Goal: Task Accomplishment & Management: Use online tool/utility

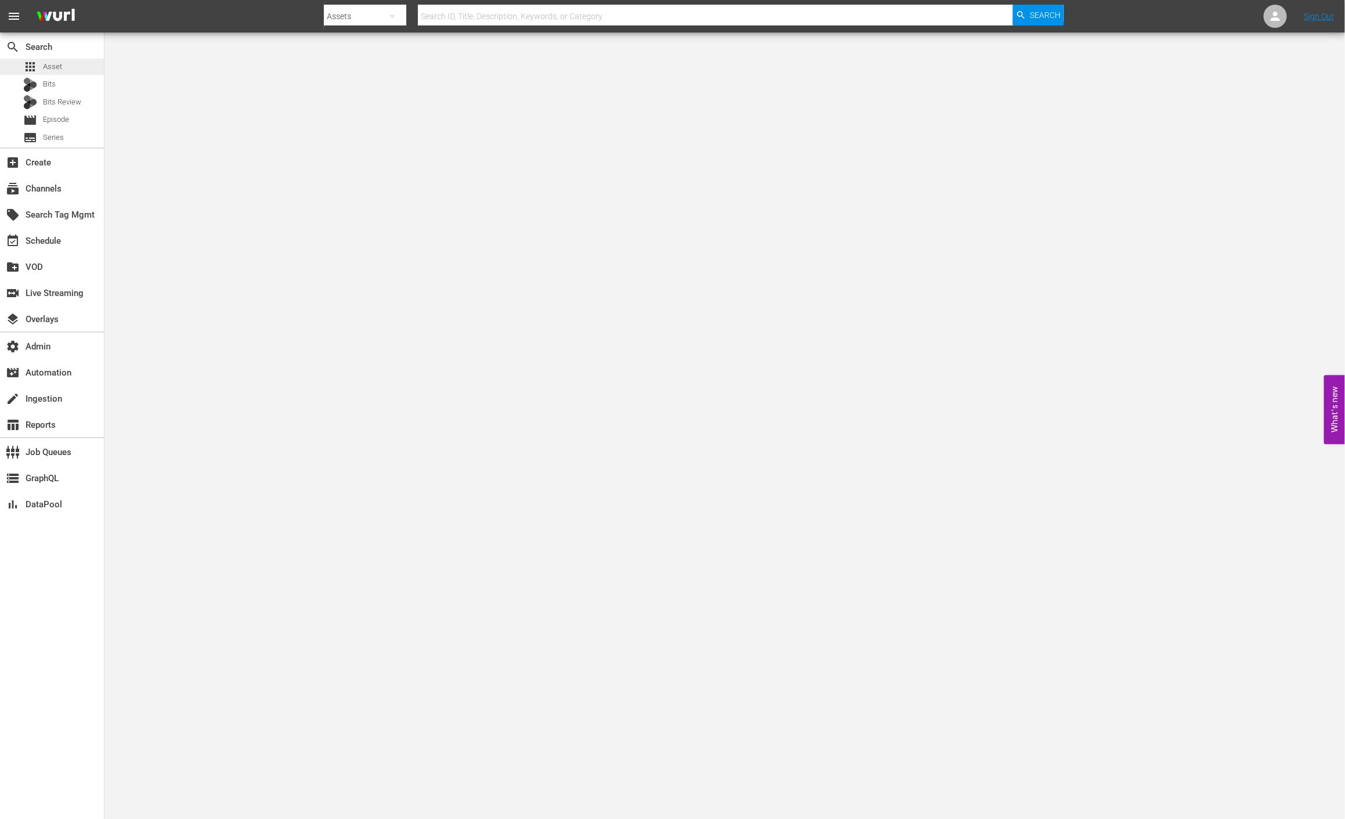
click at [77, 64] on div "apps Asset" at bounding box center [52, 67] width 104 height 16
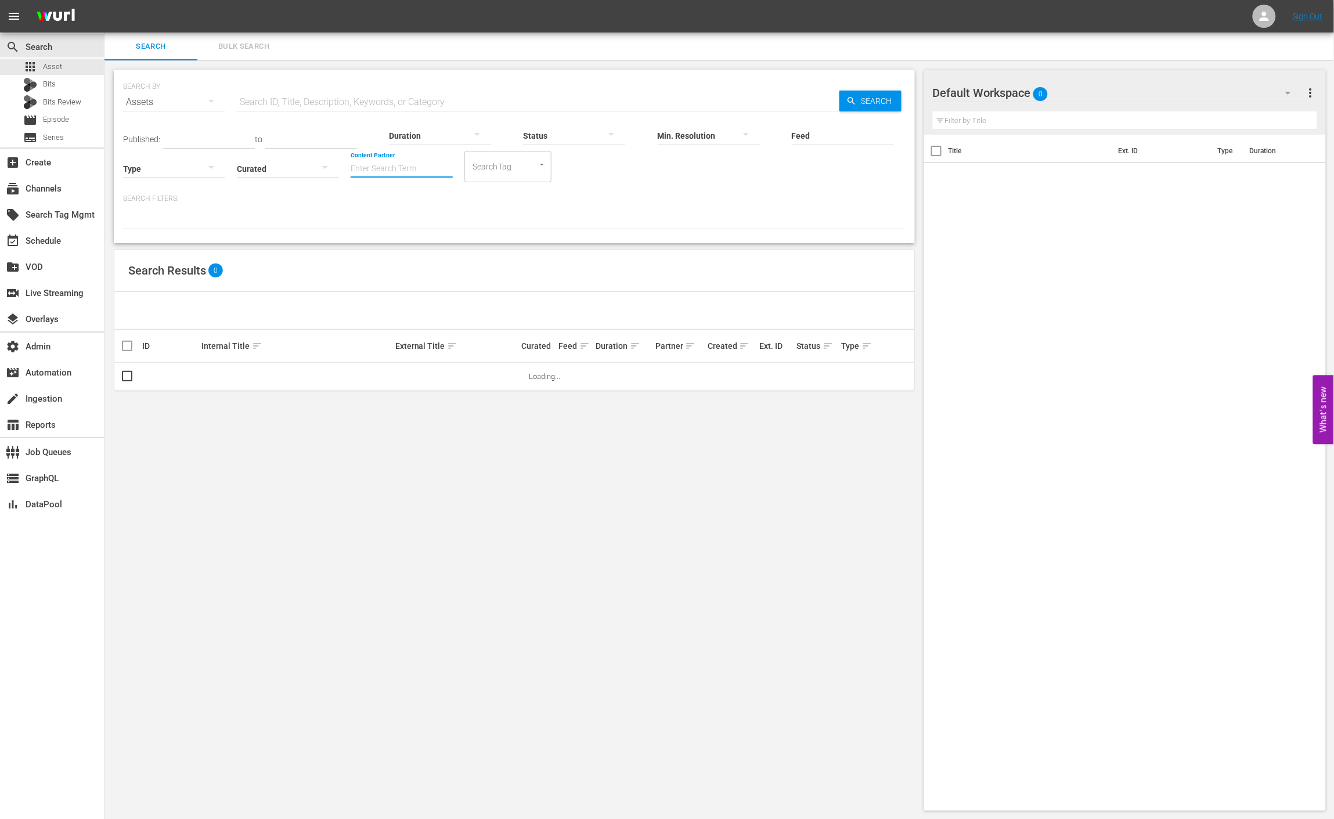
click at [428, 163] on input "Content Partner" at bounding box center [402, 170] width 102 height 42
click at [850, 139] on input "Feed" at bounding box center [843, 137] width 102 height 42
paste input "[PERSON_NAME] Series"
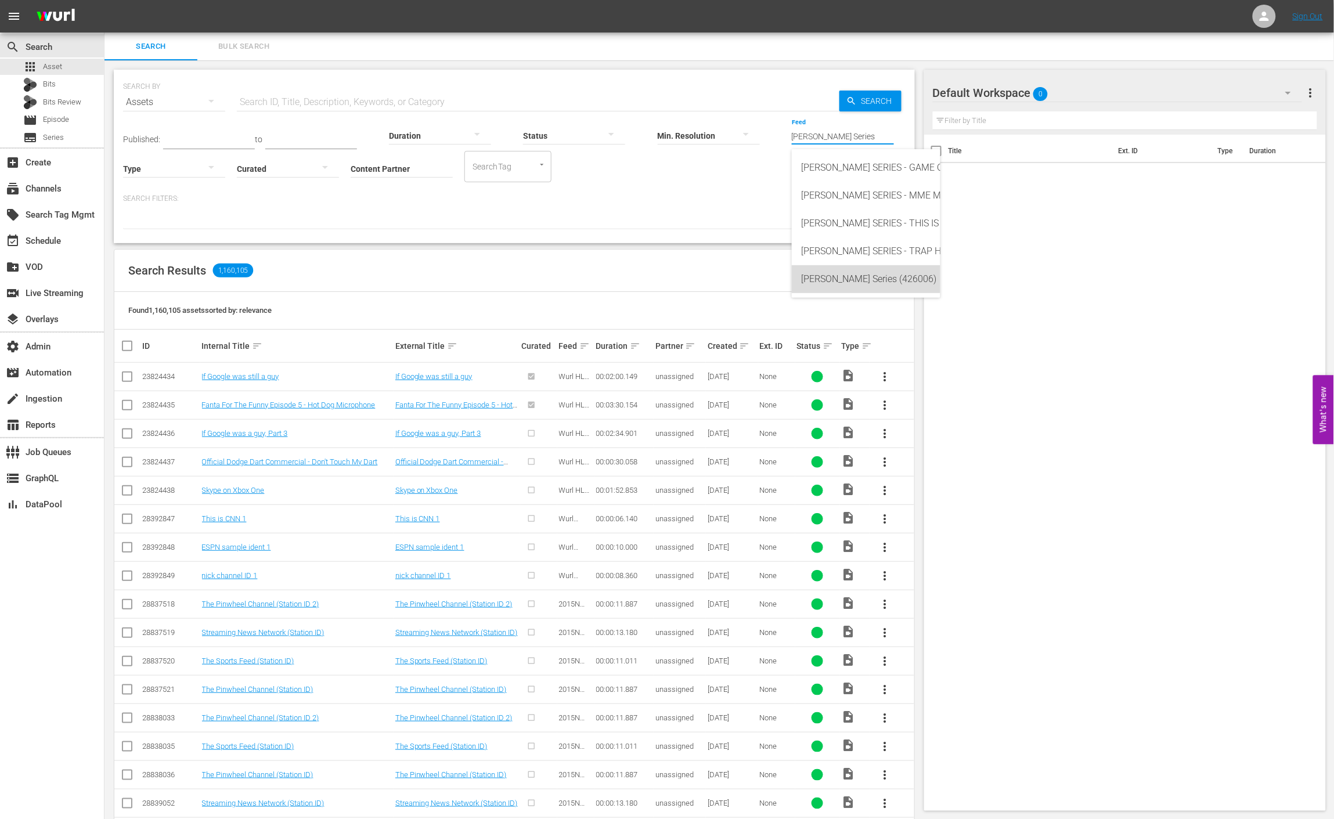
click at [832, 276] on div "Wurl Series (426006)" at bounding box center [866, 279] width 130 height 28
type input "Wurl Series (426006)"
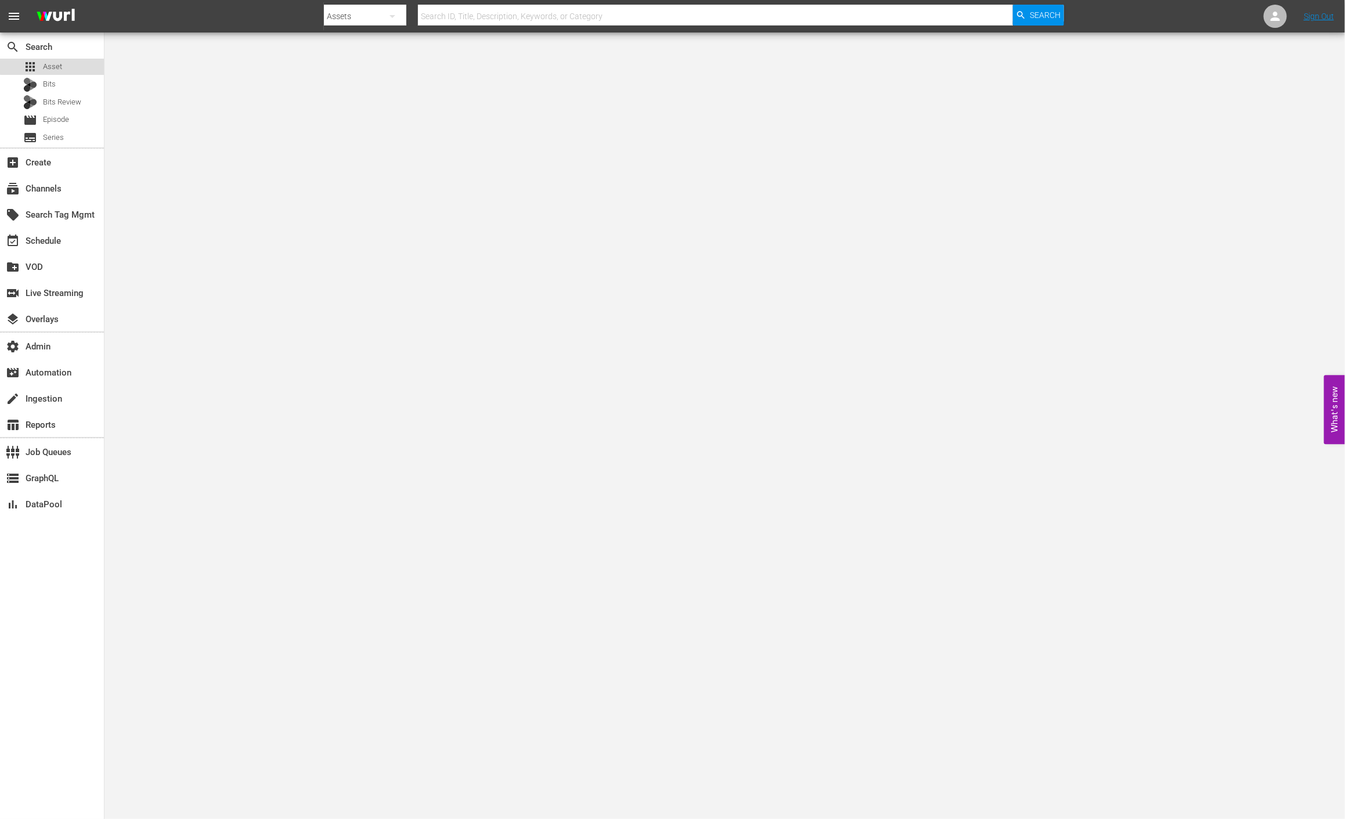
click at [73, 64] on div "apps Asset" at bounding box center [52, 67] width 104 height 16
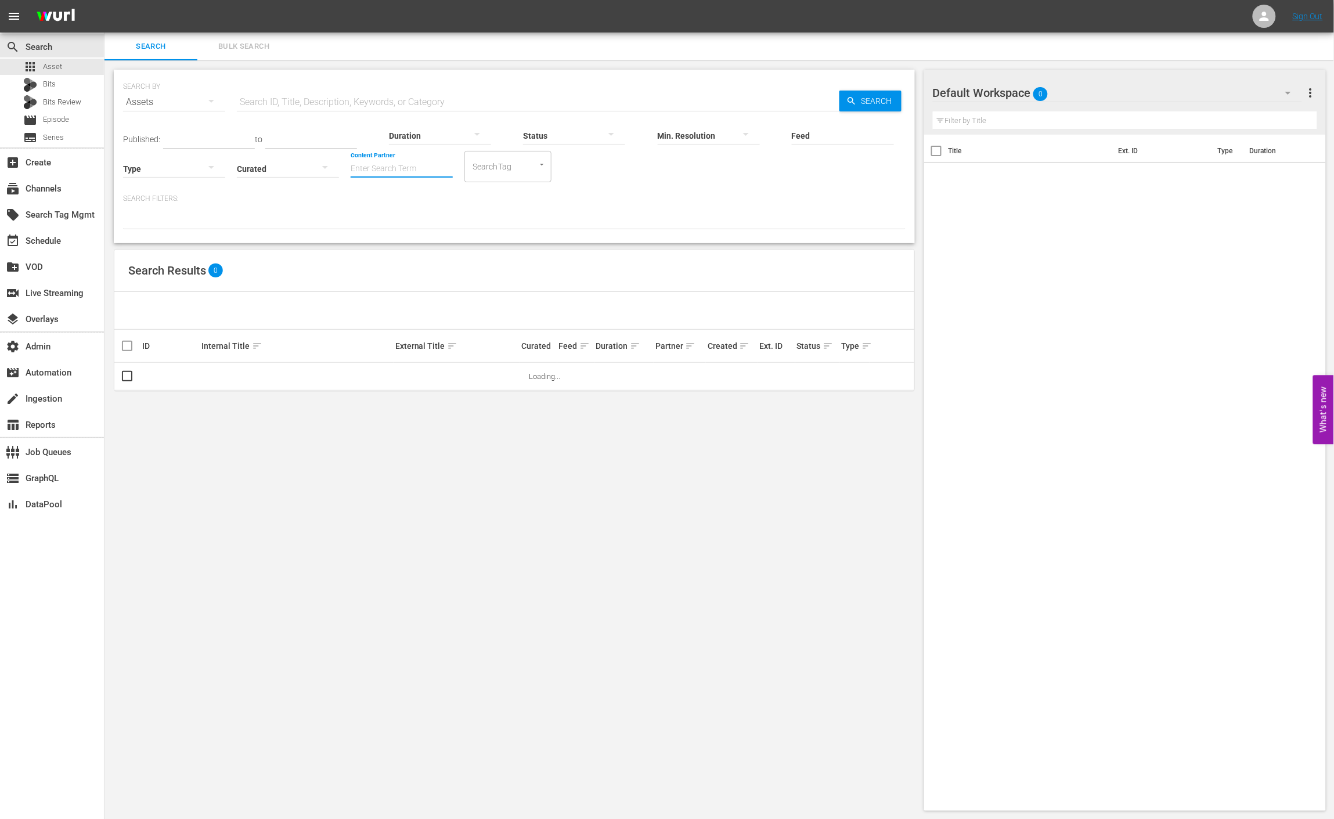
click at [421, 167] on input "Content Partner" at bounding box center [402, 170] width 102 height 42
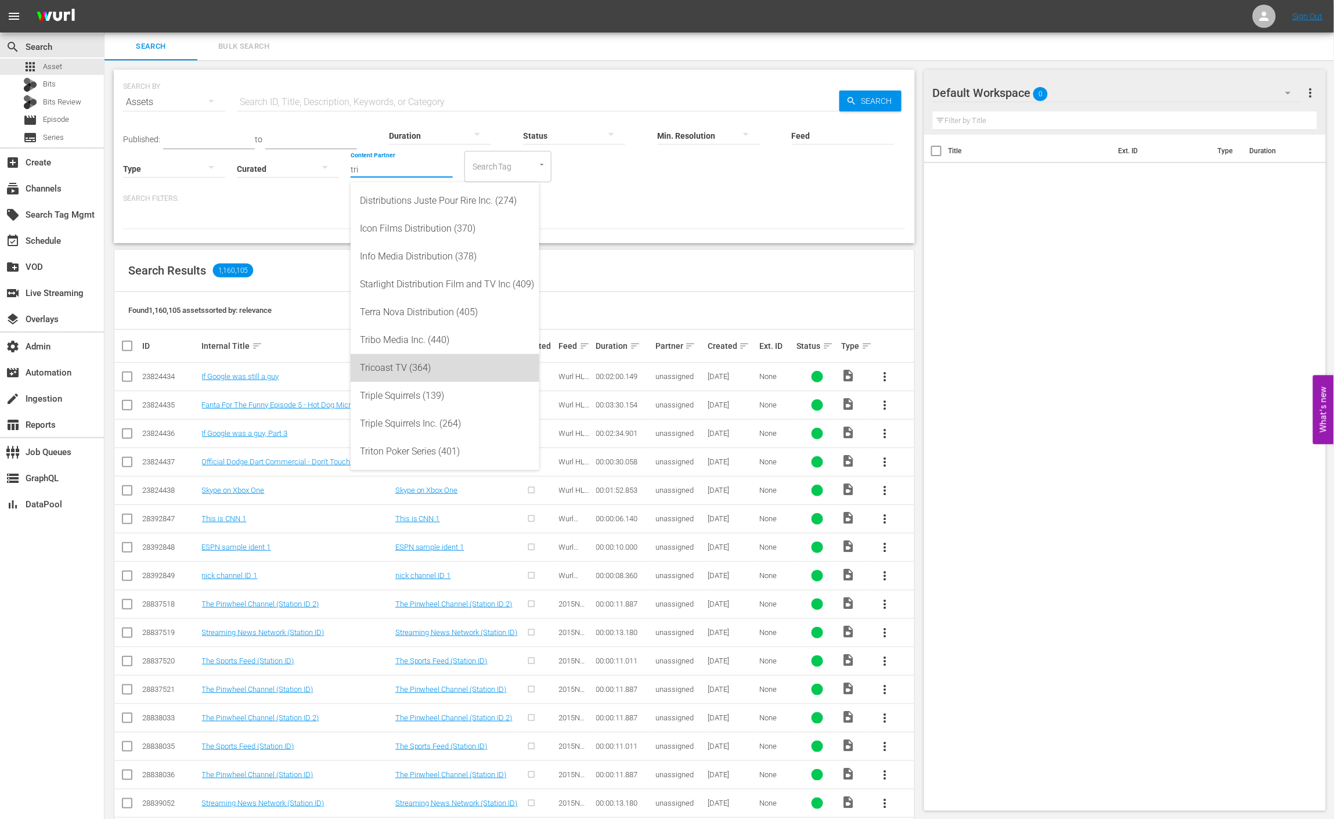
click at [445, 362] on div "Tricoast TV (364)" at bounding box center [445, 368] width 170 height 28
type input "Tricoast TV (364)"
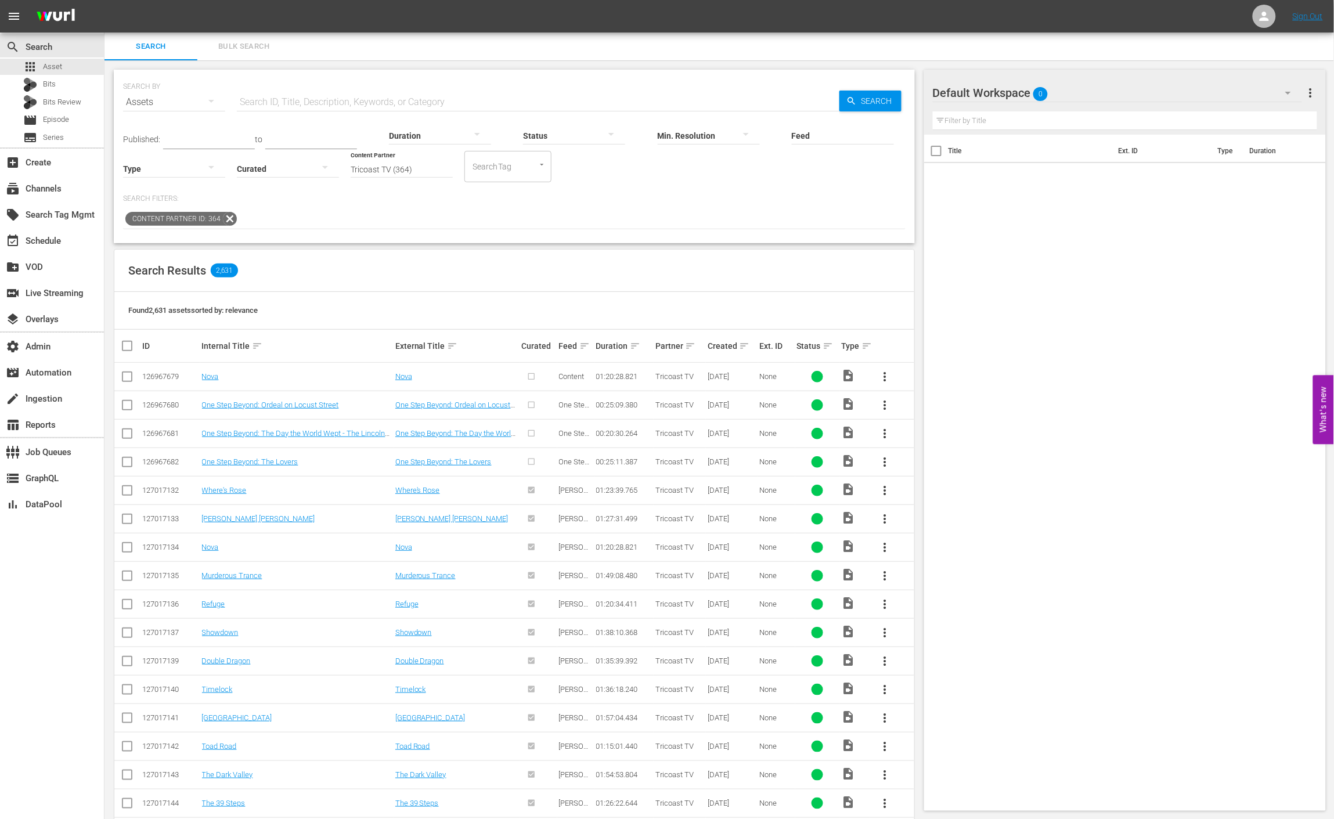
click at [752, 341] on div "Created sort" at bounding box center [732, 346] width 49 height 14
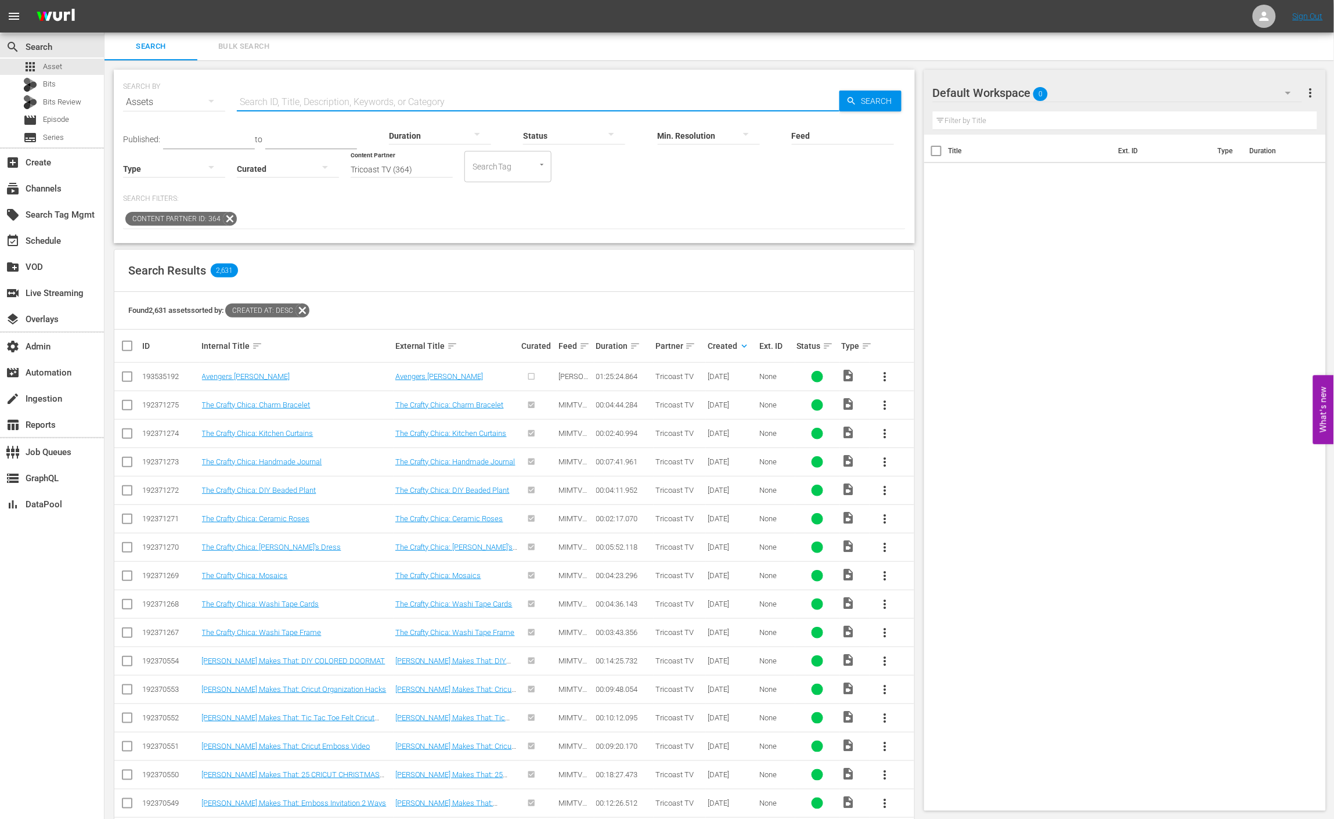
click at [353, 98] on input "text" at bounding box center [538, 102] width 603 height 28
paste input "006343"
type input "006343"
click at [886, 100] on span "Search" at bounding box center [879, 101] width 45 height 21
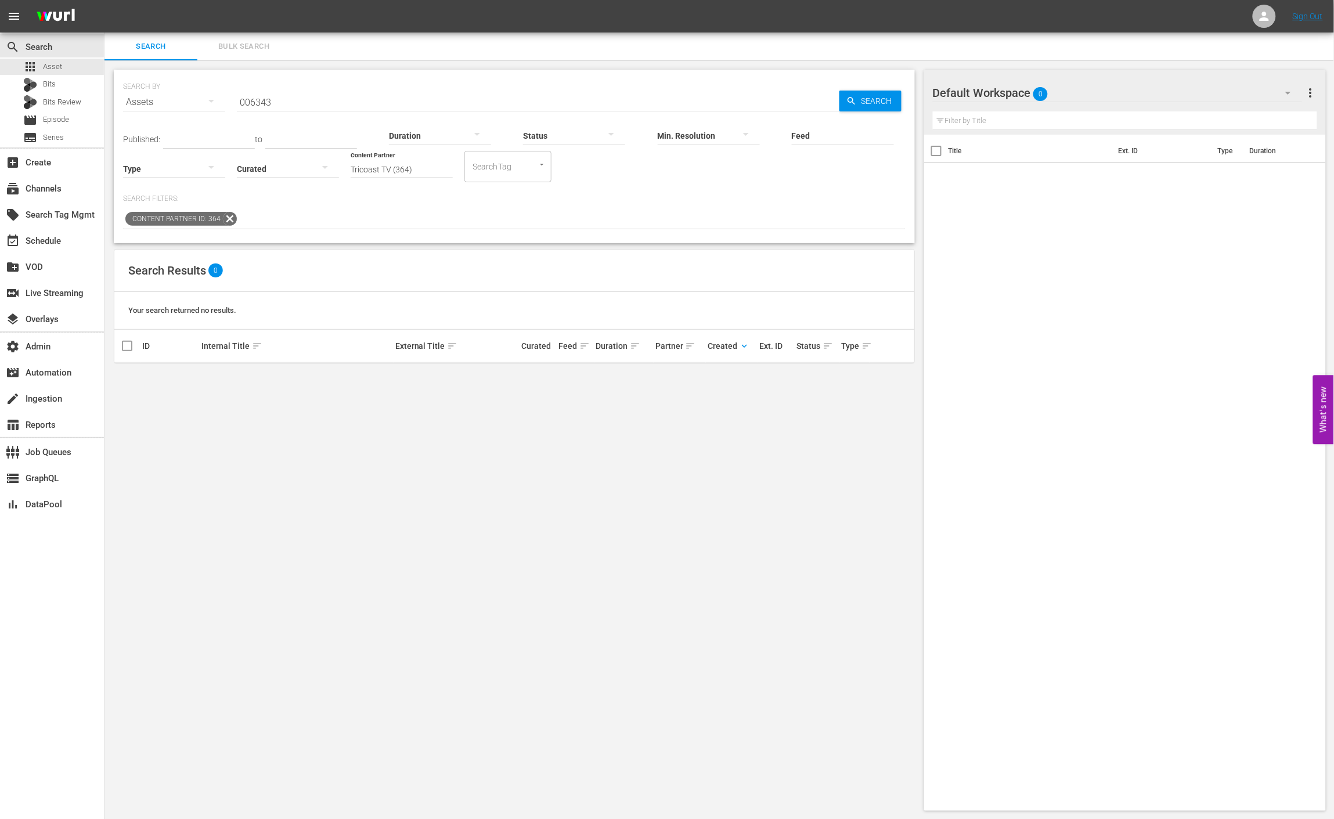
click at [228, 221] on icon at bounding box center [229, 218] width 15 height 15
click at [311, 101] on input "006343" at bounding box center [538, 102] width 603 height 28
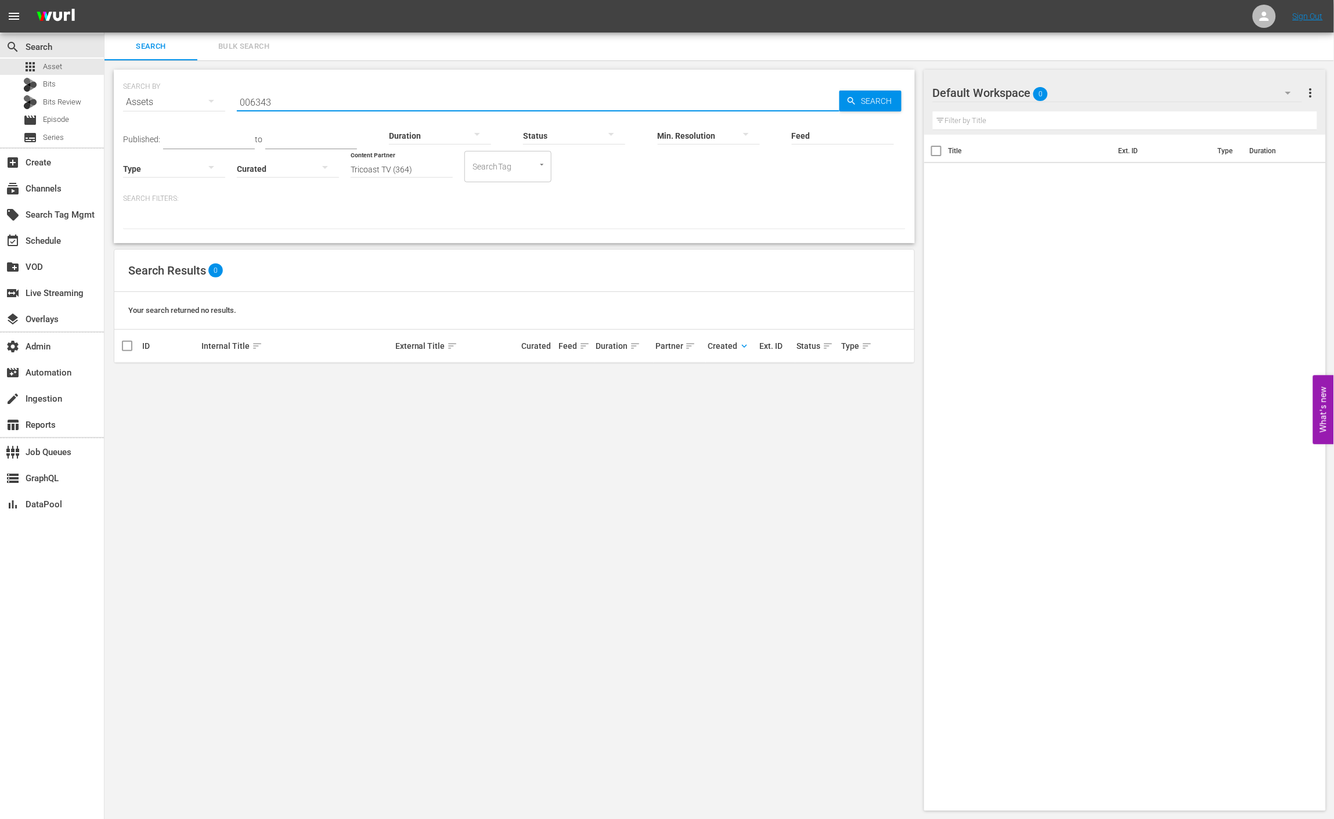
click at [311, 102] on input "006343" at bounding box center [538, 102] width 603 height 28
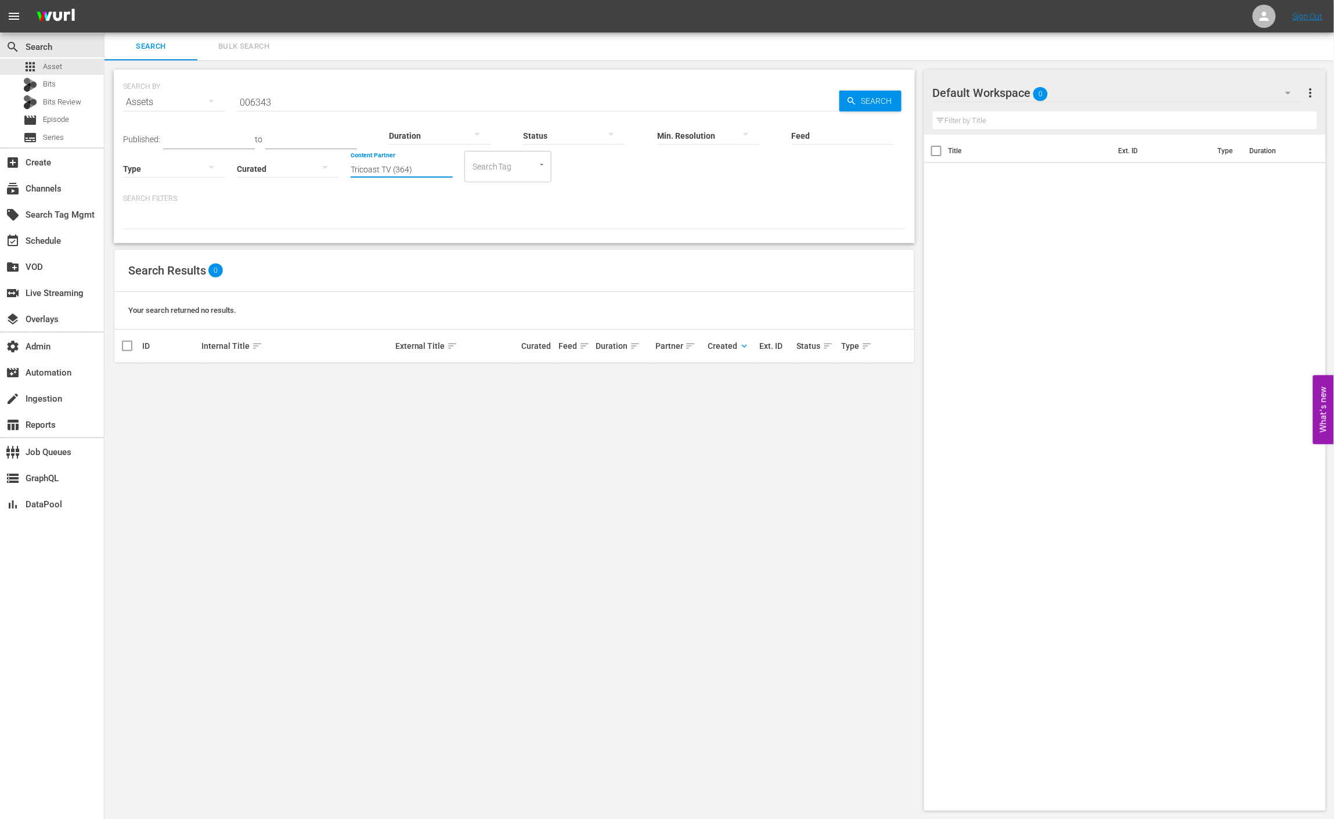
click at [437, 164] on input "Tricoast TV (364)" at bounding box center [402, 170] width 102 height 42
click at [328, 89] on input "006343" at bounding box center [538, 102] width 603 height 28
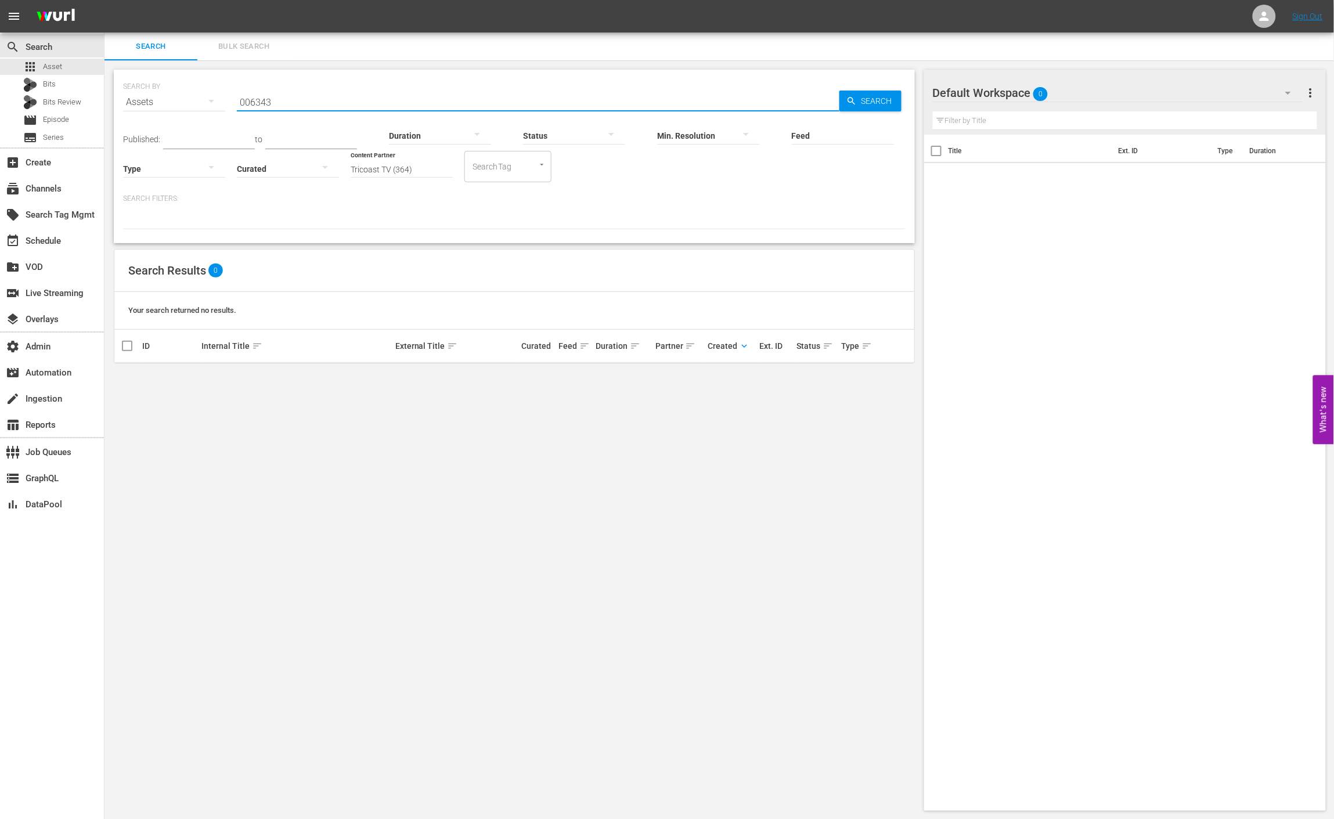
click at [331, 100] on input "006343" at bounding box center [538, 102] width 603 height 28
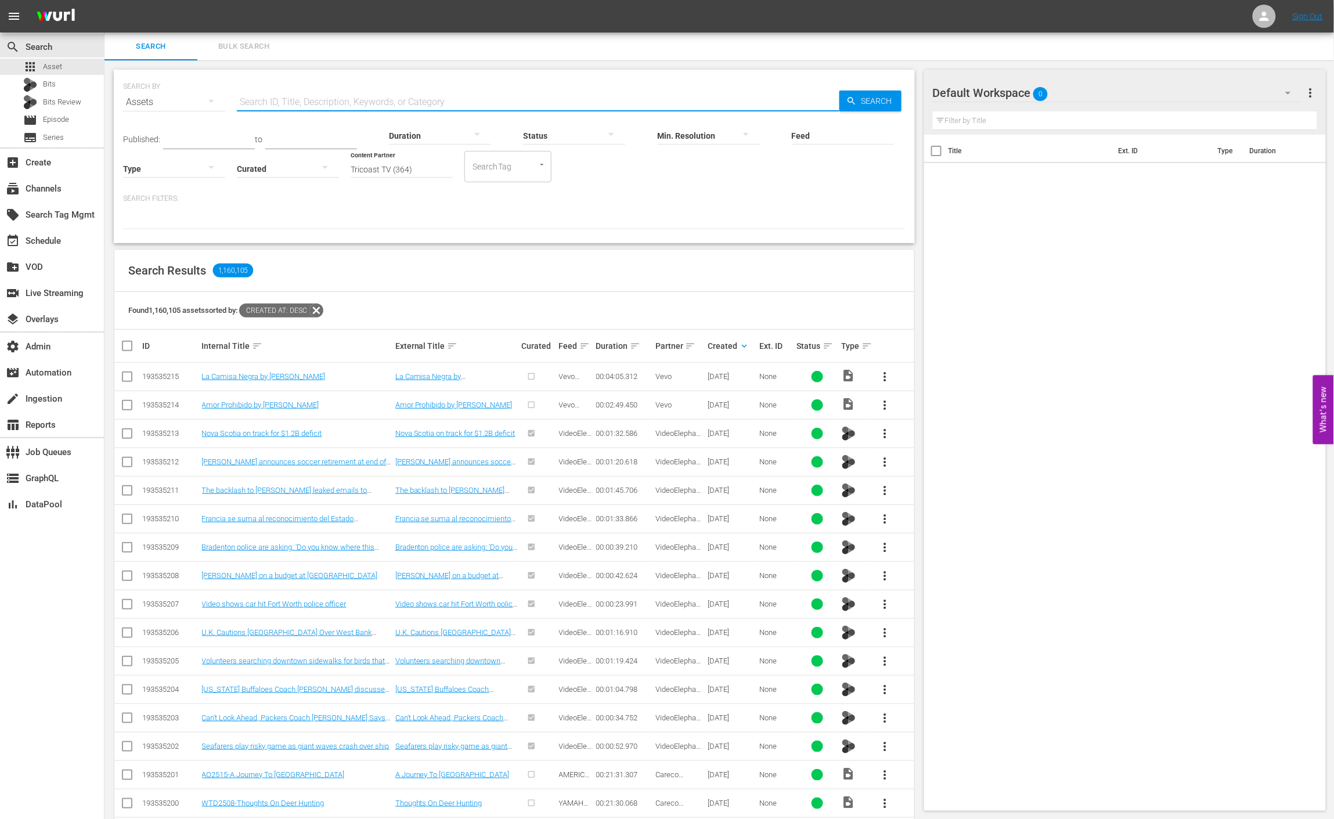
click at [382, 95] on input "text" at bounding box center [538, 102] width 603 height 28
paste input "006342"
type input "006342"
click at [848, 107] on div "Feed Feed Title" at bounding box center [843, 128] width 102 height 42
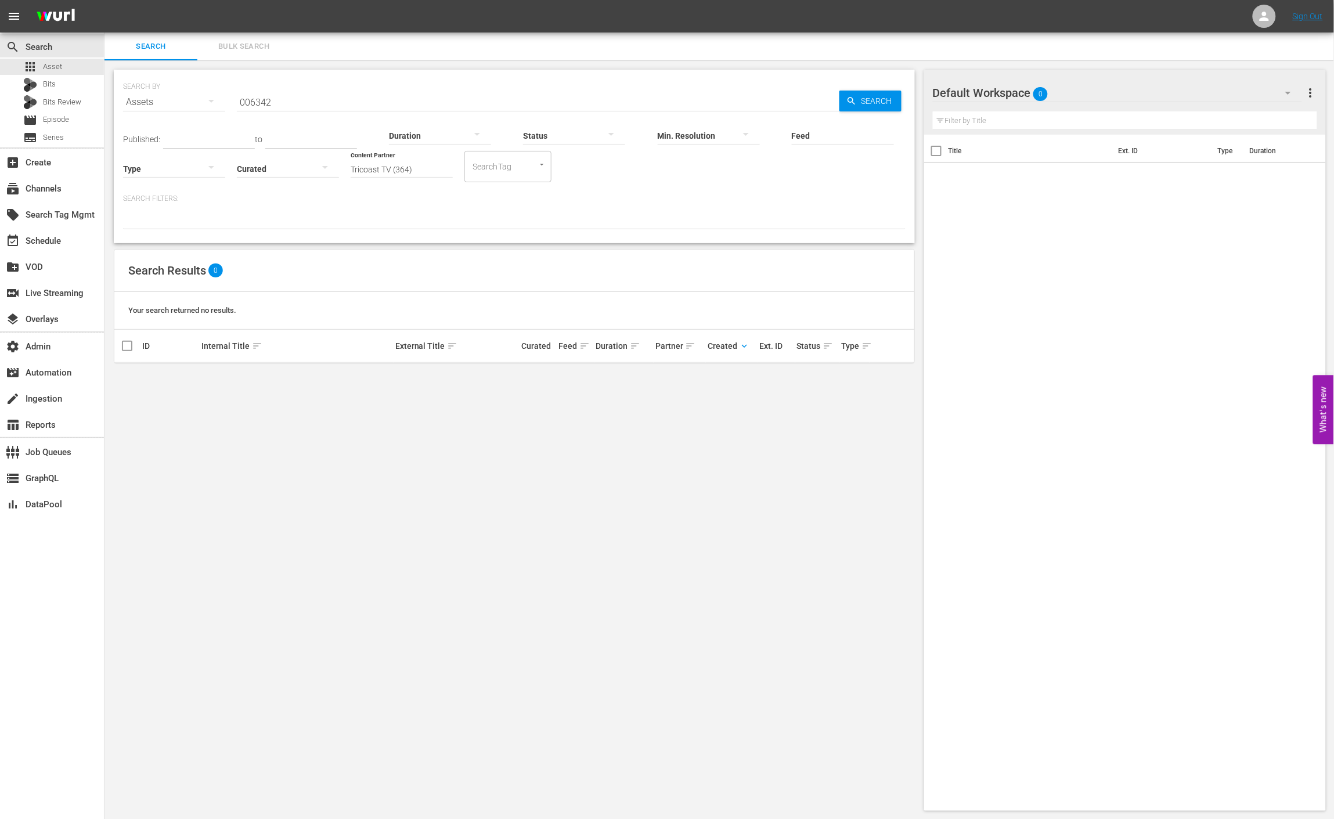
click at [305, 102] on input "006342" at bounding box center [538, 102] width 603 height 28
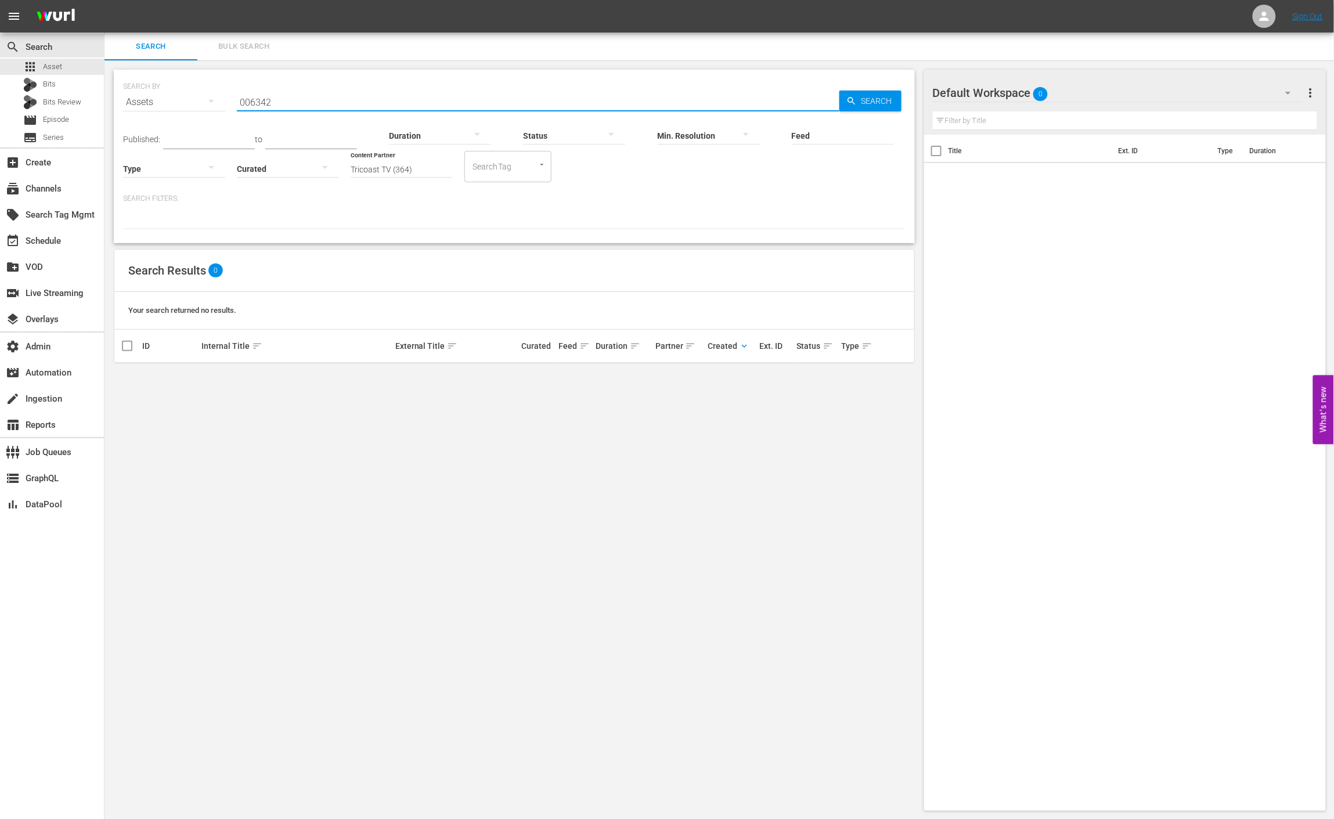
click at [305, 102] on input "006342" at bounding box center [538, 102] width 603 height 28
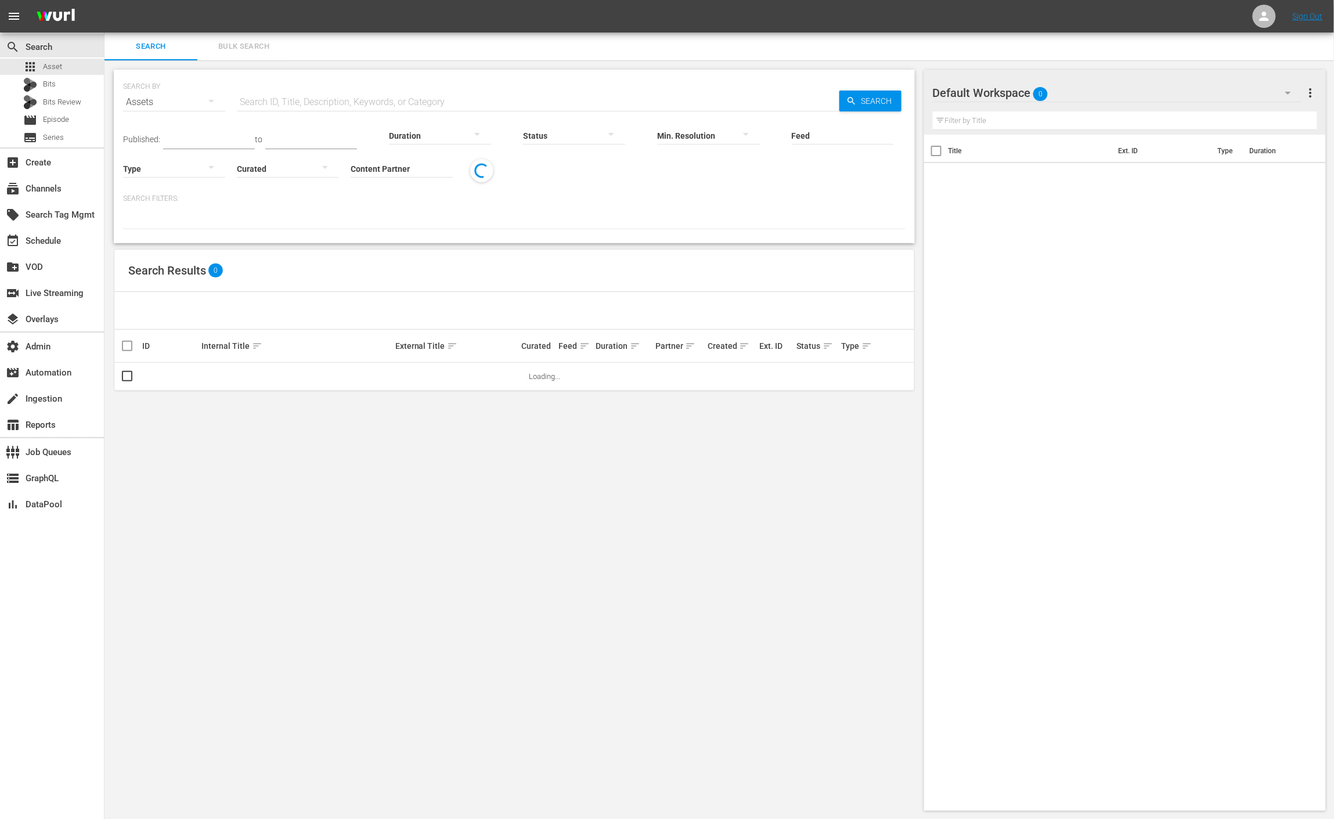
click at [416, 172] on input "Content Partner" at bounding box center [402, 170] width 102 height 42
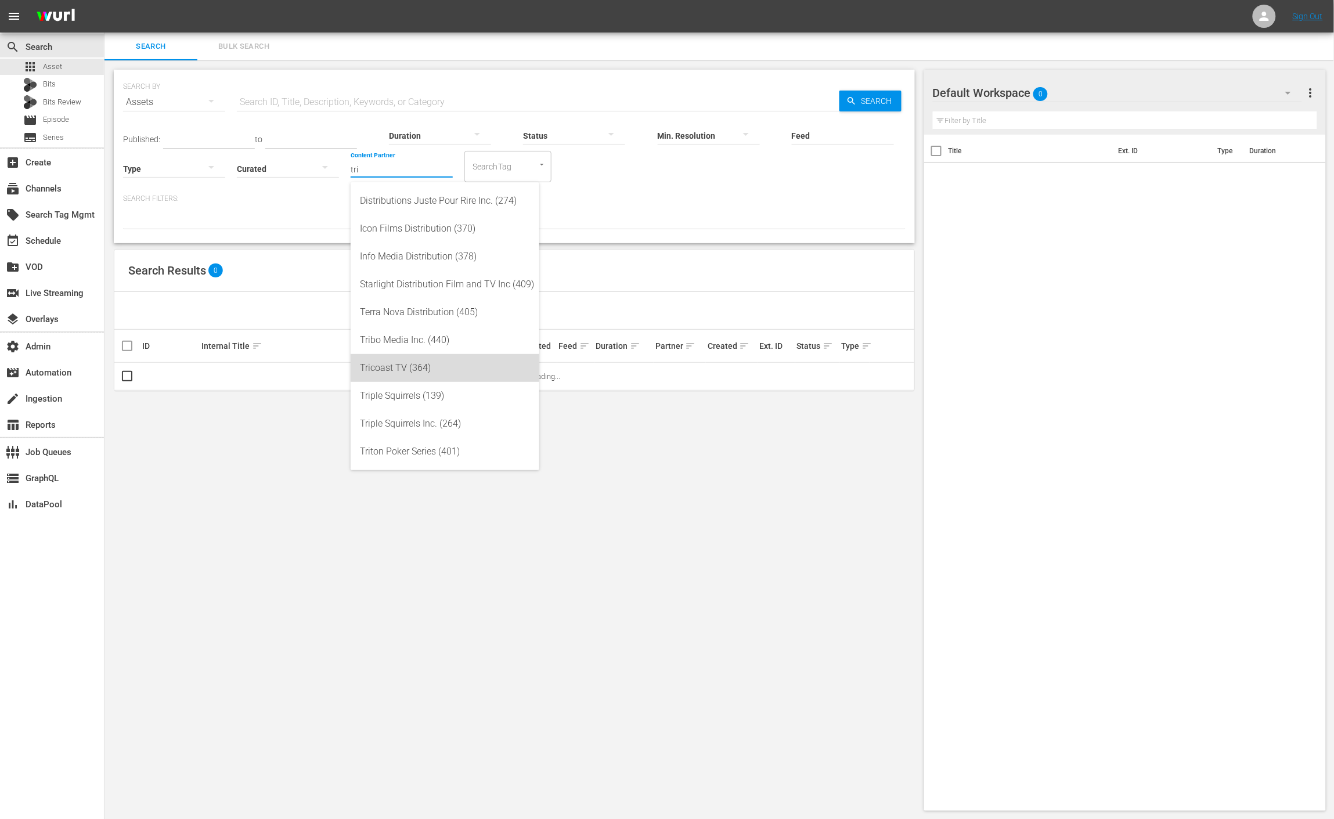
click at [472, 371] on div "Tricoast TV (364)" at bounding box center [445, 368] width 170 height 28
type input "Tricoast TV (364)"
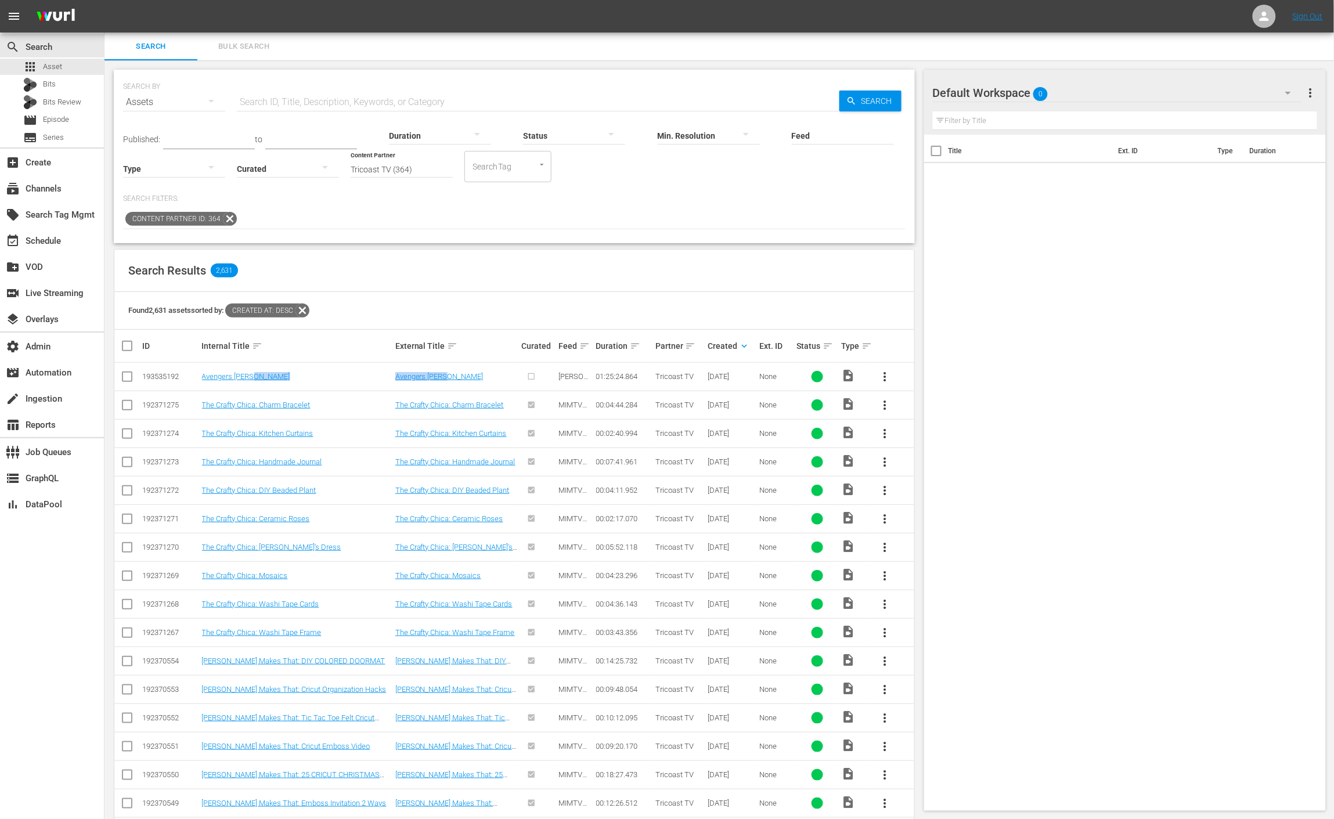
drag, startPoint x: 474, startPoint y: 374, endPoint x: 382, endPoint y: 374, distance: 91.7
click at [382, 374] on tr "193535192 Avengers Grimm Avengers Grimm Wurl Series 01:25:24.864 Tricoast TV 09…" at bounding box center [514, 377] width 800 height 28
copy tr "Avengers Grimm"
click at [417, 172] on input "Content Partner" at bounding box center [402, 170] width 102 height 42
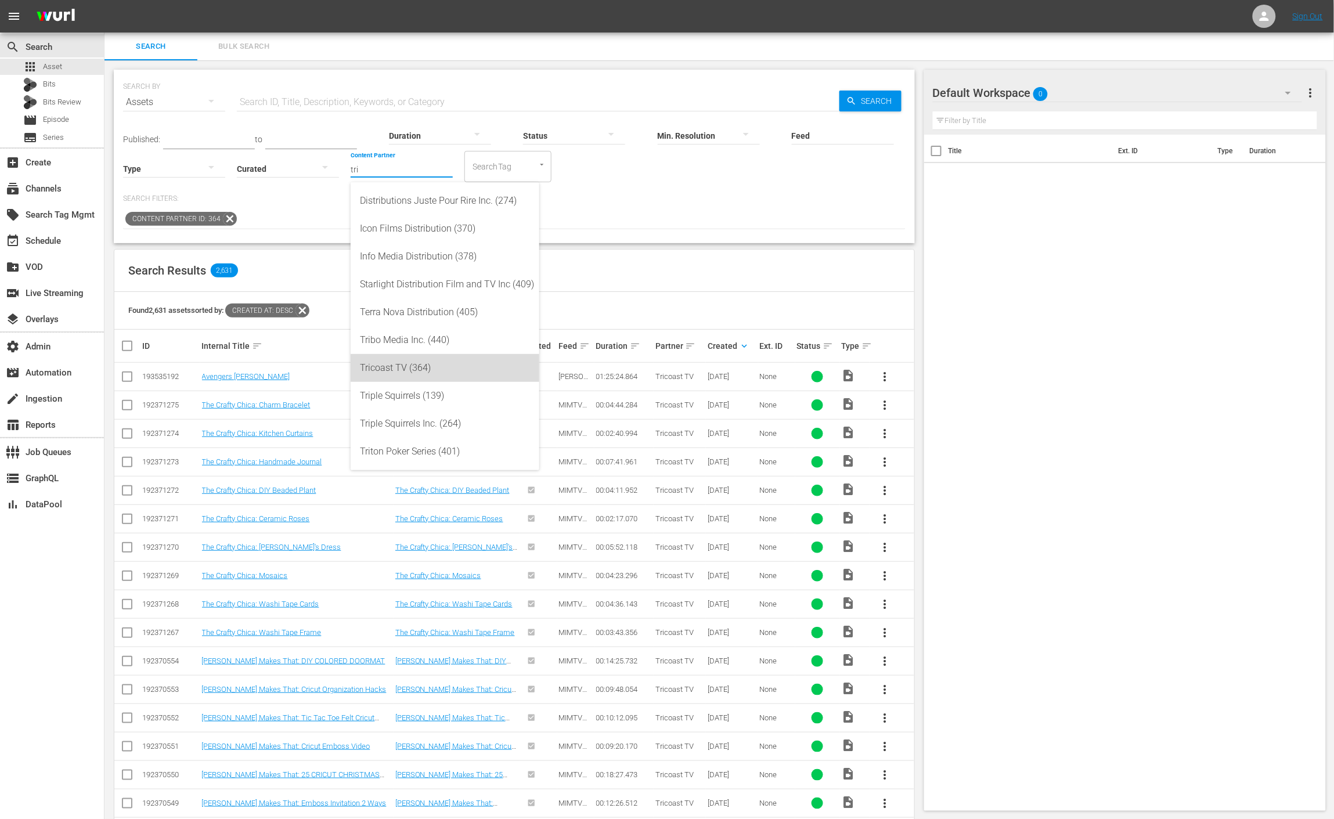
click at [480, 374] on div "Tricoast TV (364)" at bounding box center [445, 368] width 170 height 28
type input "Tricoast TV (364)"
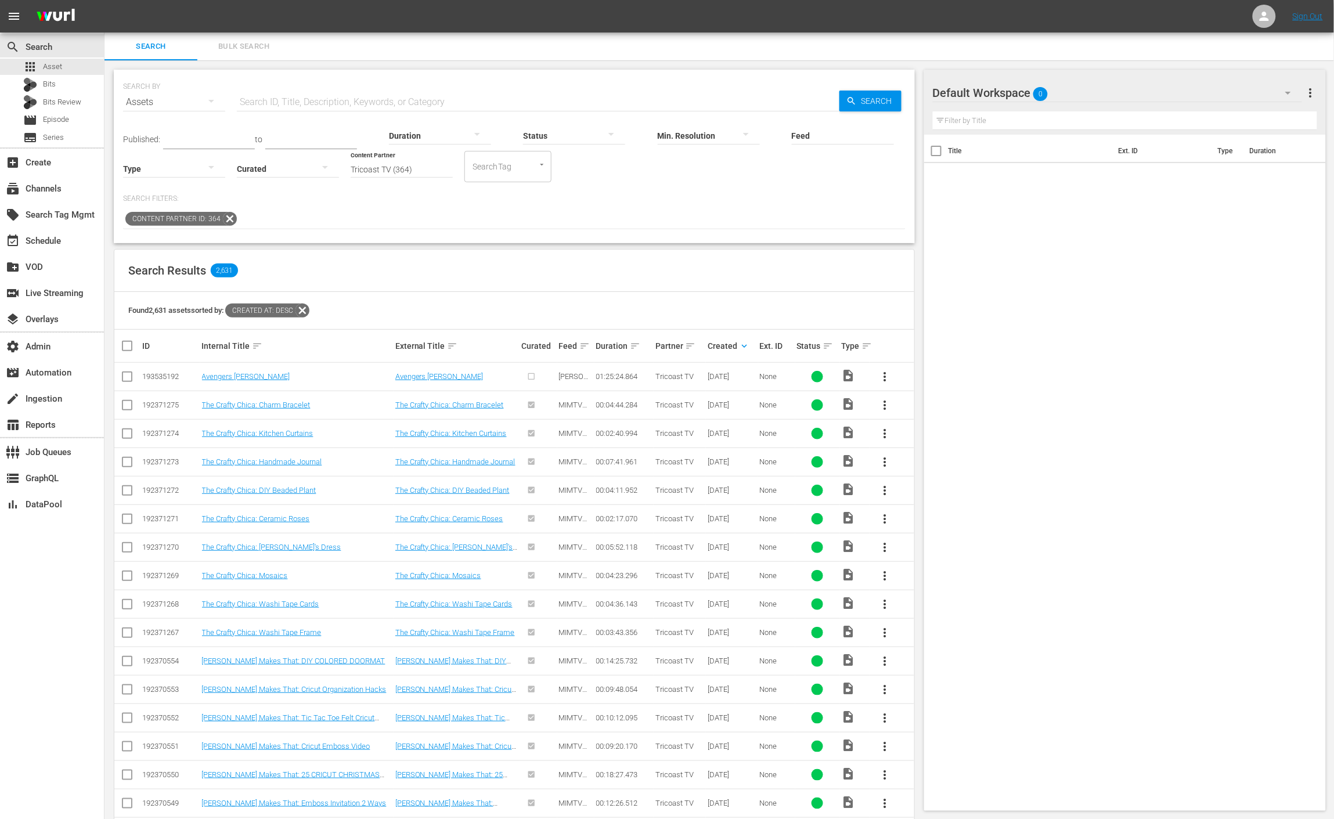
click at [225, 217] on icon at bounding box center [230, 219] width 14 height 14
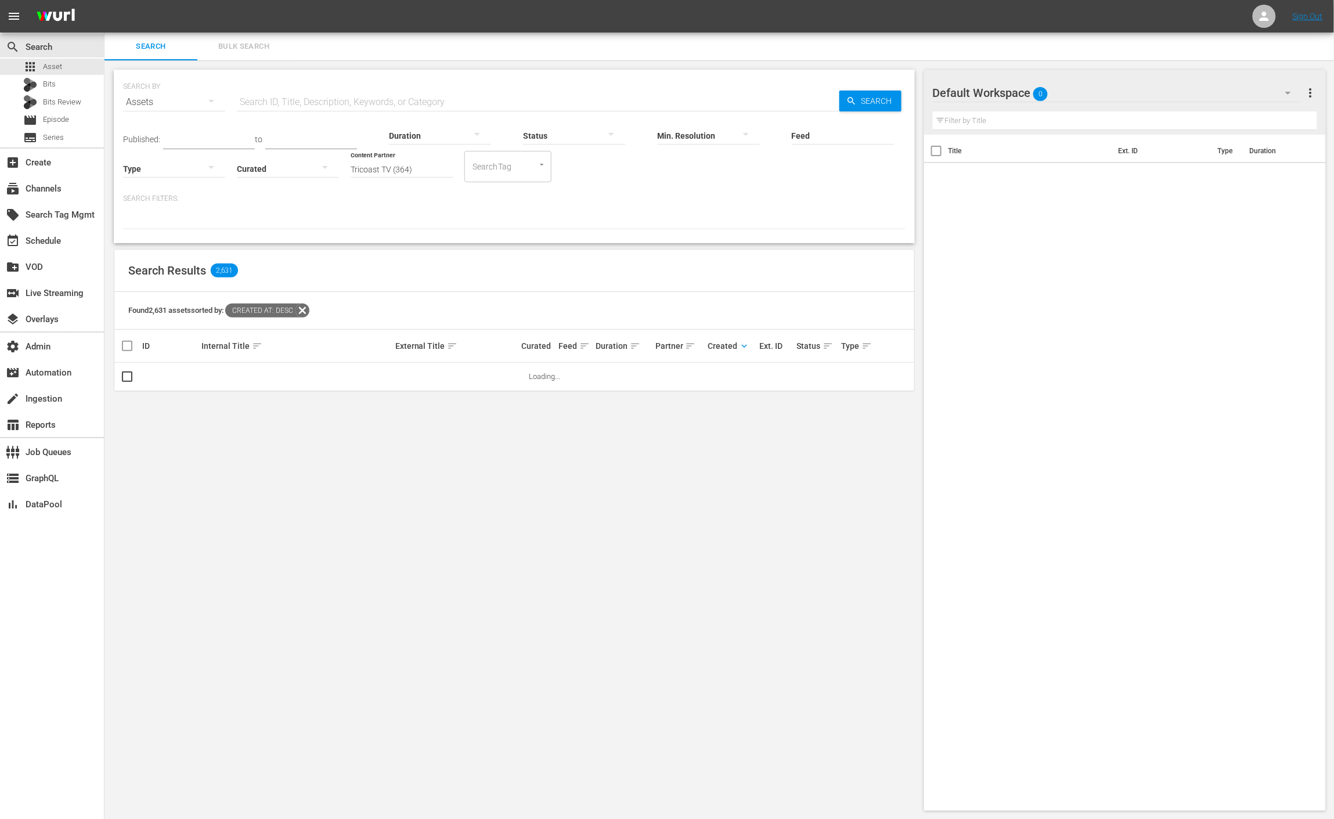
click at [310, 310] on icon at bounding box center [302, 310] width 15 height 15
drag, startPoint x: 407, startPoint y: 167, endPoint x: 427, endPoint y: 188, distance: 28.3
click at [409, 168] on input "Content Partner" at bounding box center [402, 170] width 102 height 42
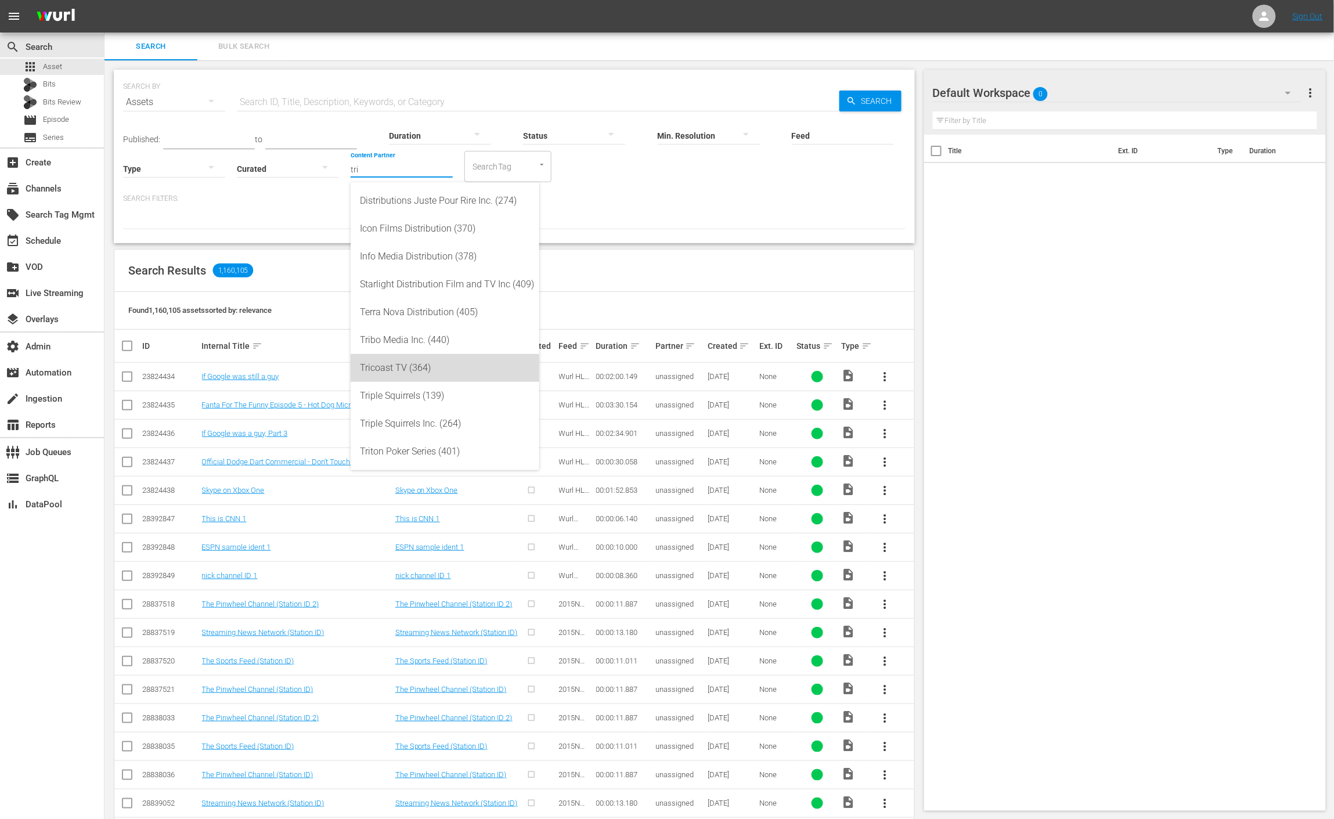
click at [480, 370] on div "Tricoast TV (364)" at bounding box center [445, 368] width 170 height 28
type input "Tricoast TV (364)"
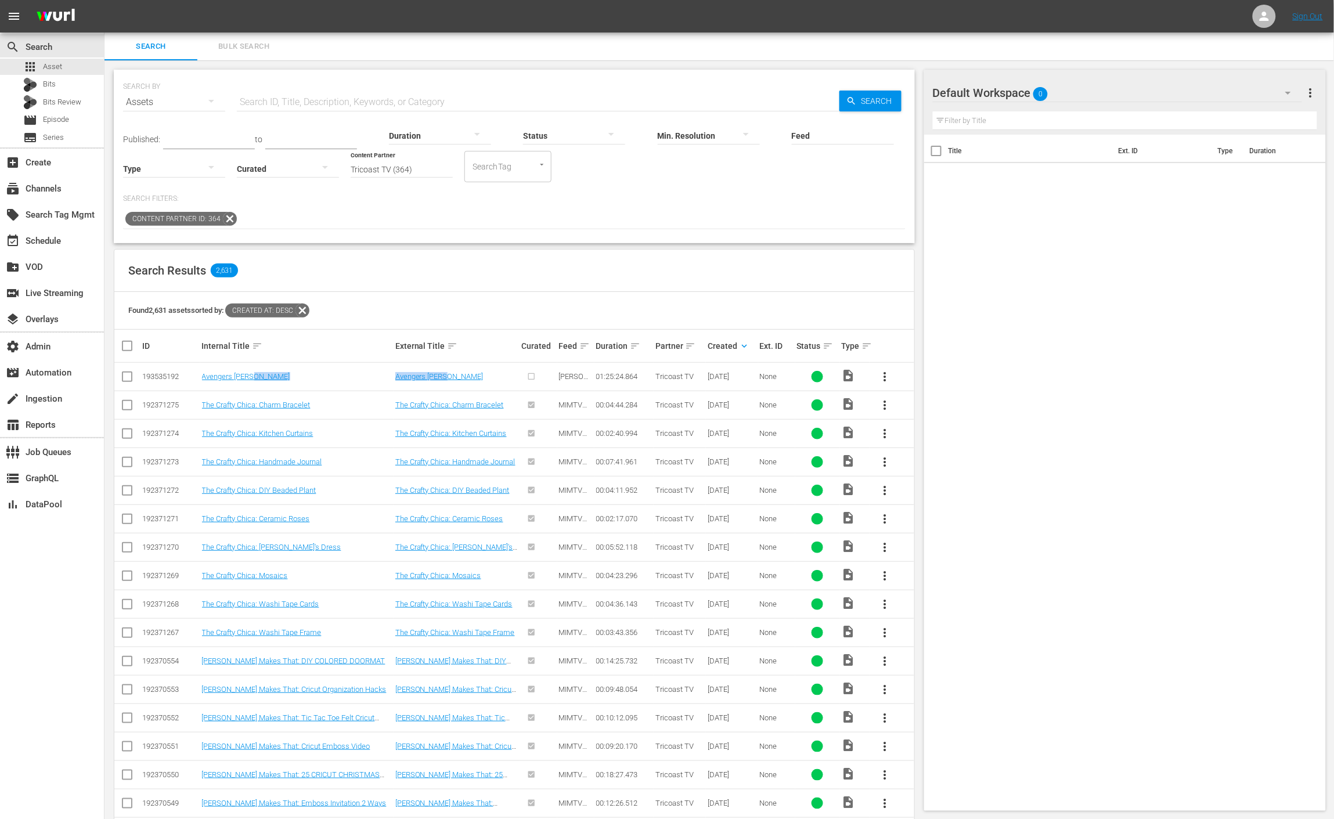
drag, startPoint x: 471, startPoint y: 373, endPoint x: 378, endPoint y: 383, distance: 92.8
click at [378, 383] on tr "193535192 Avengers Grimm Avengers Grimm Wurl Series 01:25:24.864 Tricoast TV 09…" at bounding box center [514, 377] width 800 height 28
copy tr "Avengers [PERSON_NAME]"
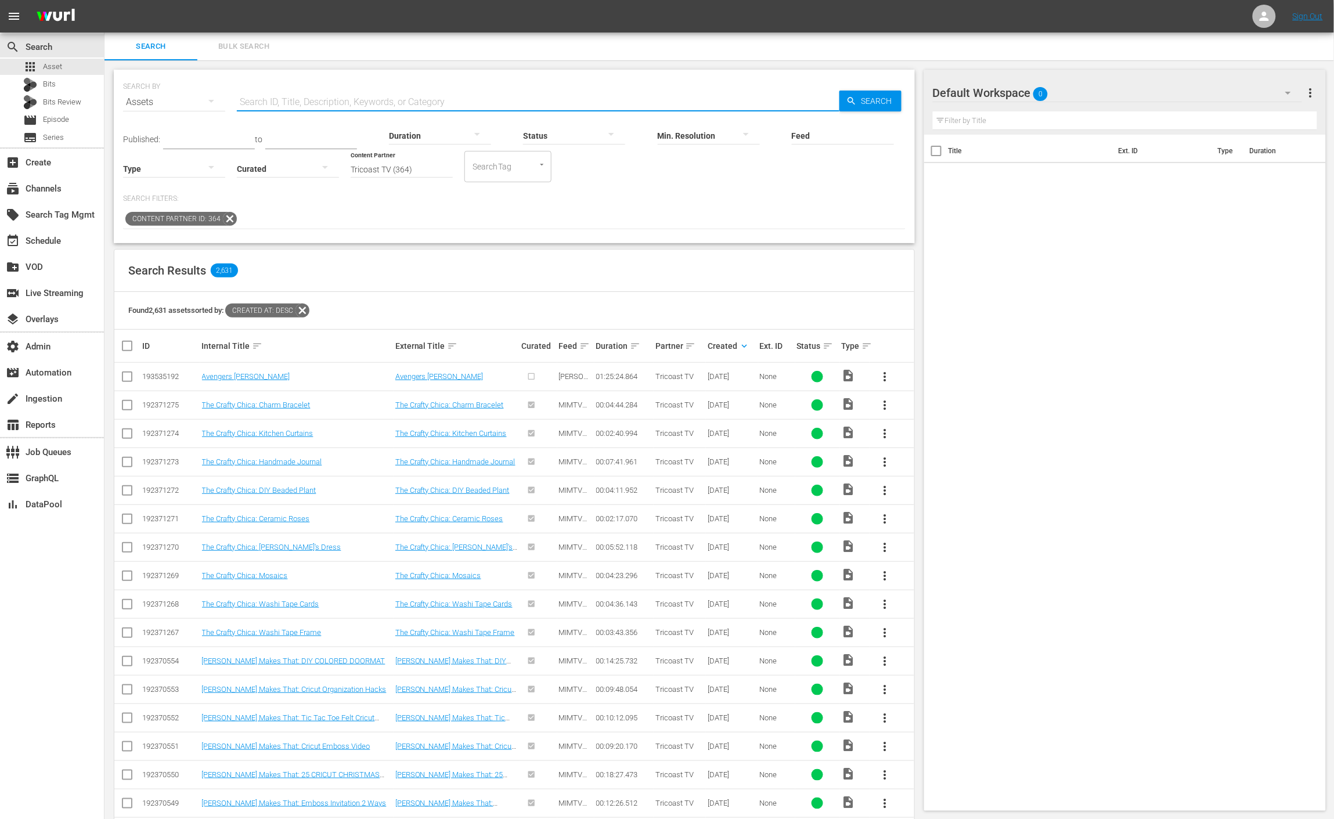
click at [412, 89] on input "text" at bounding box center [538, 102] width 603 height 28
paste input "Man with a Camera"
type input "Man with a Camera"
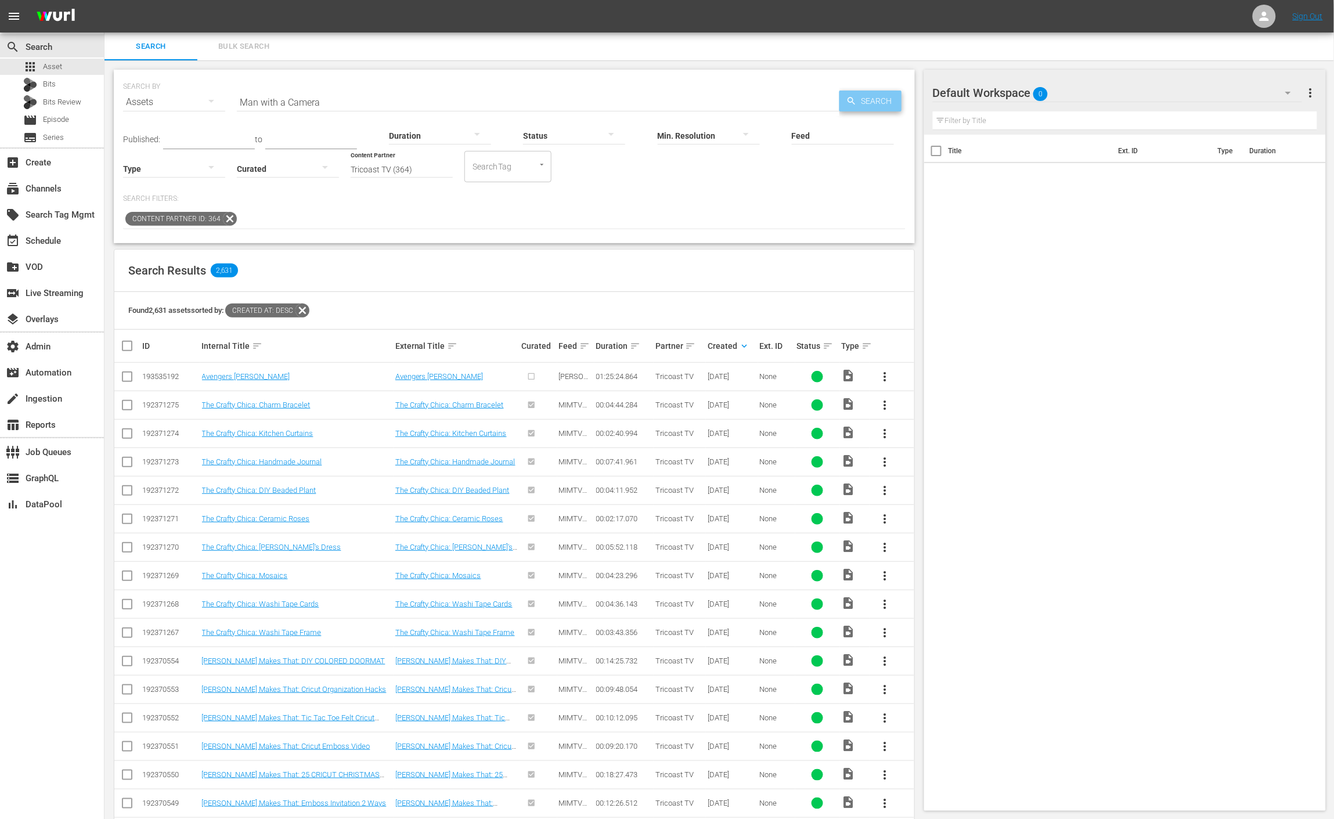
click at [883, 98] on span "Search" at bounding box center [879, 101] width 45 height 21
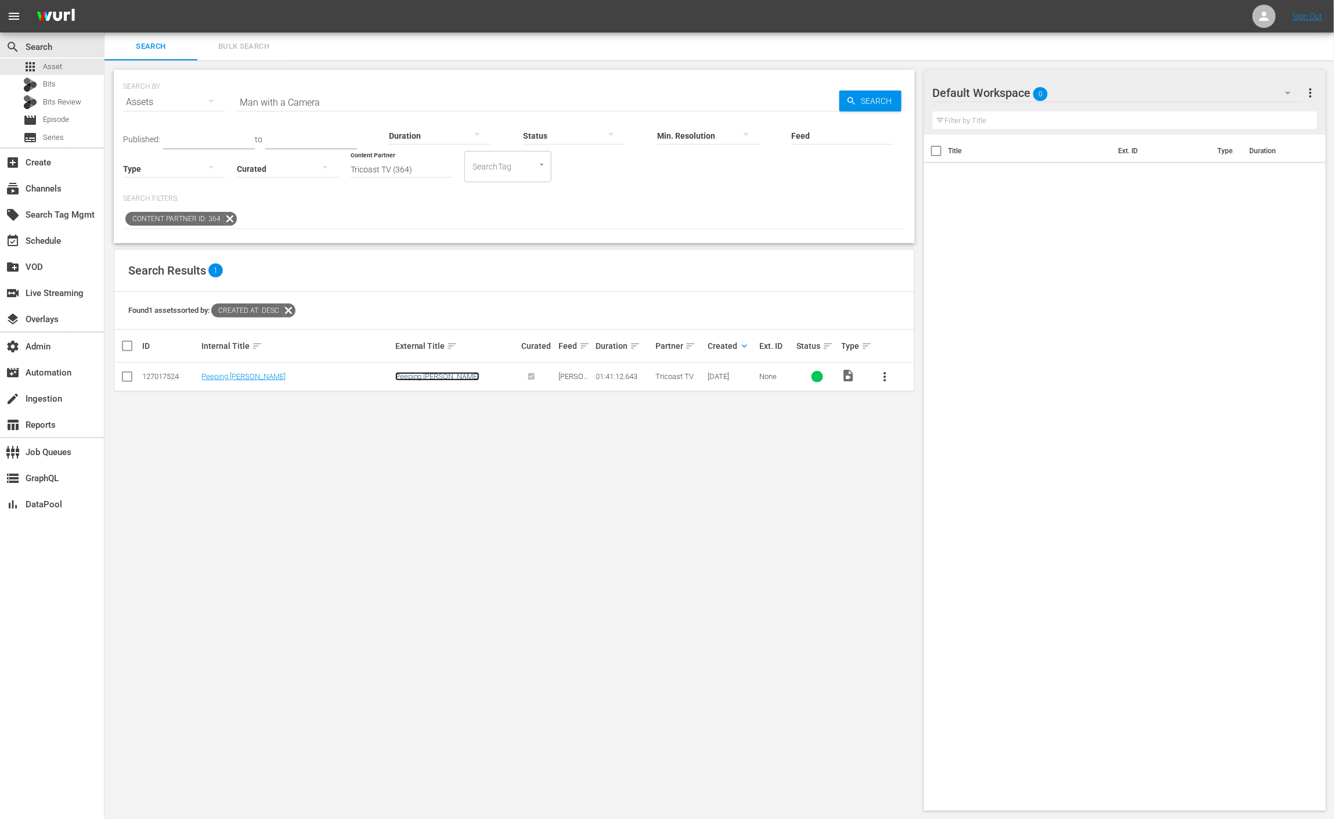
click at [435, 377] on link "Peeping [PERSON_NAME]" at bounding box center [437, 376] width 84 height 9
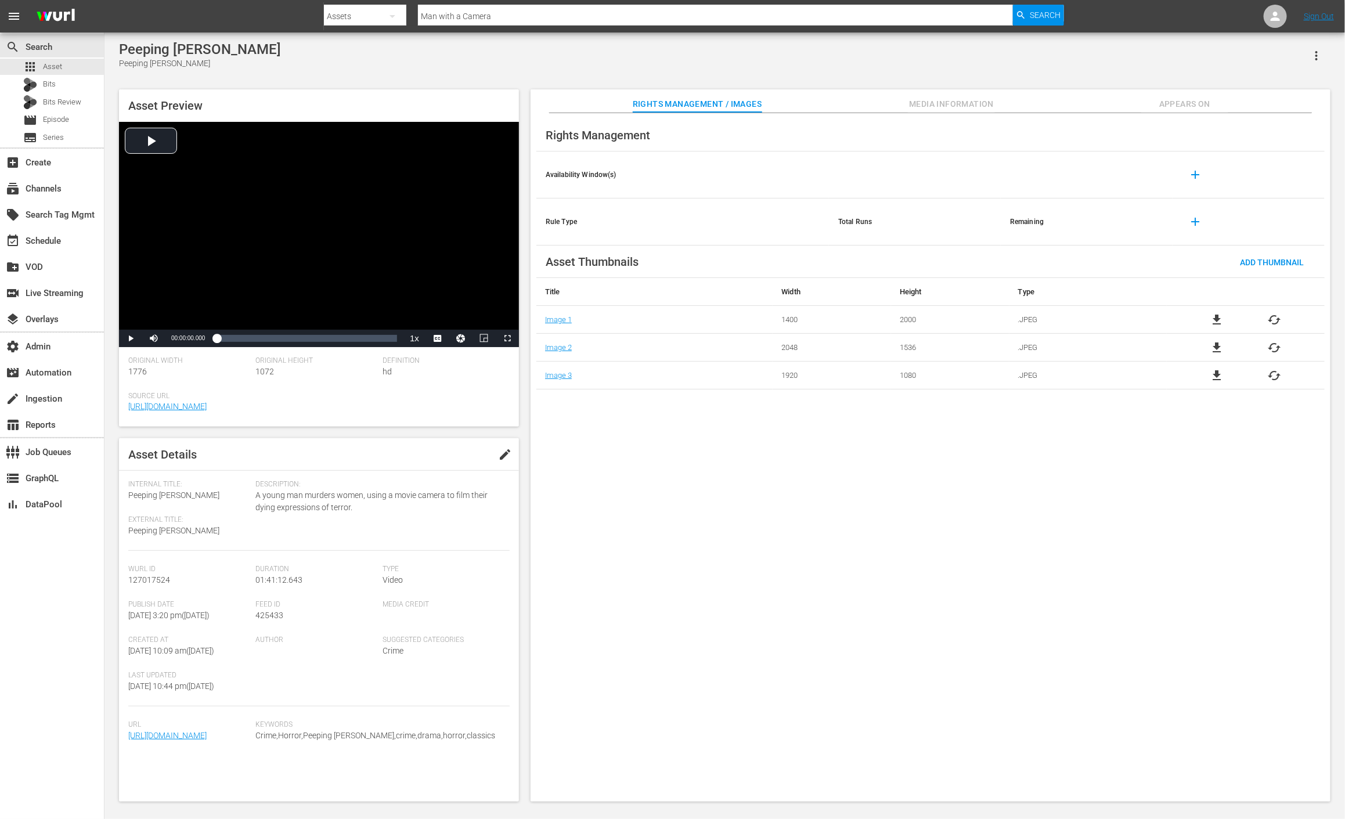
drag, startPoint x: 946, startPoint y: 101, endPoint x: 966, endPoint y: 104, distance: 20.6
click at [946, 102] on span "Media Information" at bounding box center [951, 104] width 87 height 15
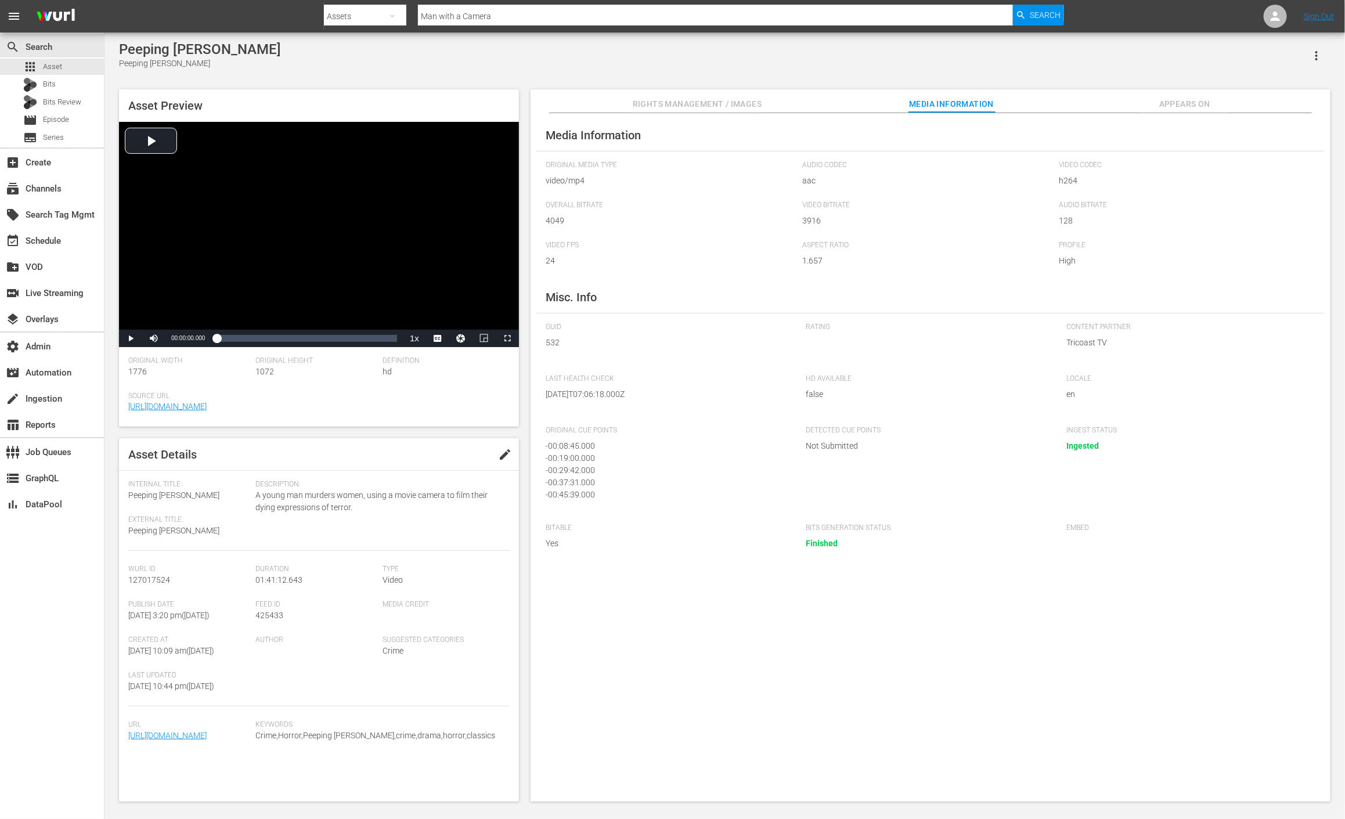
click at [1199, 102] on span "Appears On" at bounding box center [1184, 104] width 87 height 15
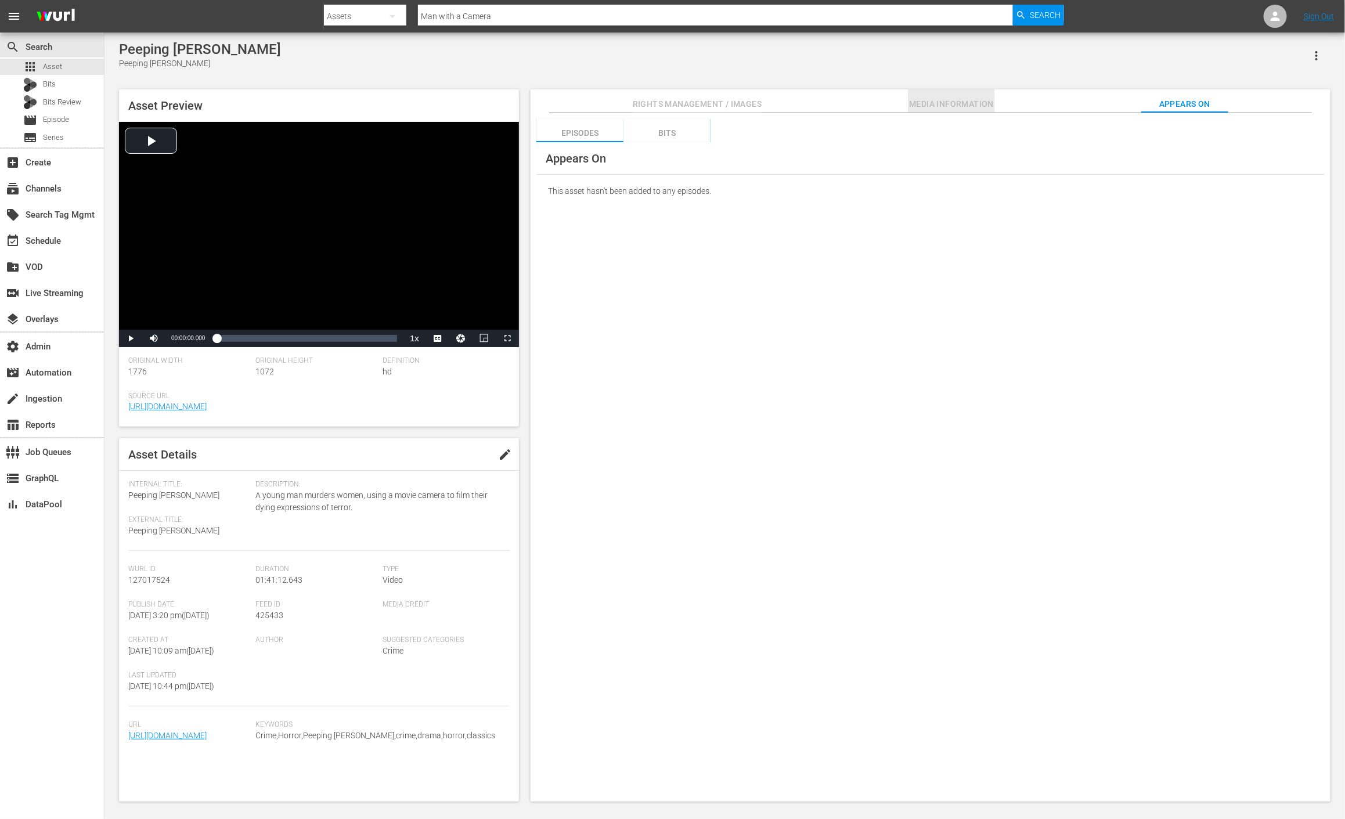
click at [933, 108] on span "Media Information" at bounding box center [951, 104] width 87 height 15
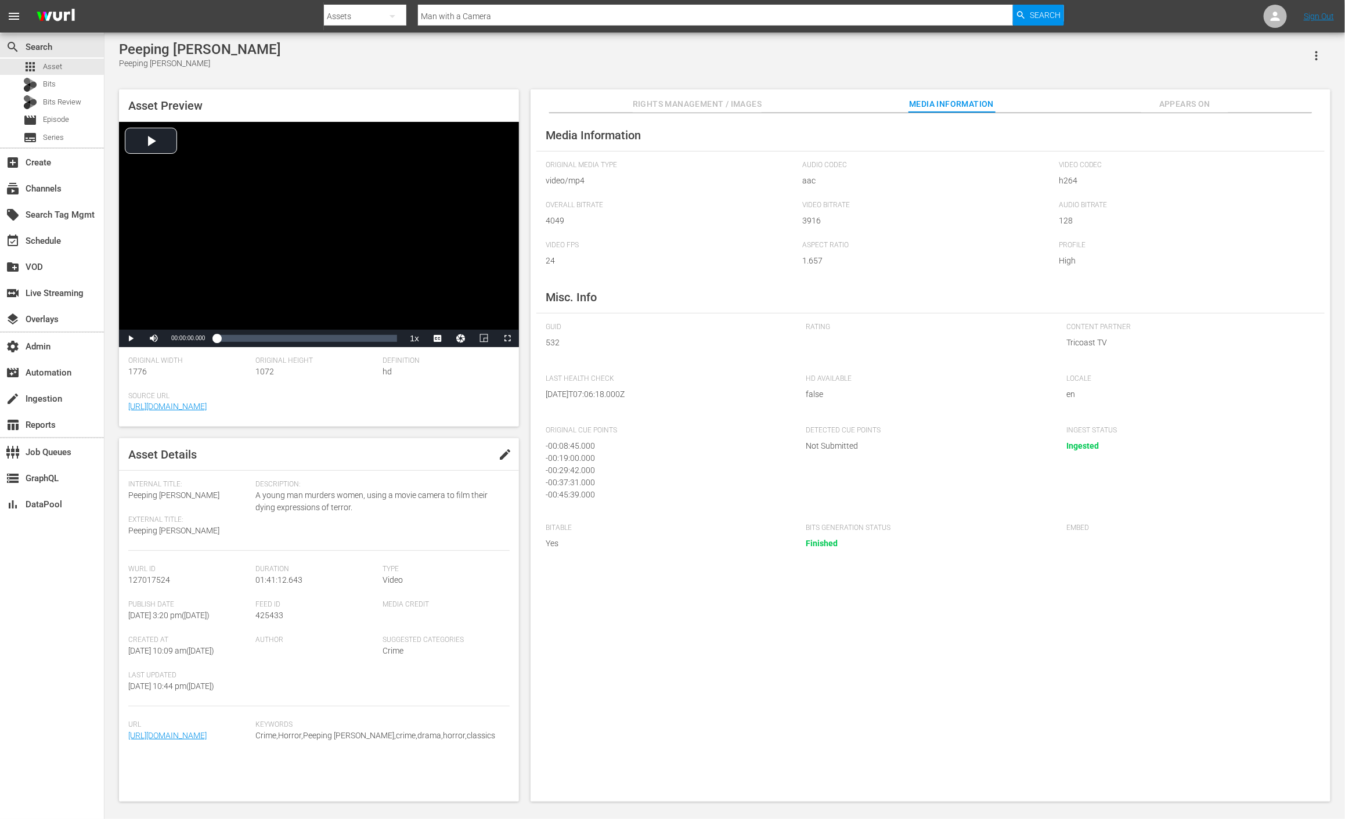
click at [730, 106] on span "Rights Management / Images" at bounding box center [697, 104] width 129 height 15
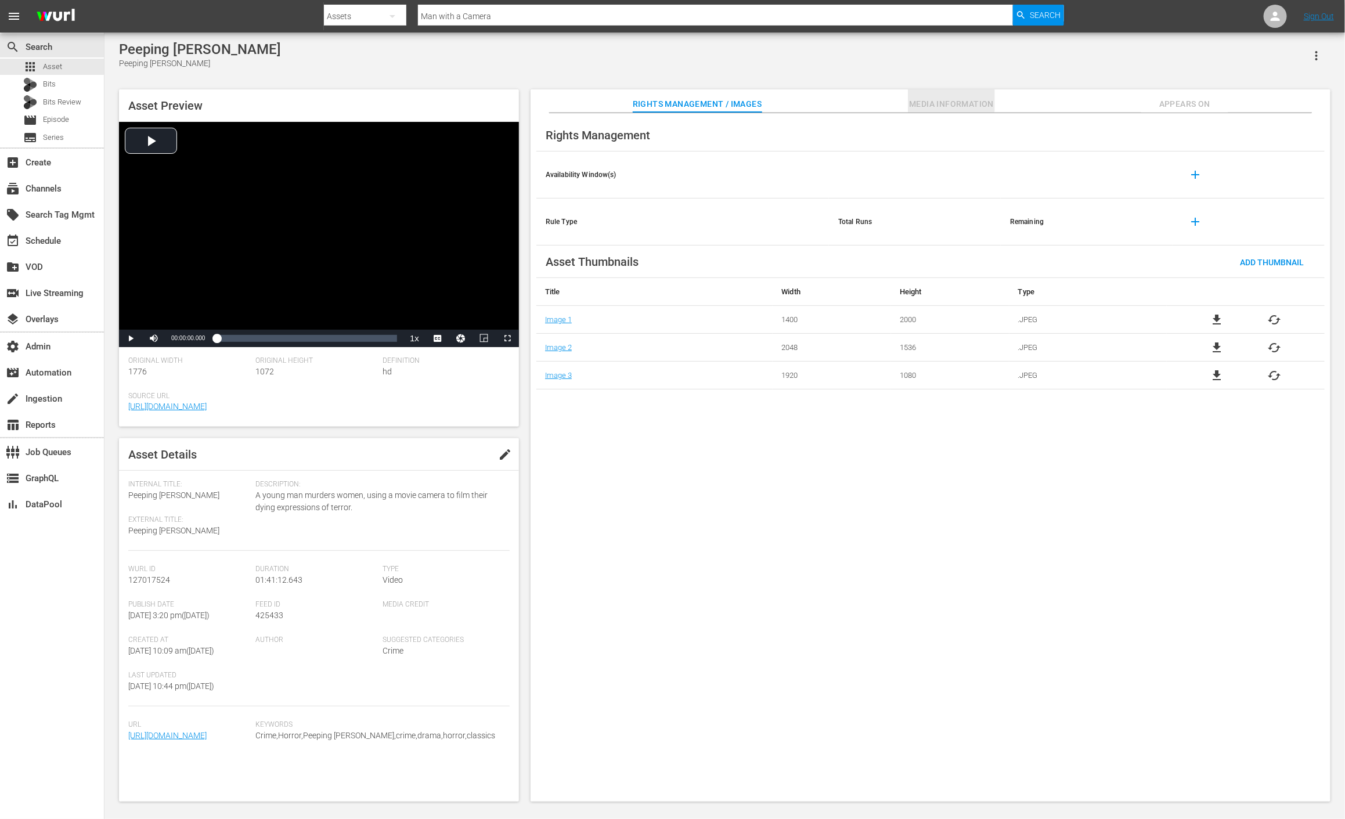
click at [960, 101] on span "Media Information" at bounding box center [951, 104] width 87 height 15
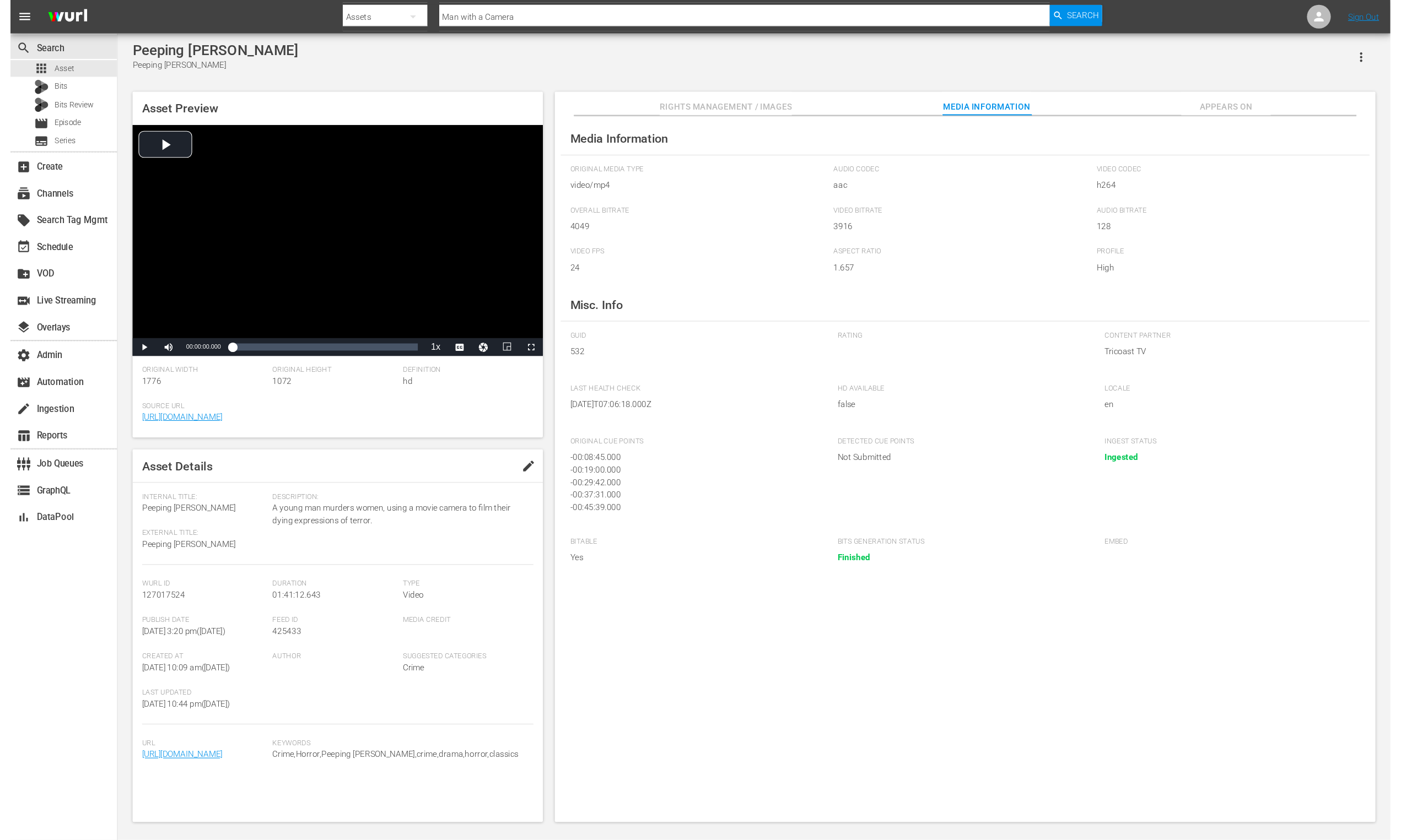
scroll to position [1, 0]
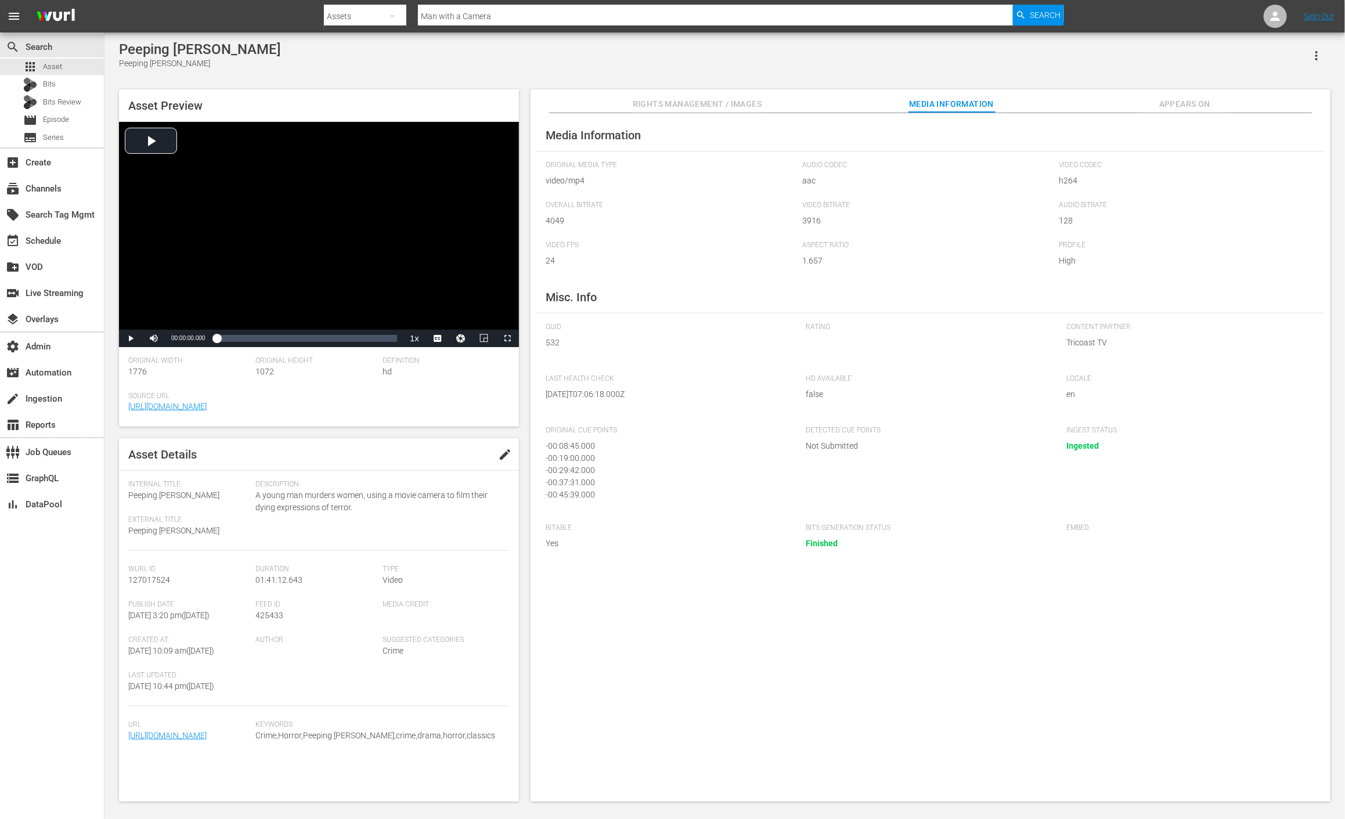
click at [162, 533] on span "Peeping Tom" at bounding box center [173, 530] width 91 height 9
click at [156, 529] on span "Peeping Tom" at bounding box center [173, 530] width 91 height 9
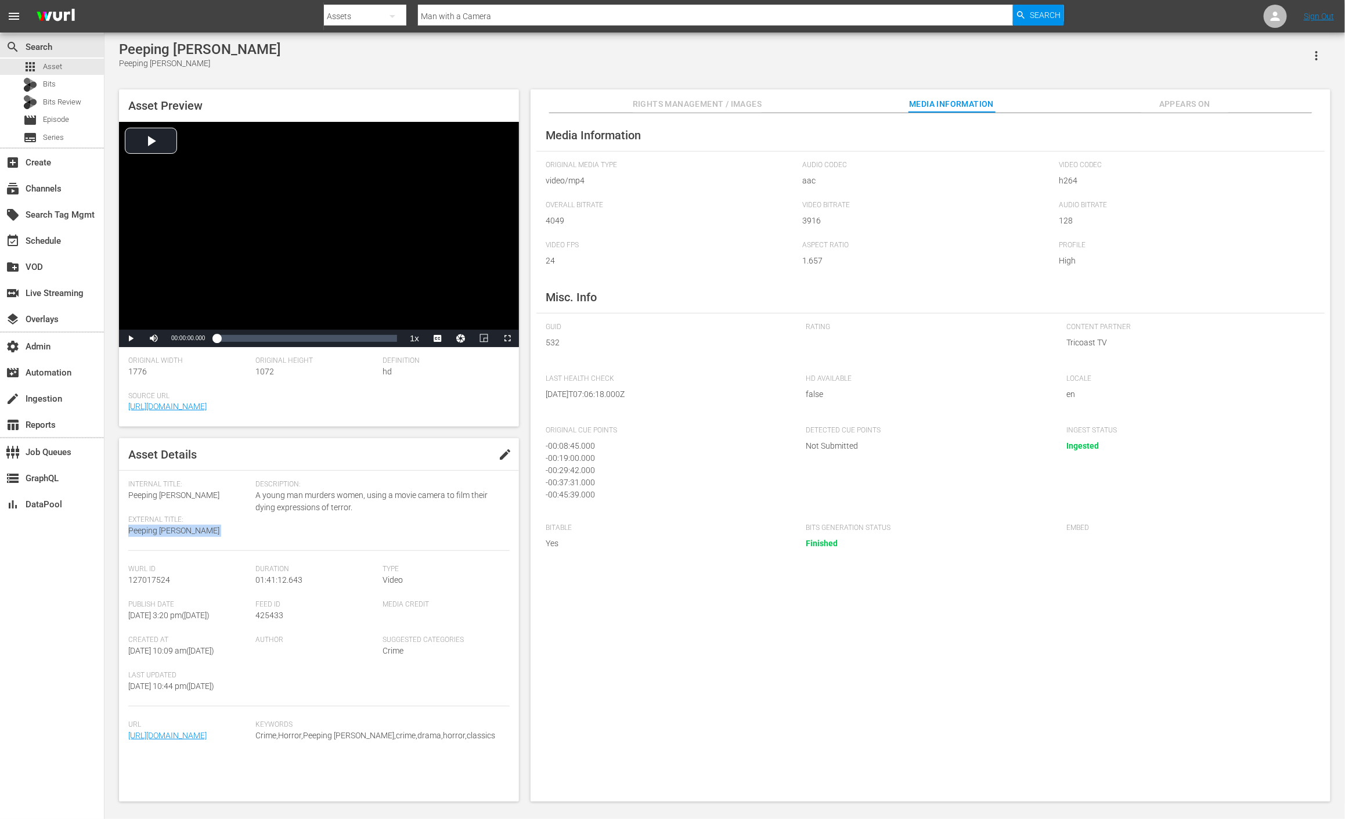
copy span "Peeping Tom"
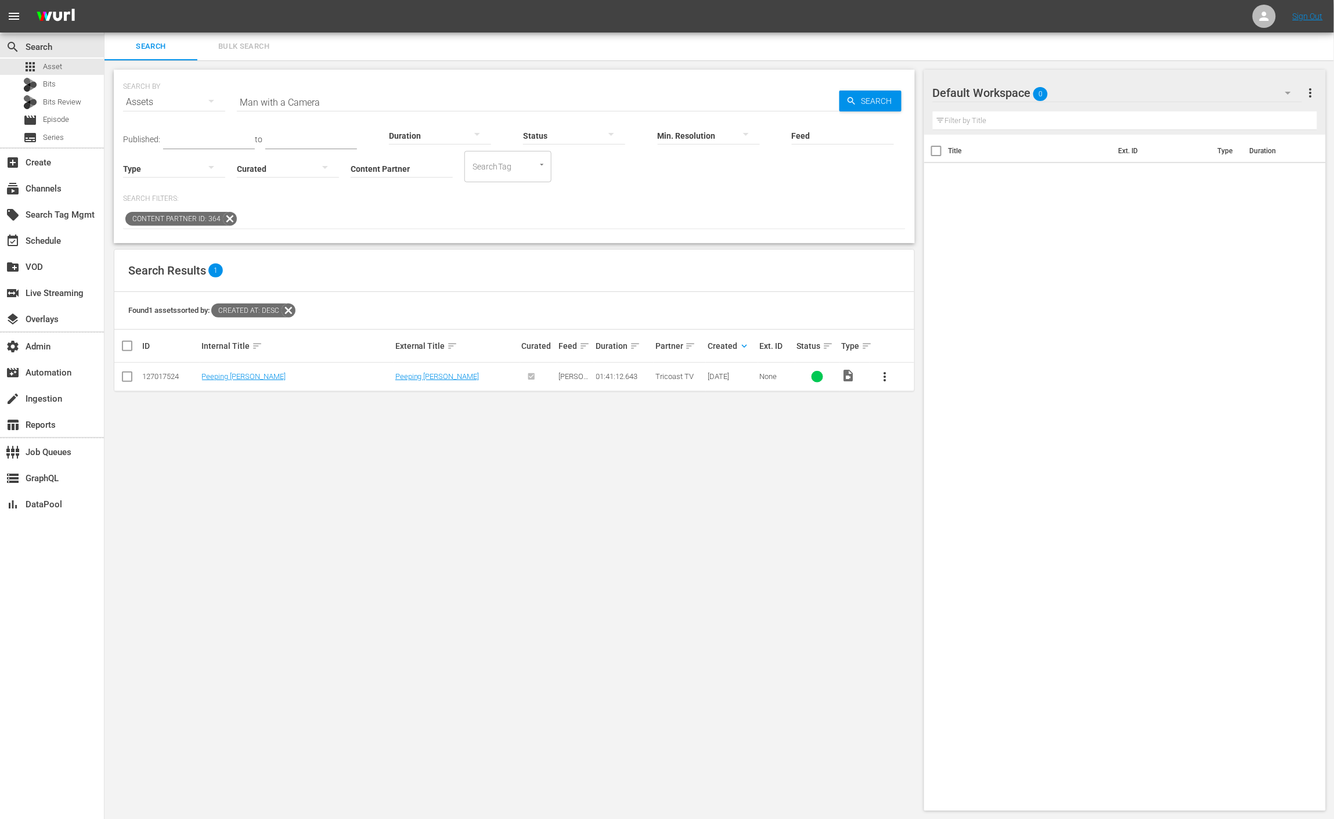
click at [296, 311] on icon at bounding box center [288, 310] width 15 height 15
click at [373, 99] on input "Man with a Camera" at bounding box center [538, 102] width 603 height 28
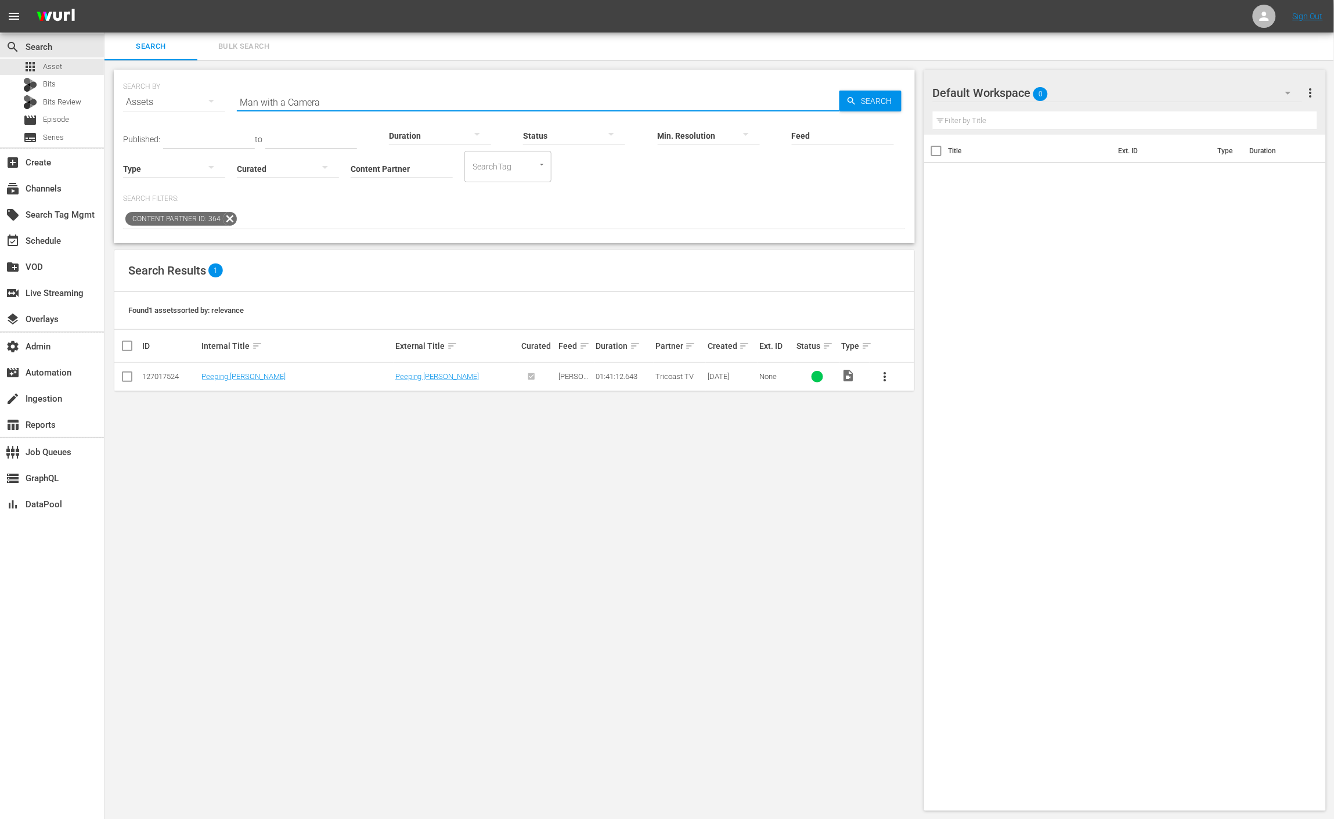
click at [373, 99] on input "Man with a Camera" at bounding box center [538, 102] width 603 height 28
click at [414, 221] on div "Content Partner ID: 364" at bounding box center [514, 220] width 782 height 20
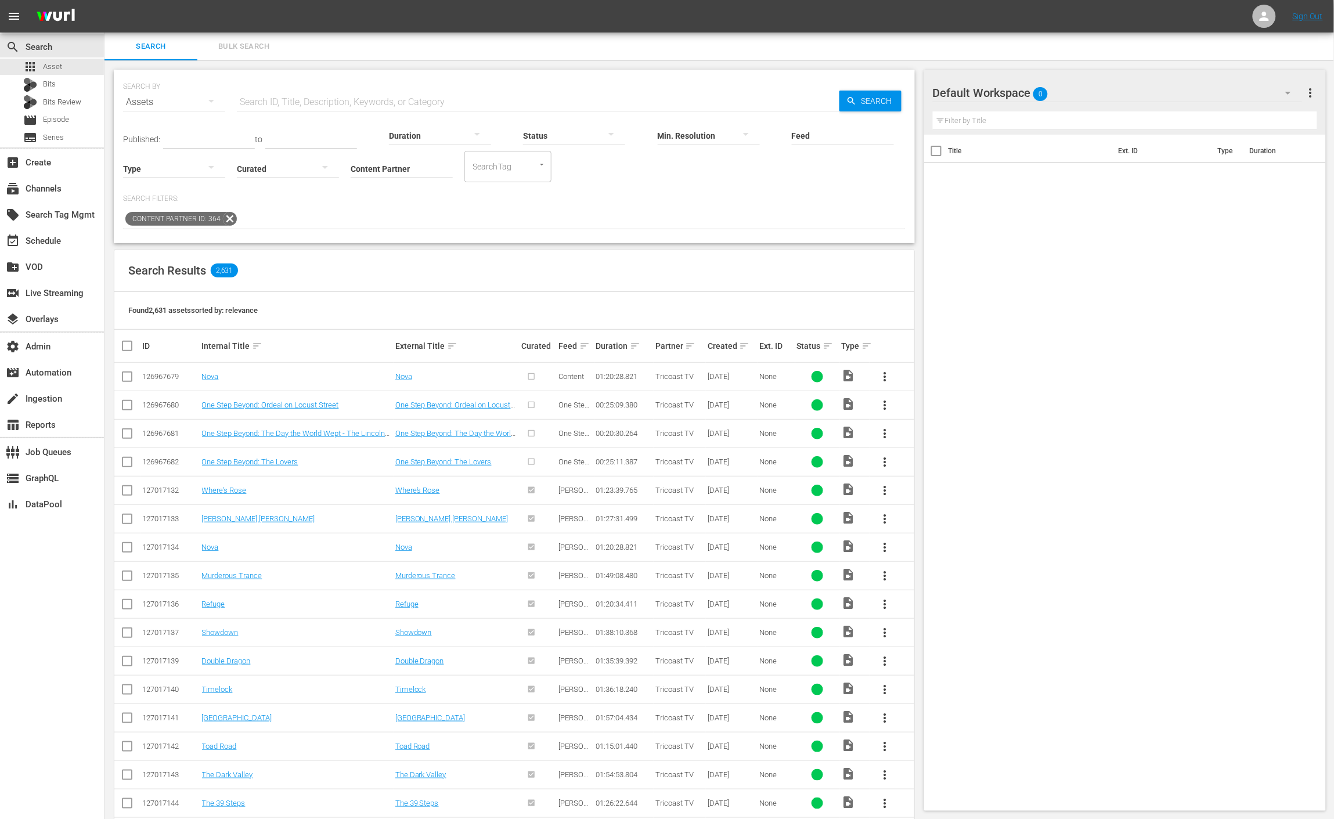
click at [228, 218] on icon at bounding box center [230, 219] width 14 height 14
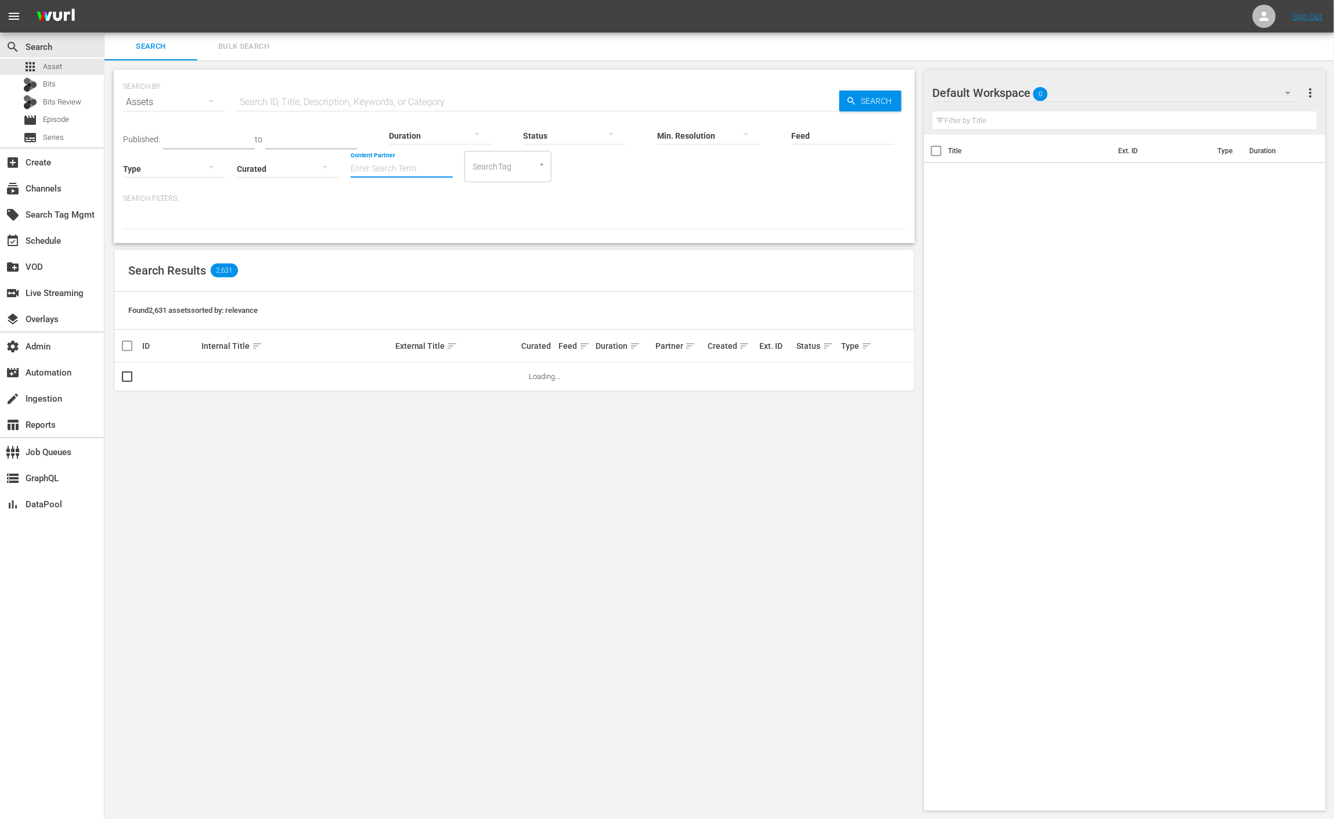
click at [424, 171] on input "Content Partner" at bounding box center [402, 170] width 102 height 42
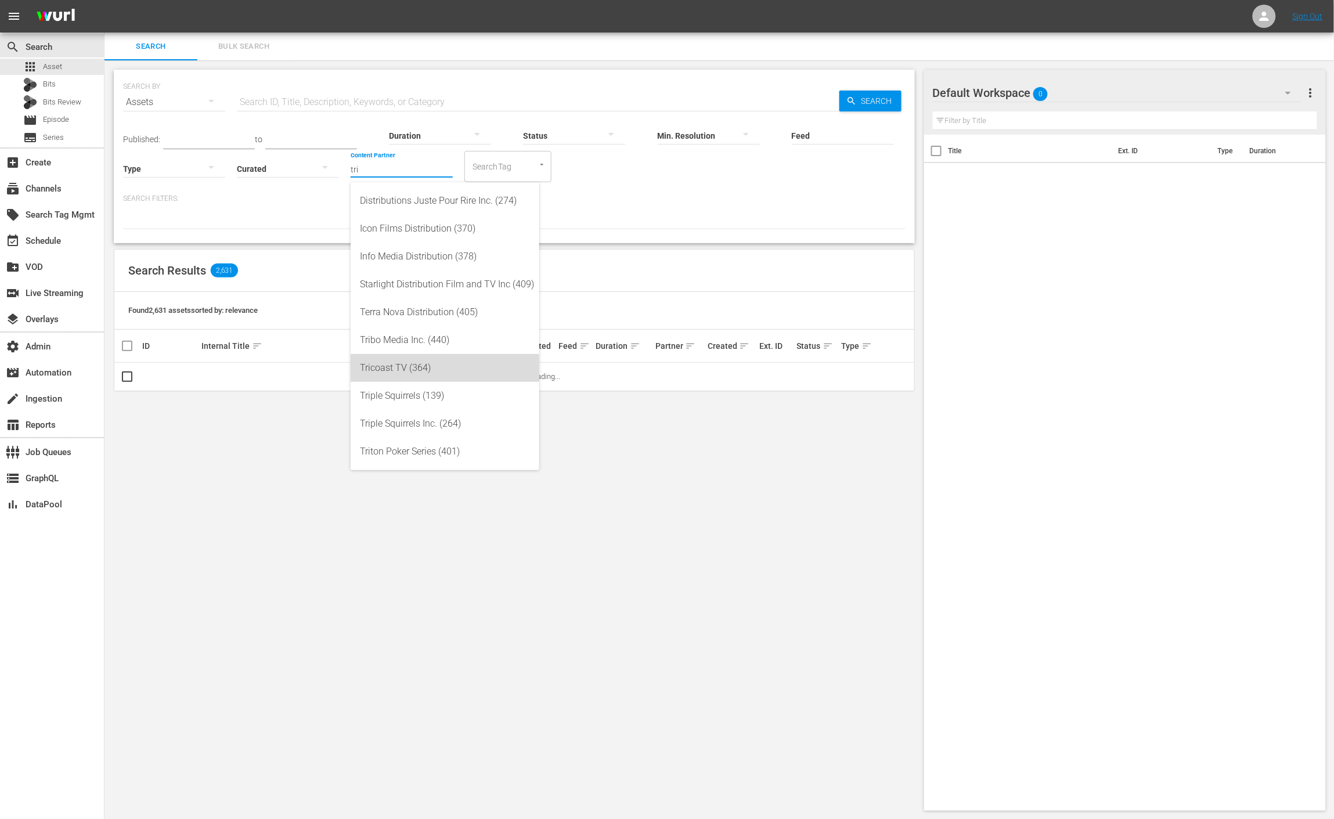
click at [471, 371] on div "Tricoast TV (364)" at bounding box center [445, 368] width 170 height 28
type input "Tricoast TV (364)"
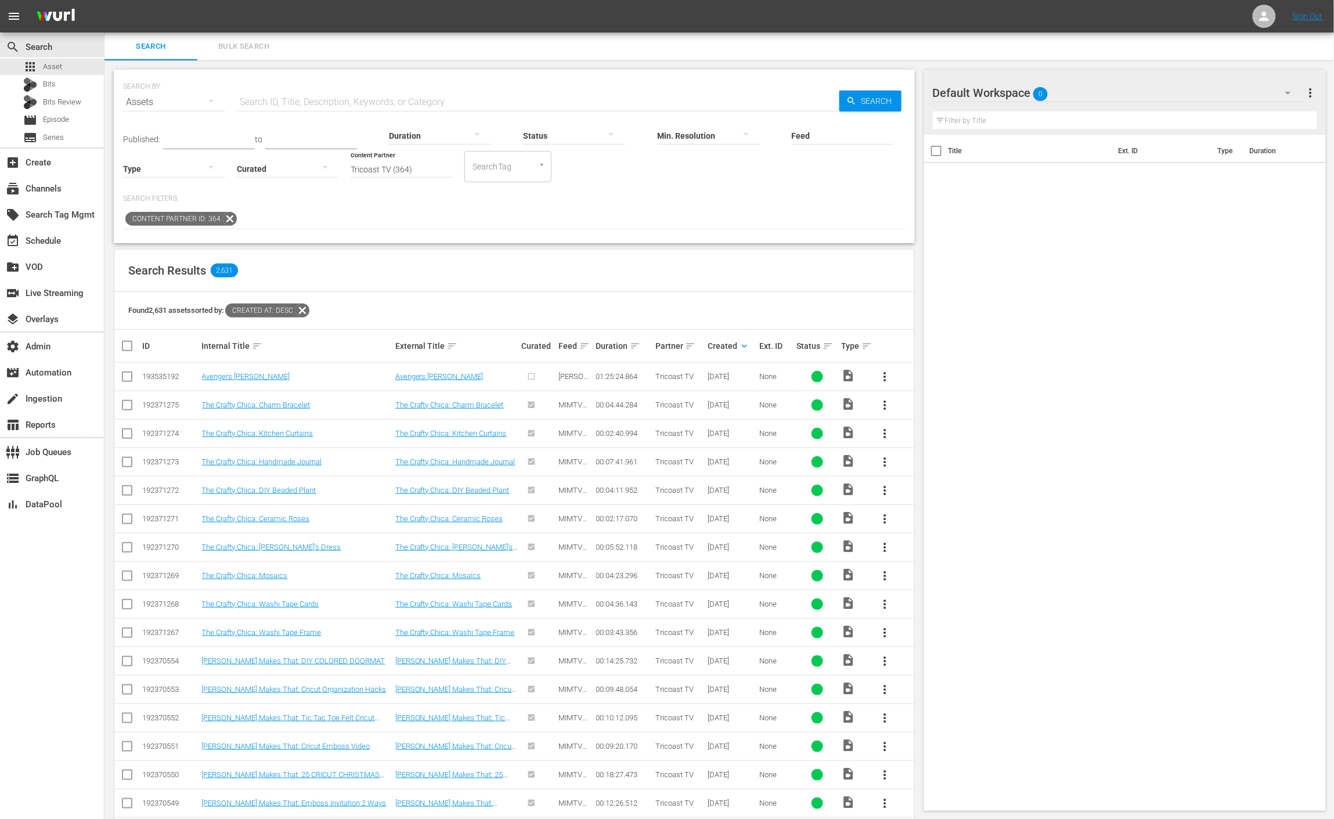
drag, startPoint x: 263, startPoint y: 211, endPoint x: 371, endPoint y: 29, distance: 212.1
click at [288, 175] on div "Published: to Duration Status Min. Resolution Feed Feed Title Type Curated Cont…" at bounding box center [514, 172] width 782 height 113
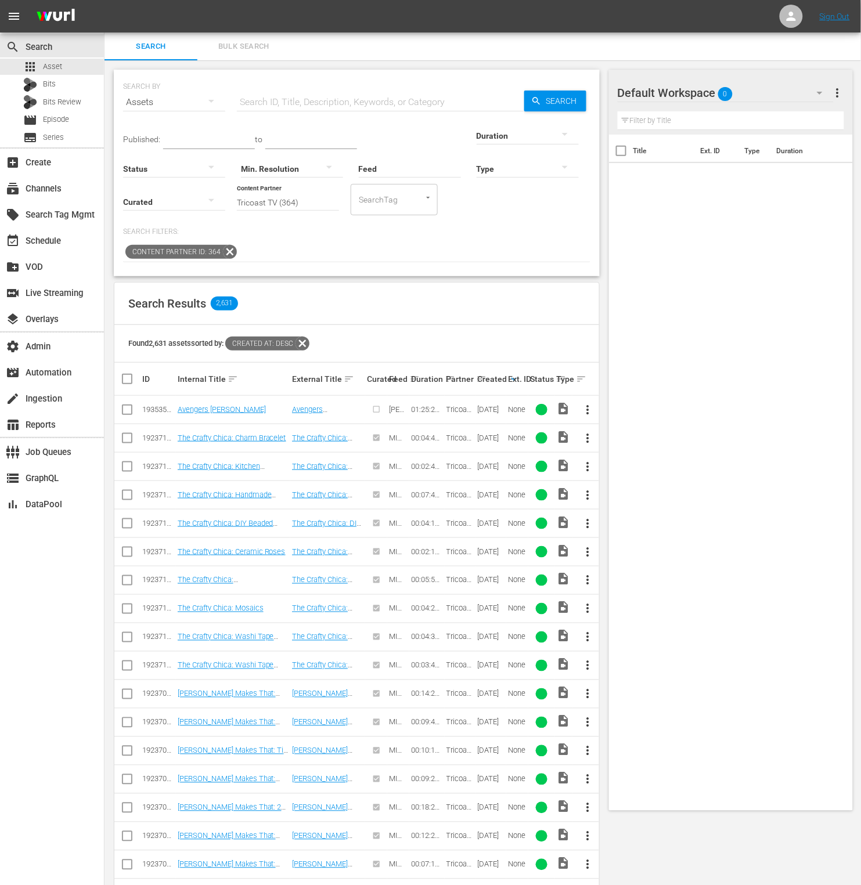
drag, startPoint x: 811, startPoint y: 269, endPoint x: 841, endPoint y: 268, distance: 29.7
click at [813, 270] on div "Title Ext. ID Type Duration" at bounding box center [731, 471] width 244 height 672
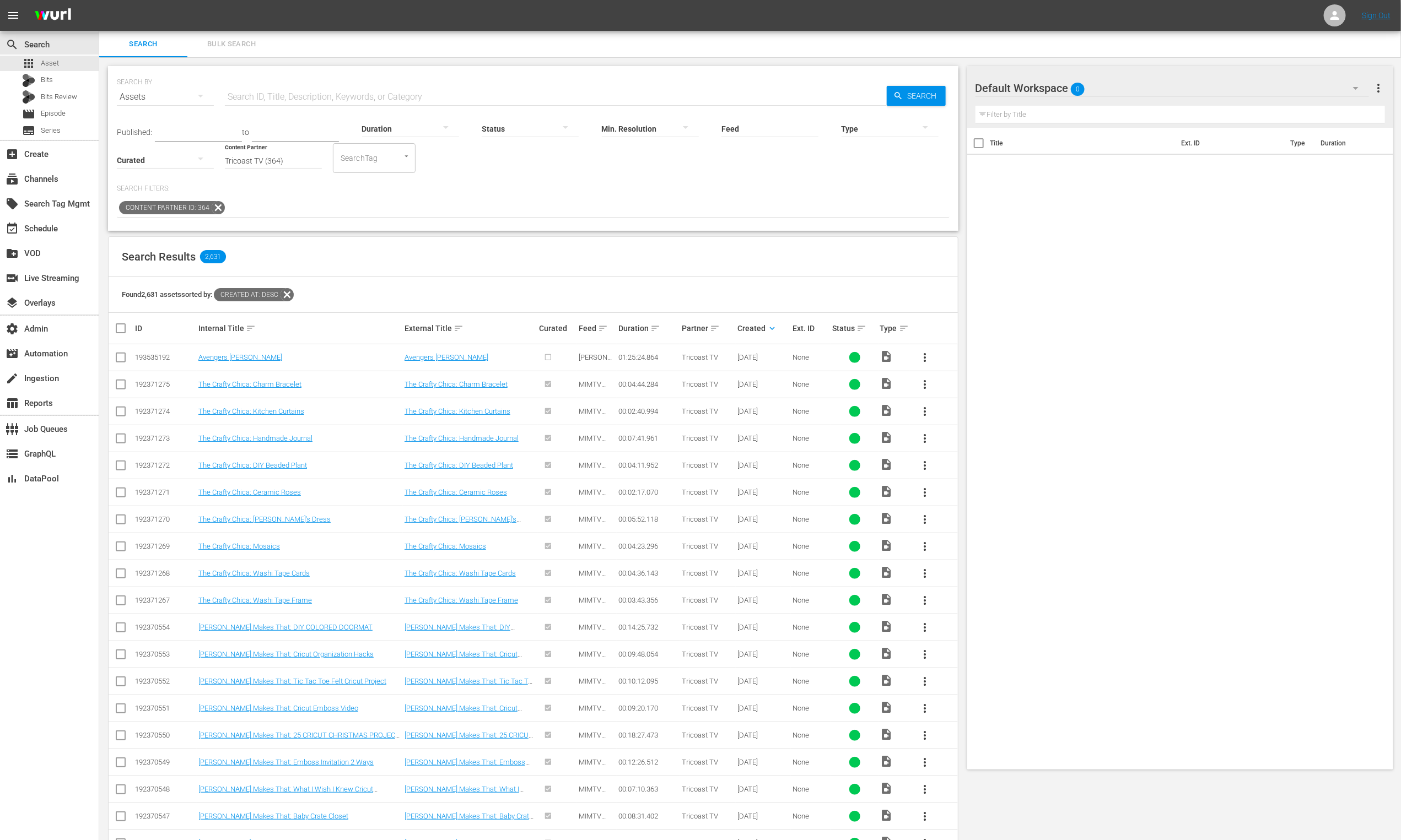
drag, startPoint x: 218, startPoint y: 207, endPoint x: 272, endPoint y: 165, distance: 68.4
click at [402, 225] on div "SEARCH BY Search By Assets Search ID, Title, Description, Keywords, or Category…" at bounding box center [533, 149] width 850 height 165
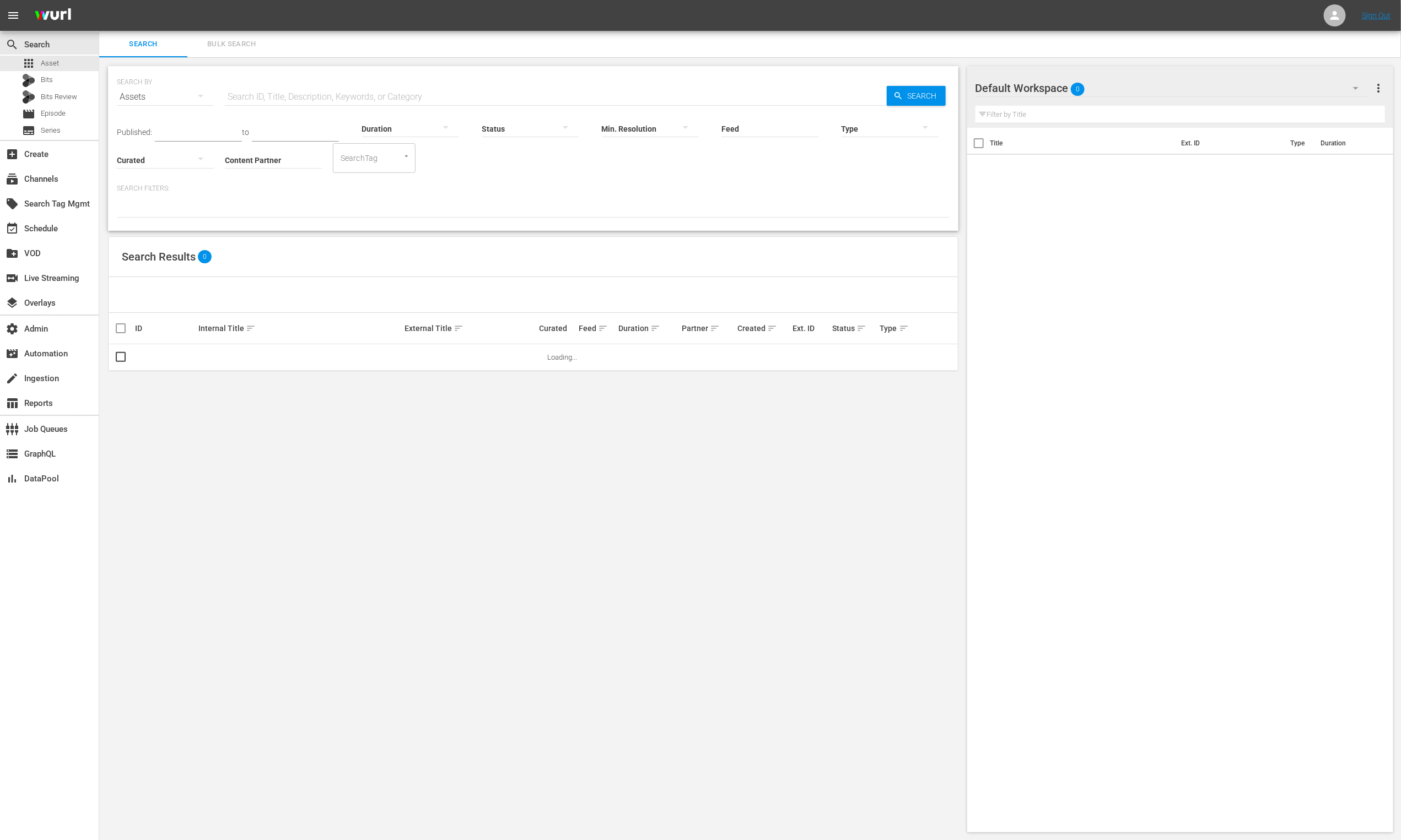
click at [302, 165] on input "Content Partner" at bounding box center [273, 161] width 97 height 40
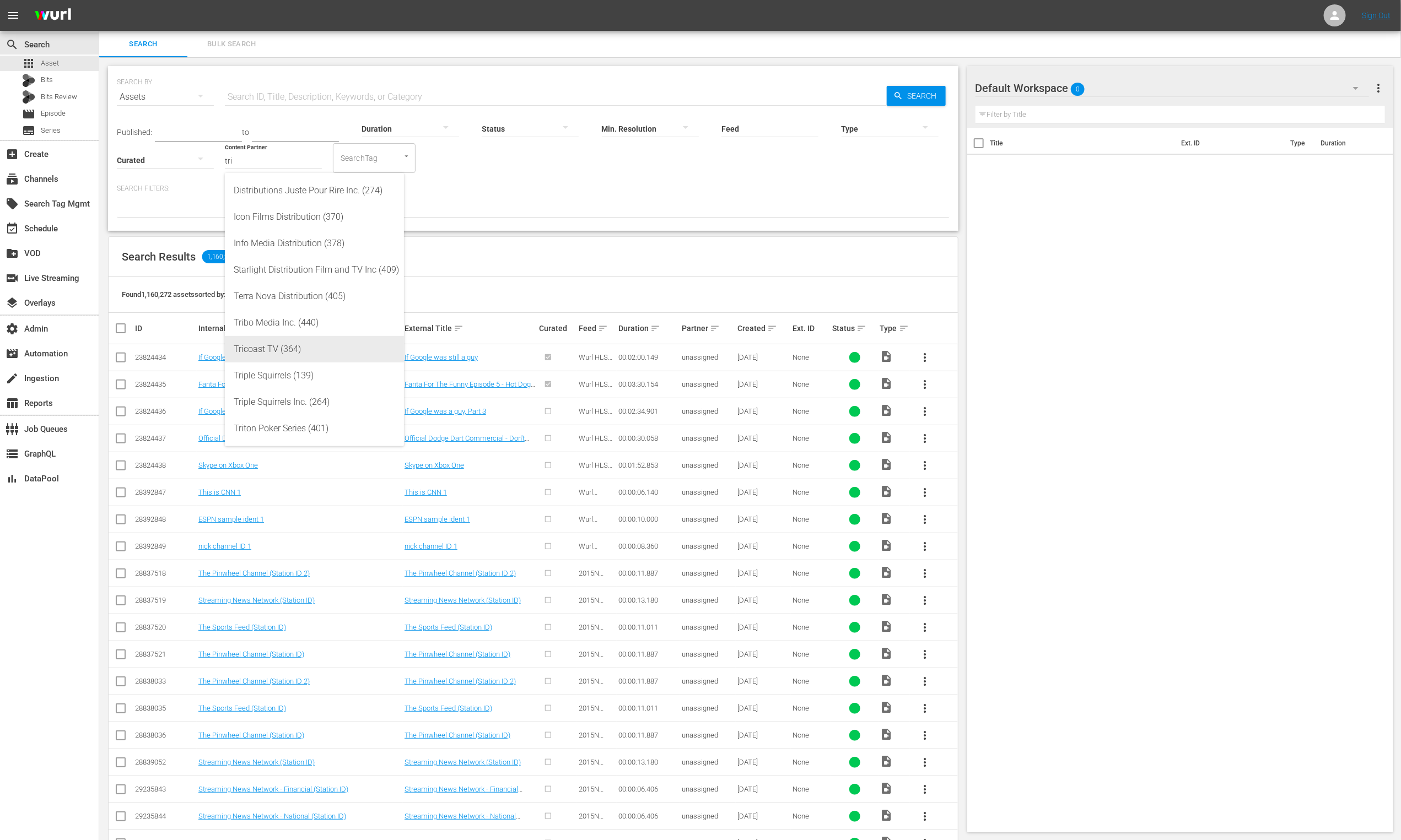
click at [320, 346] on div "Tricoast TV (364)" at bounding box center [314, 349] width 161 height 27
type input "Tricoast TV (364)"
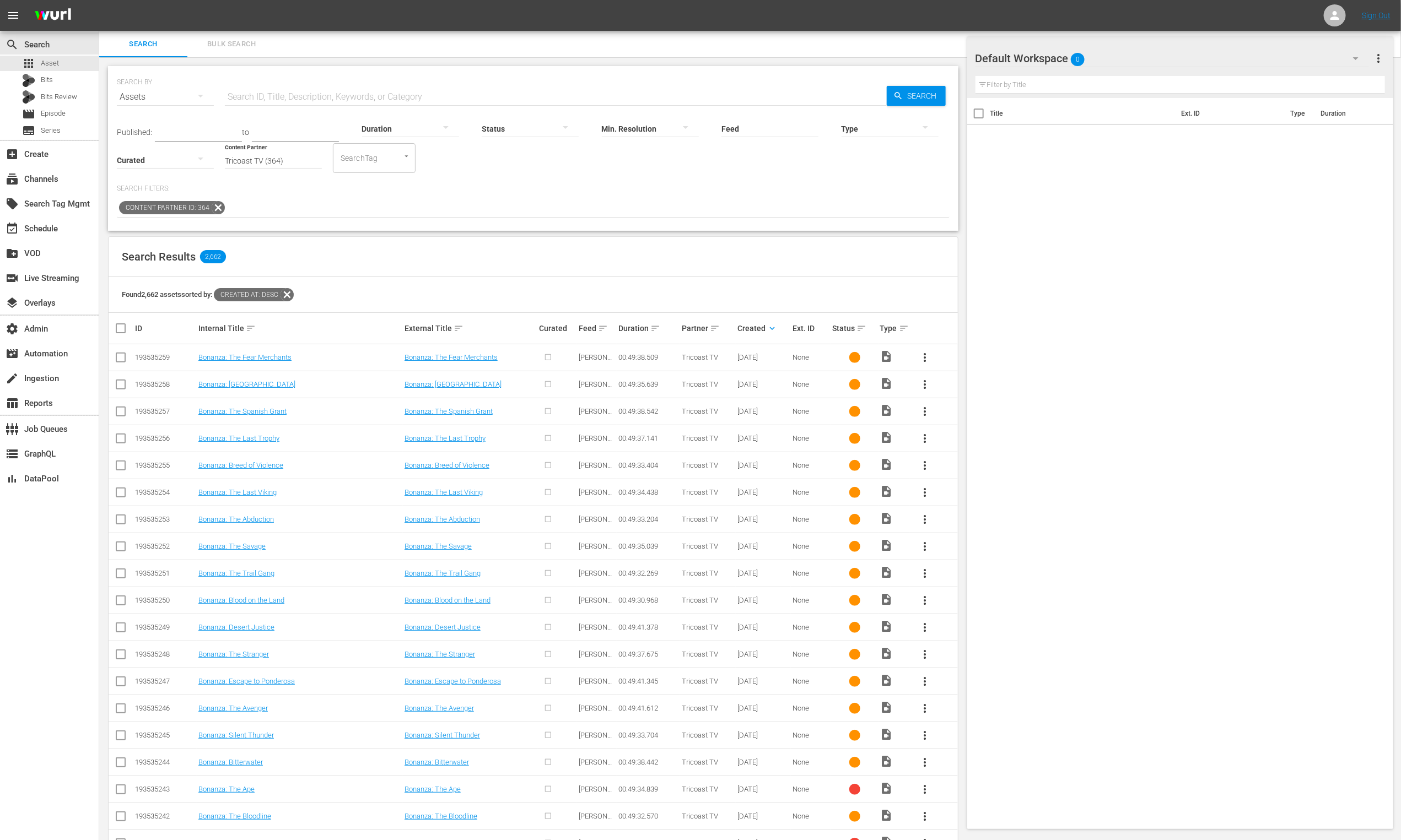
scroll to position [342, 0]
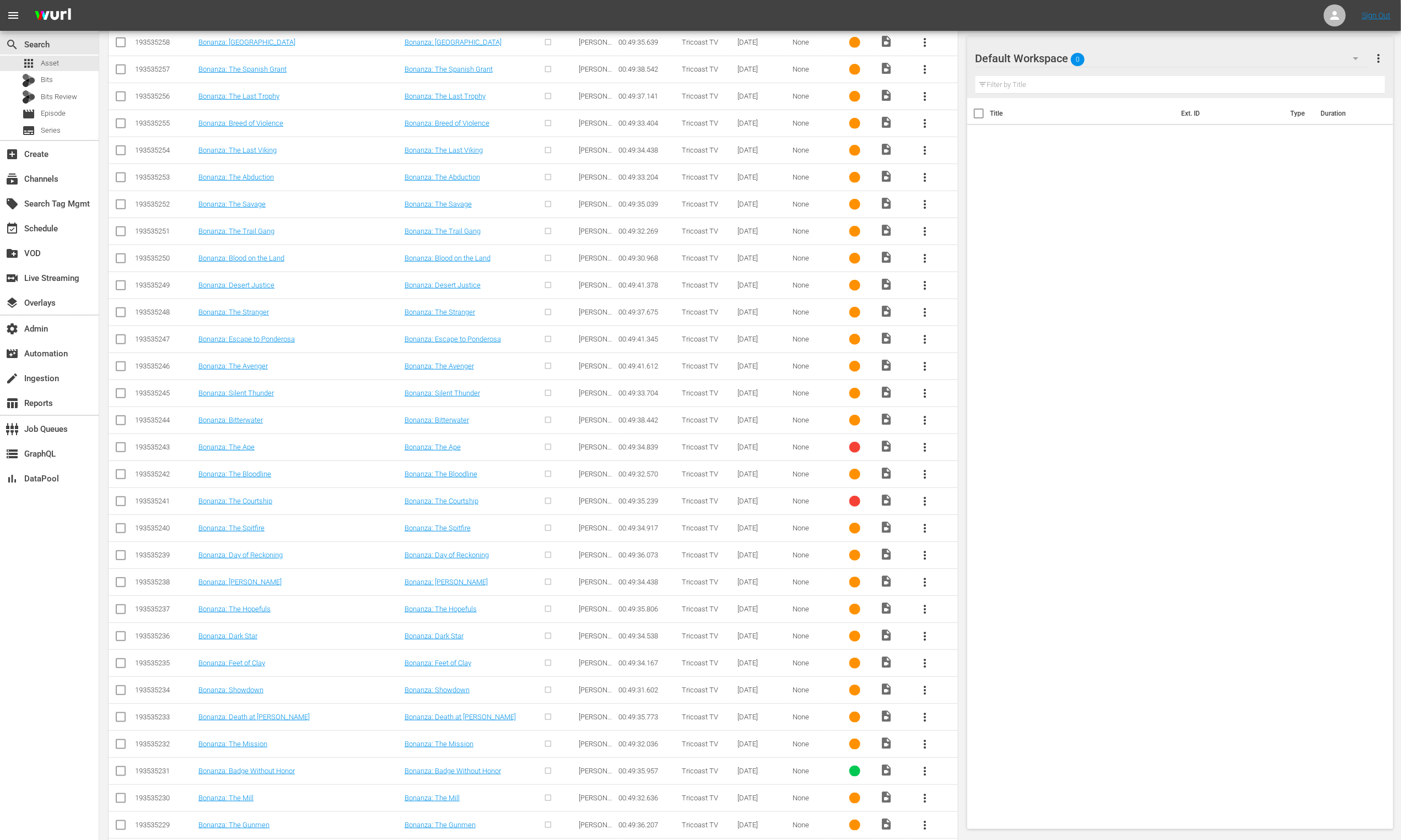
click at [341, 457] on td "Bonanza: The Ape" at bounding box center [299, 447] width 206 height 27
click at [160, 448] on div "193535243" at bounding box center [164, 447] width 60 height 9
copy div "193535243"
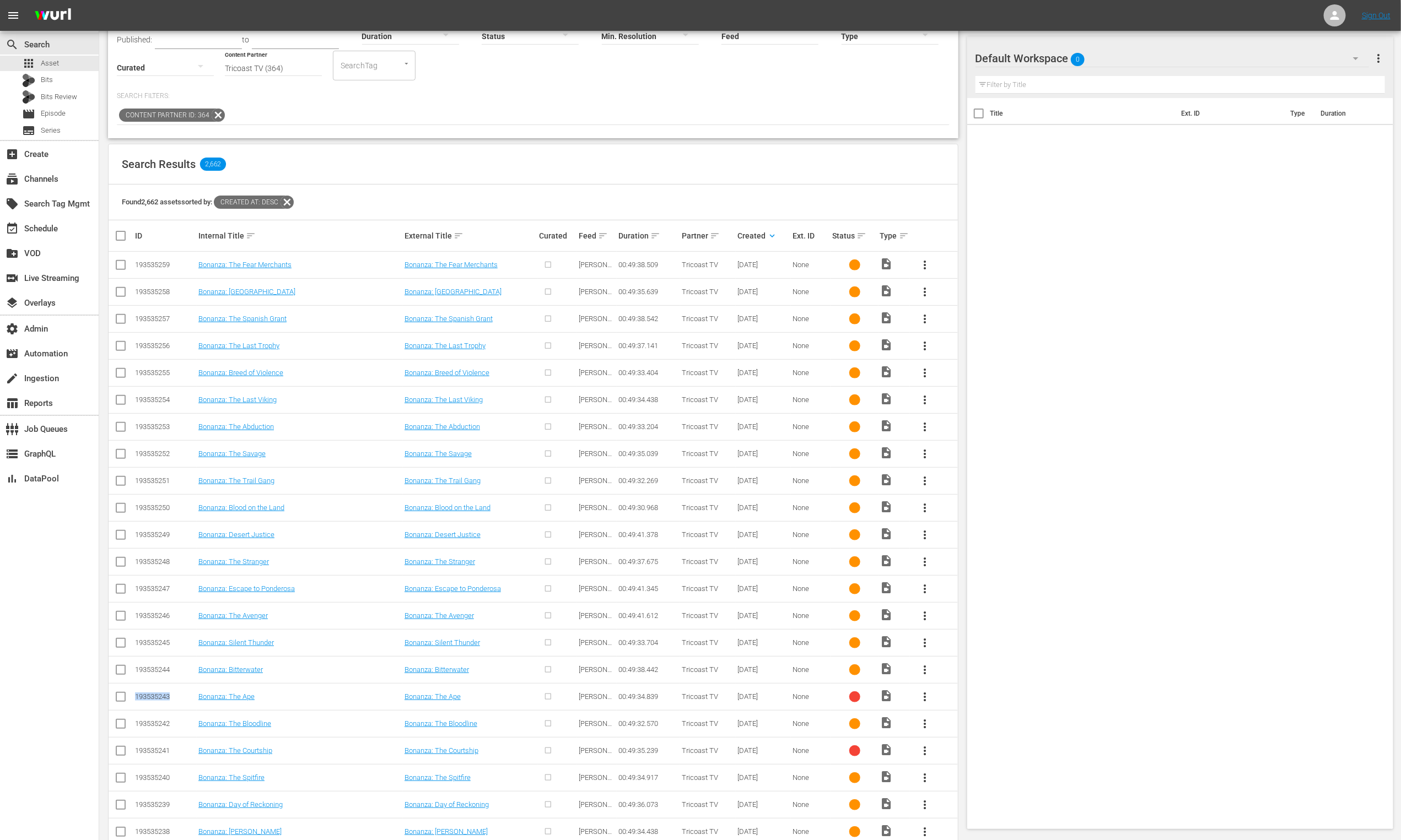
scroll to position [0, 0]
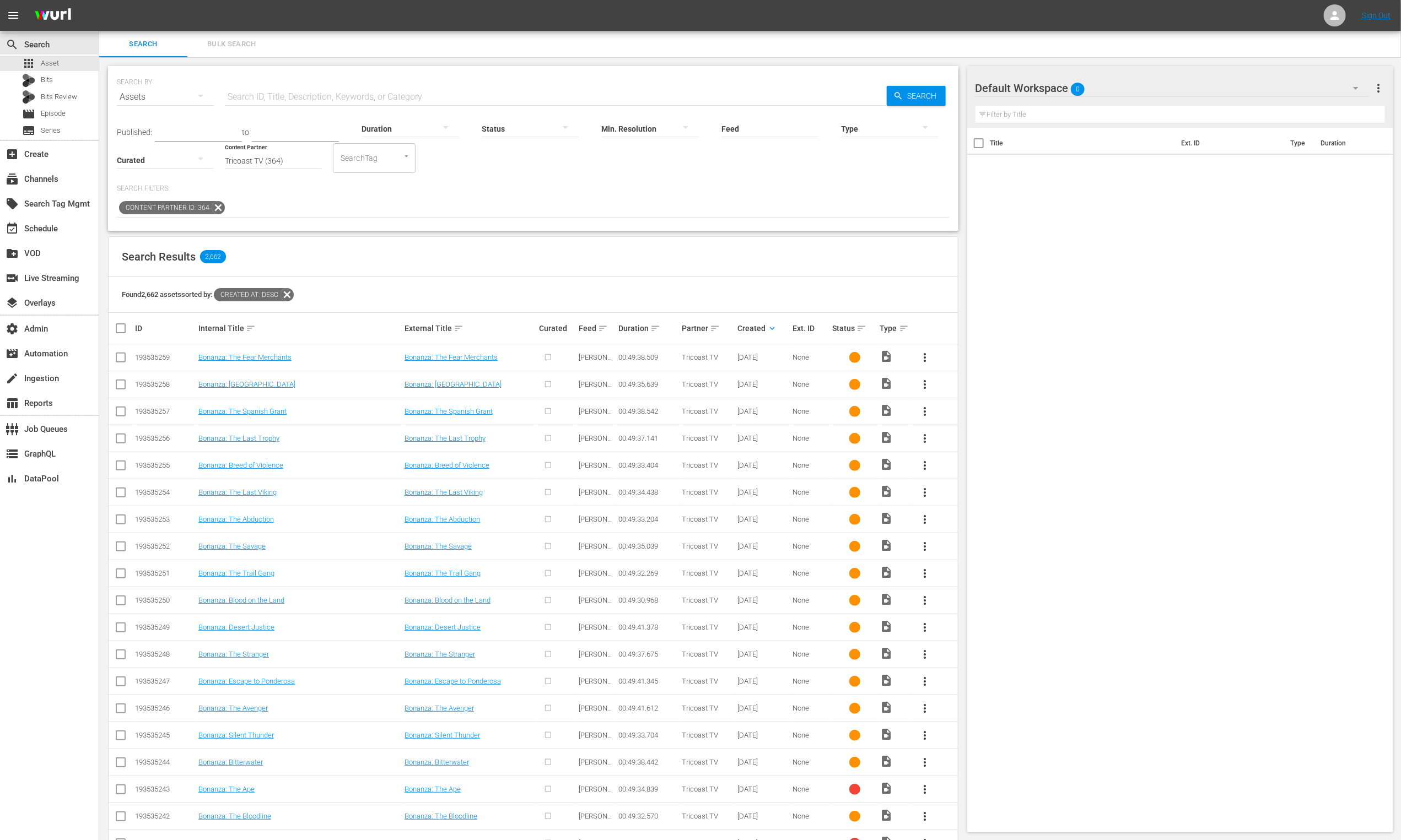
click at [538, 130] on div at bounding box center [530, 128] width 97 height 31
click at [540, 150] on div "IN_PROGRESS" at bounding box center [519, 144] width 97 height 18
click at [679, 129] on icon "button" at bounding box center [685, 127] width 13 height 13
click at [551, 129] on div "4k (3840 x 2160) FHD (1920 x 1080) HD (1280 x 720) SD (640 × 480)" at bounding box center [700, 420] width 1401 height 840
click at [481, 128] on div at bounding box center [530, 128] width 97 height 31
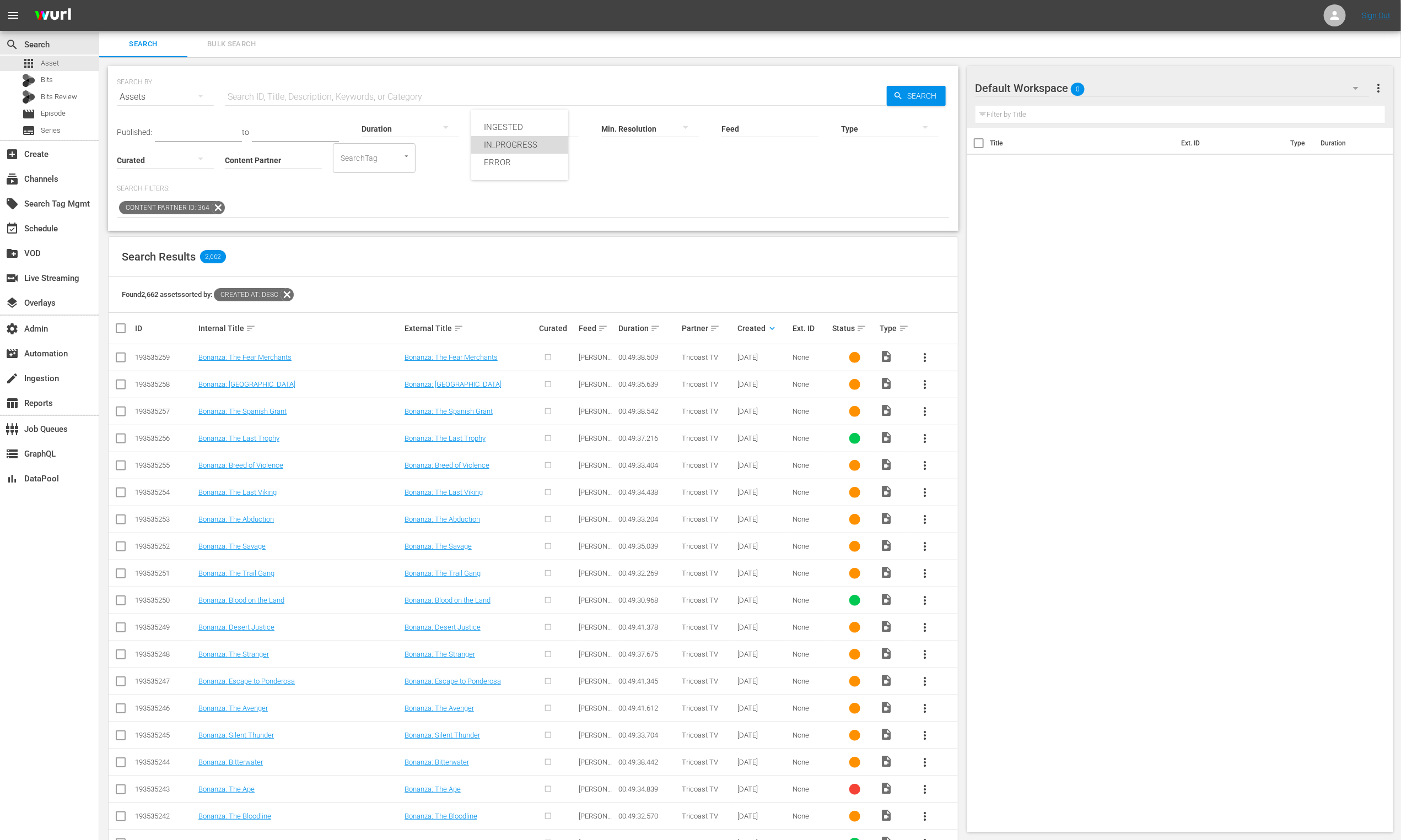
click at [514, 151] on div "IN_PROGRESS" at bounding box center [519, 144] width 97 height 18
click at [217, 207] on icon at bounding box center [217, 207] width 14 height 14
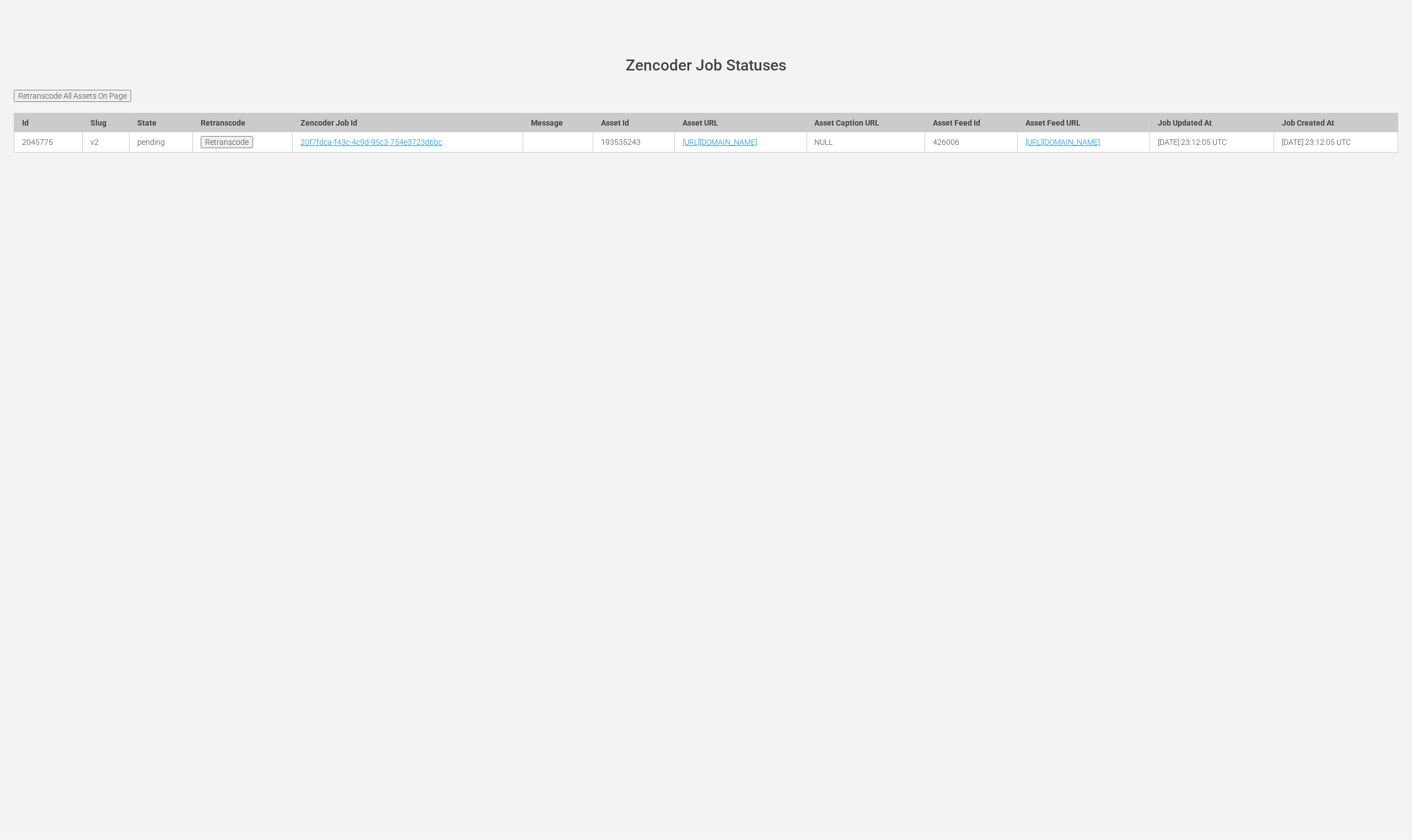
drag, startPoint x: 447, startPoint y: 214, endPoint x: 374, endPoint y: 195, distance: 75.4
click at [446, 214] on div "[PERSON_NAME][DOMAIN_NAME] site status Zencoder Job Statuses Retranscode All As…" at bounding box center [706, 420] width 1412 height 840
click at [300, 146] on link "20f7fdca-f43c-4c9d-95c3-754e3723d6bc" at bounding box center [370, 141] width 141 height 9
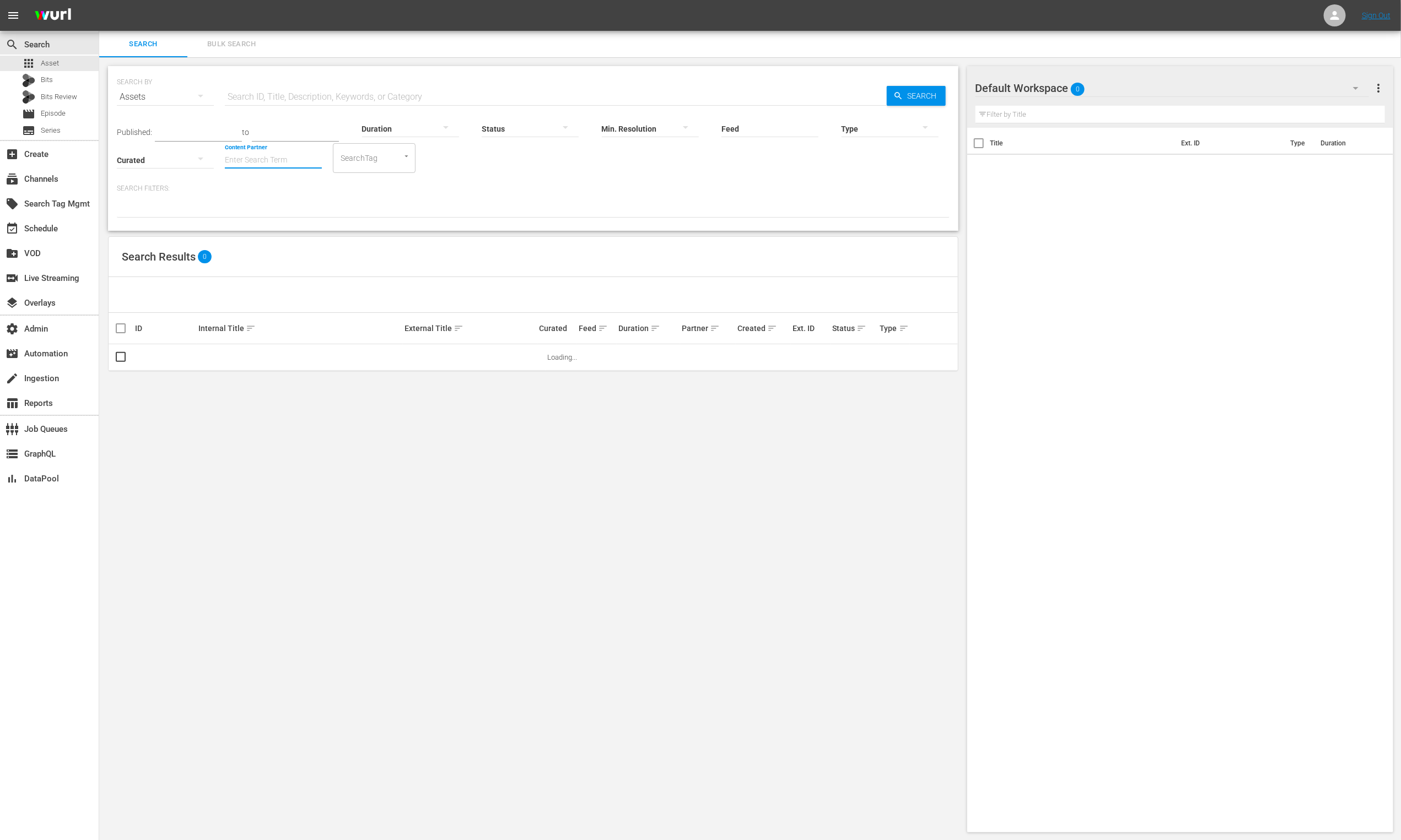
click at [295, 159] on input "Content Partner" at bounding box center [273, 161] width 97 height 40
click at [279, 346] on div "Tricoast TV (364)" at bounding box center [314, 349] width 161 height 27
type input "Tricoast TV (364)"
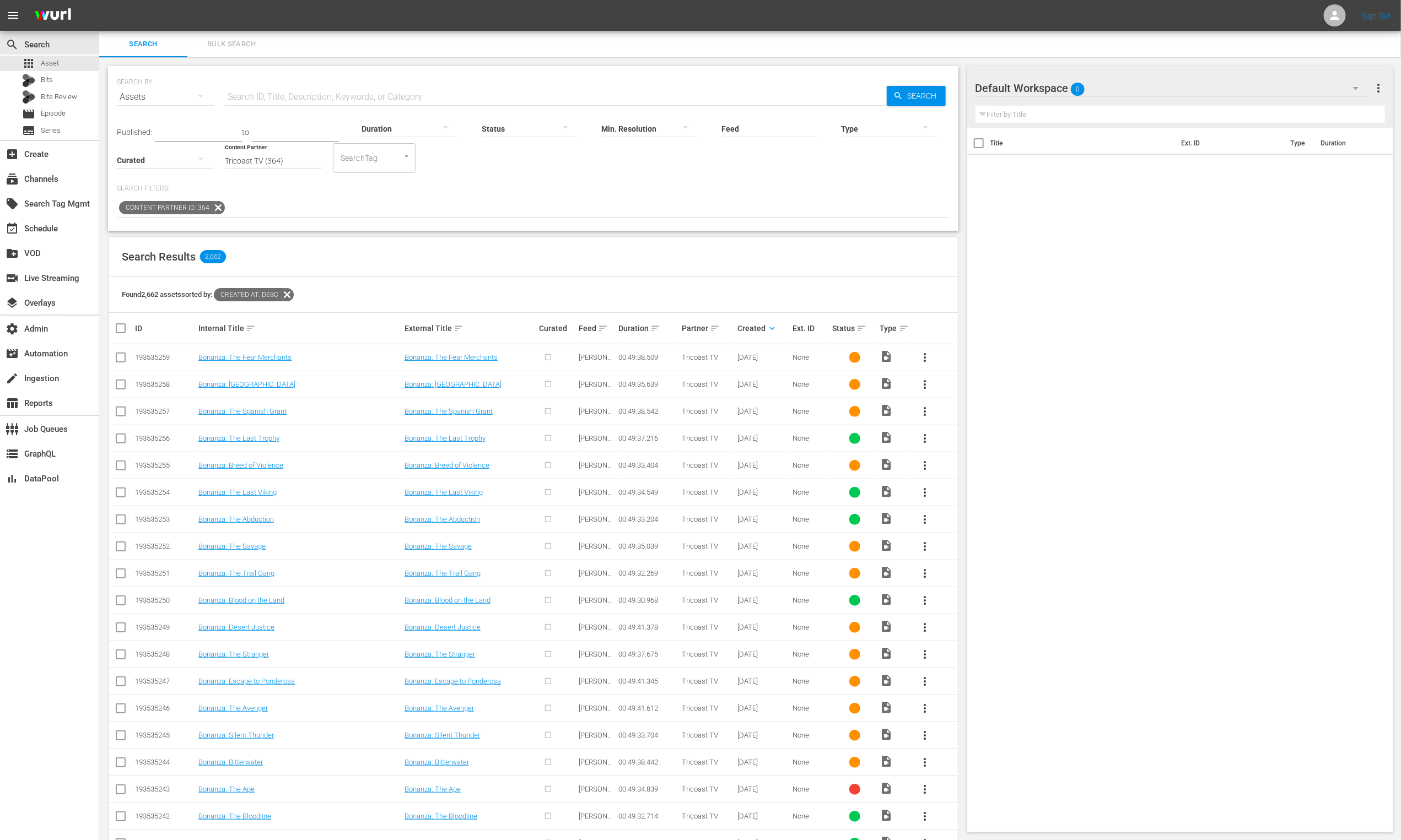
click at [866, 125] on div at bounding box center [889, 128] width 97 height 31
click at [758, 146] on div "Video Ad Bits Live Promo Placeholder" at bounding box center [700, 420] width 1401 height 840
click at [508, 126] on div at bounding box center [530, 128] width 97 height 31
click at [512, 144] on div "IN_PROGRESS" at bounding box center [519, 144] width 97 height 18
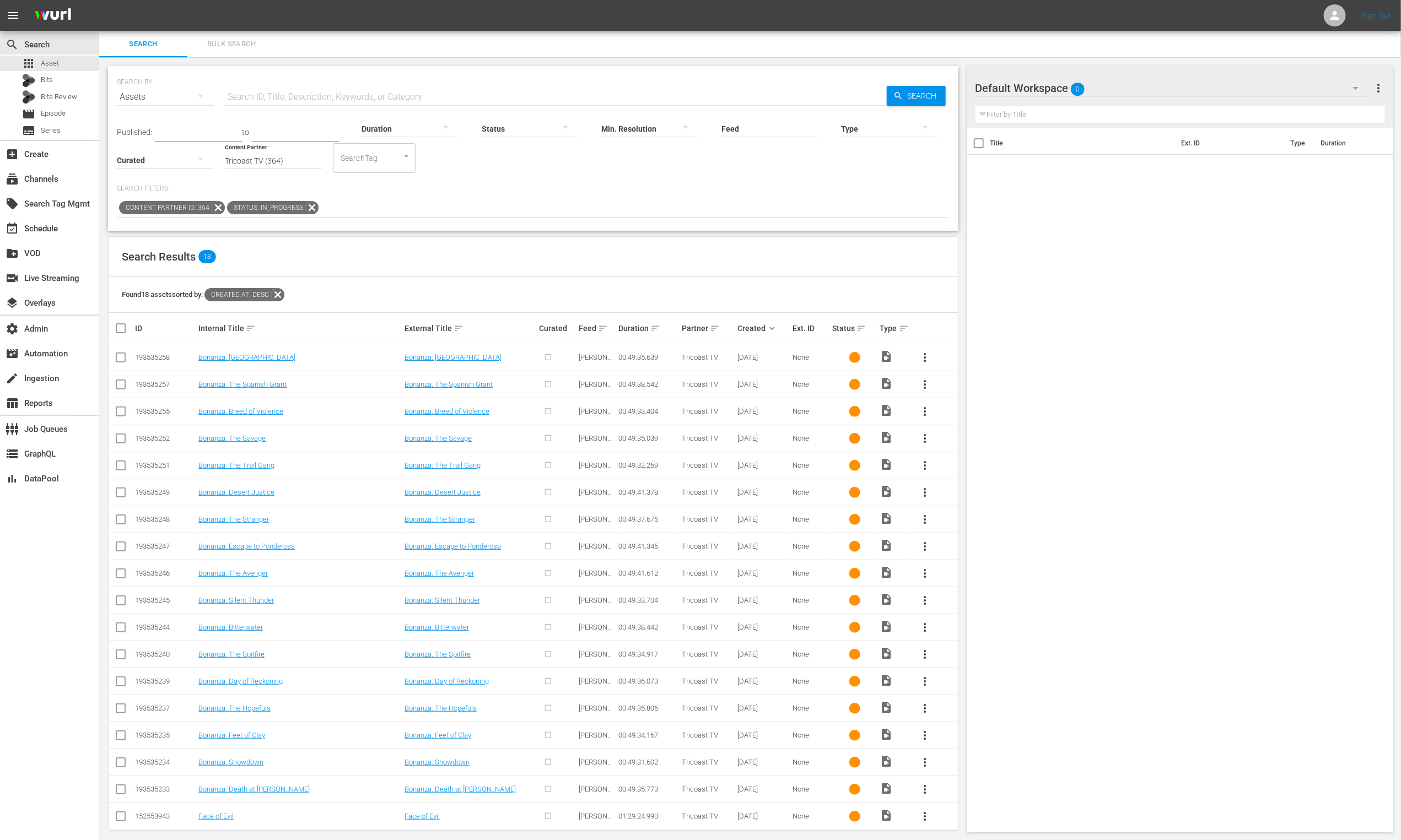
scroll to position [12, 0]
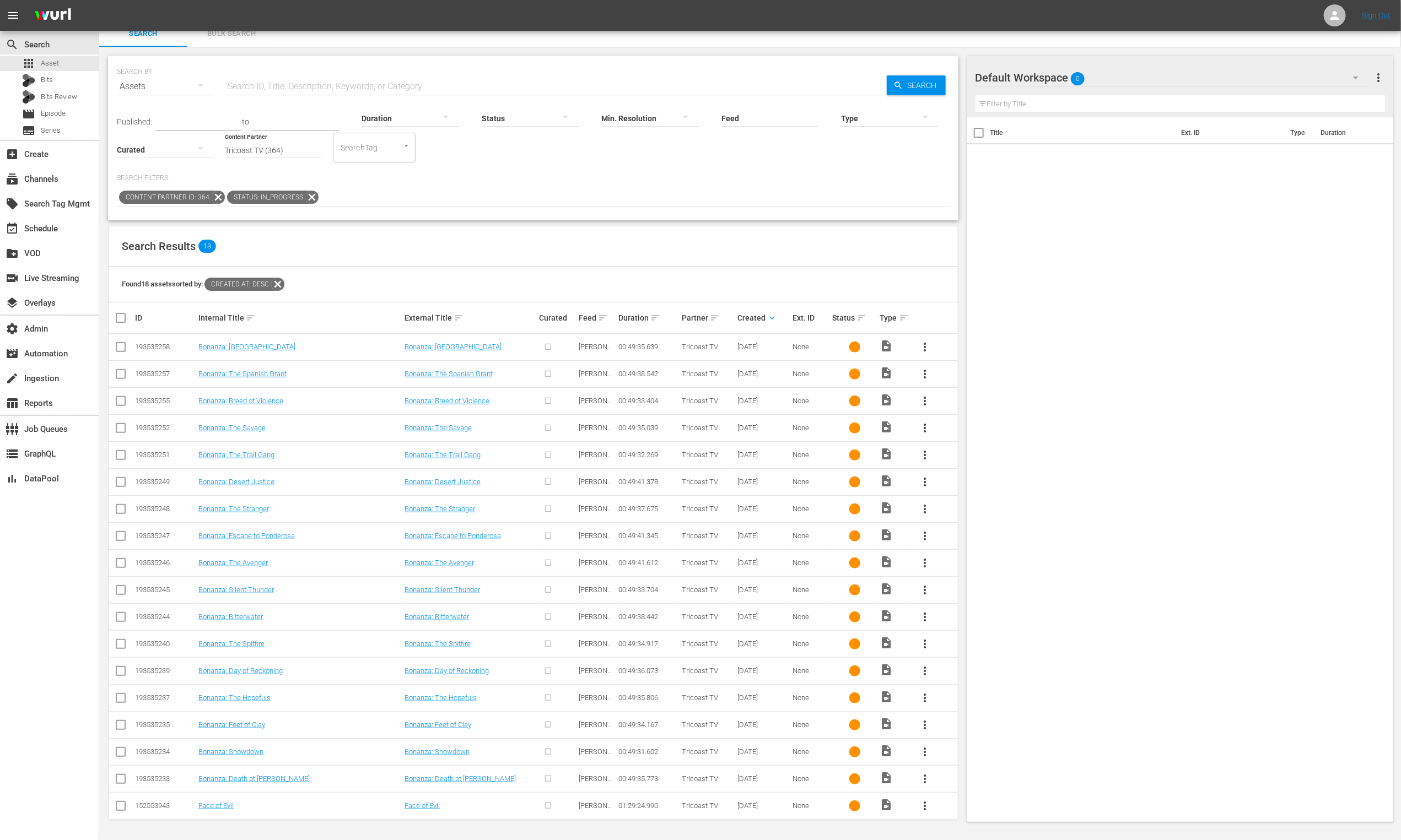
click at [491, 112] on div at bounding box center [530, 118] width 97 height 31
click at [521, 146] on div "ERROR" at bounding box center [519, 149] width 97 height 18
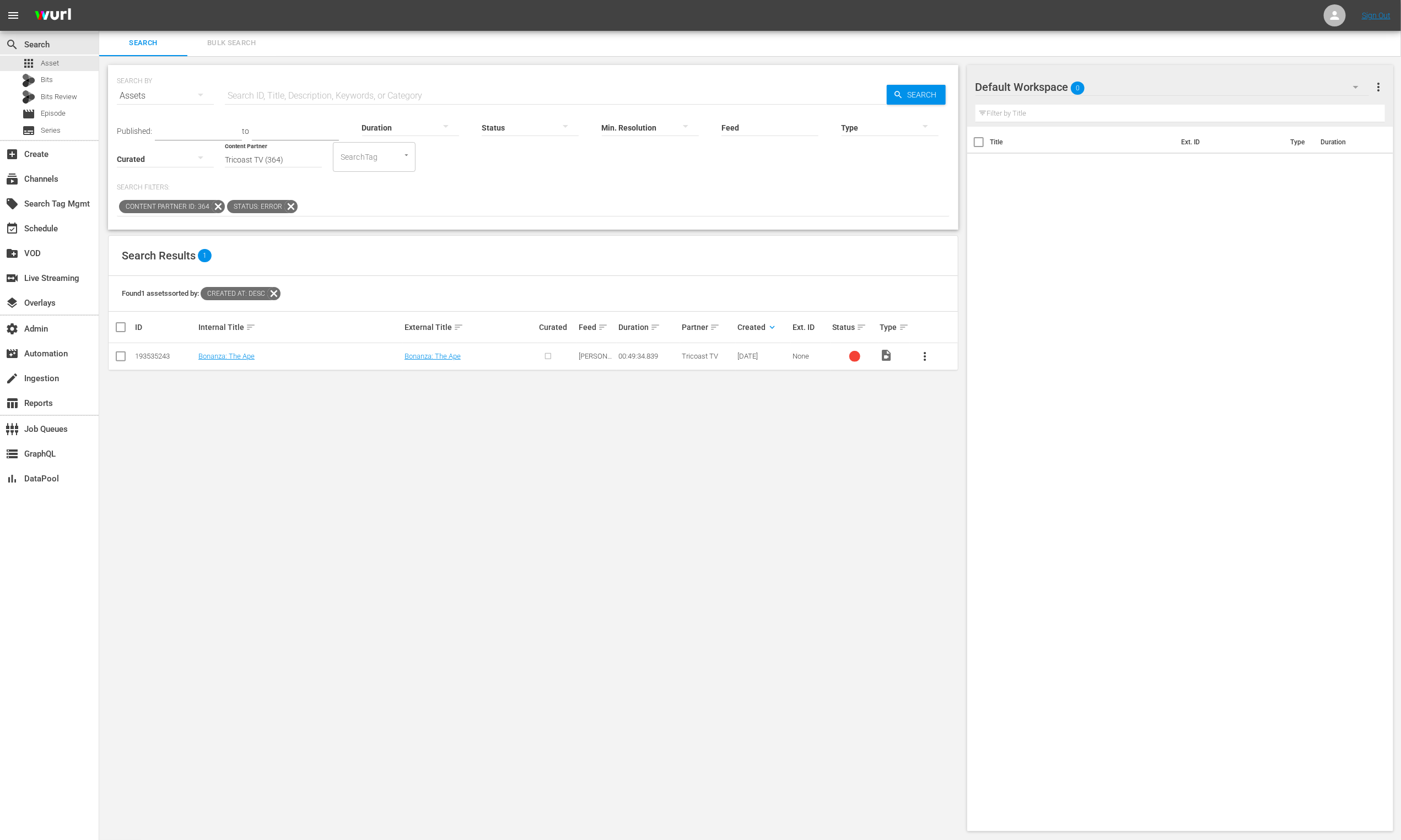
click at [489, 124] on div at bounding box center [530, 127] width 97 height 31
click at [517, 142] on div "IN_PROGRESS" at bounding box center [519, 143] width 97 height 18
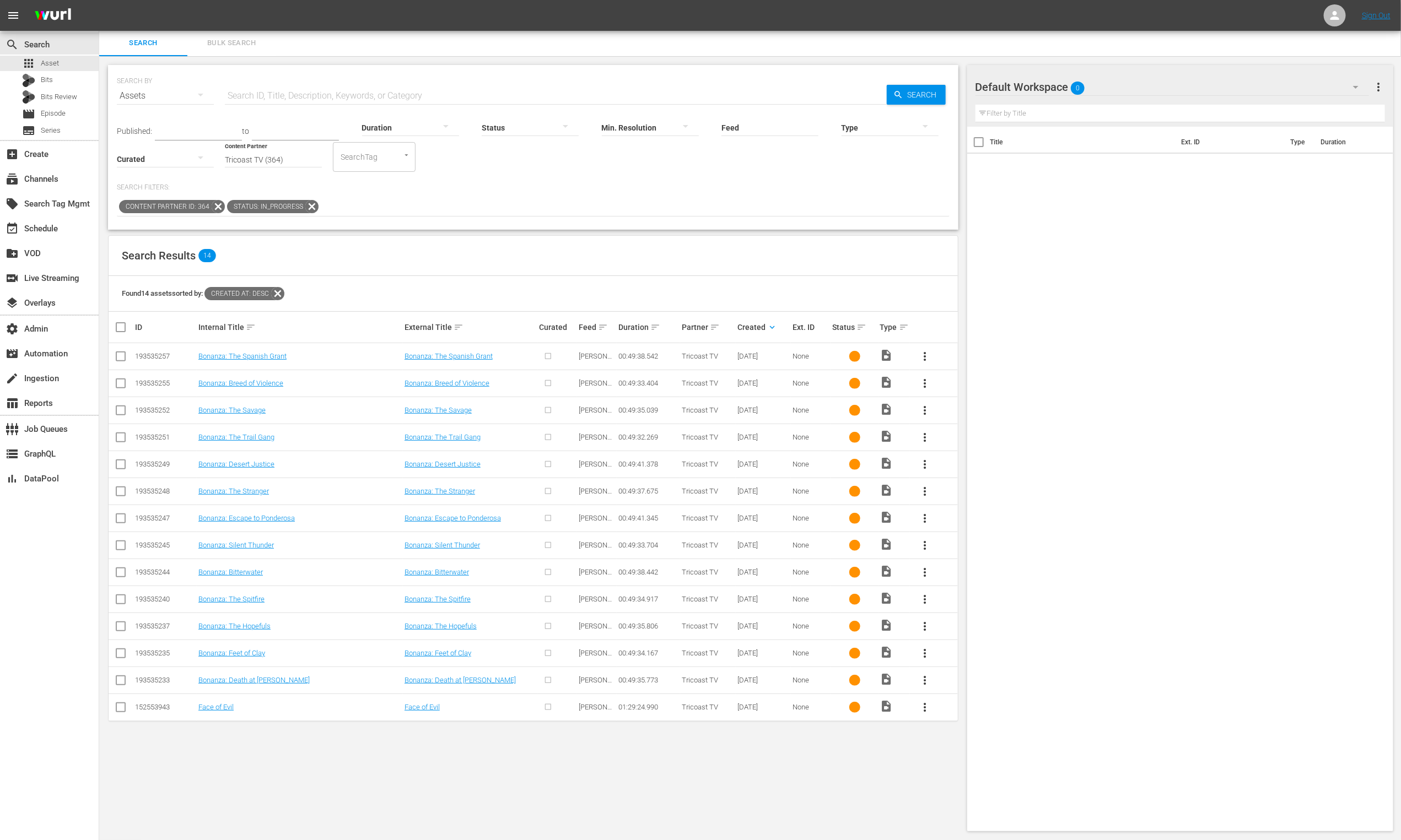
click at [520, 128] on div at bounding box center [530, 127] width 97 height 31
click at [529, 152] on div "ERROR" at bounding box center [519, 160] width 97 height 18
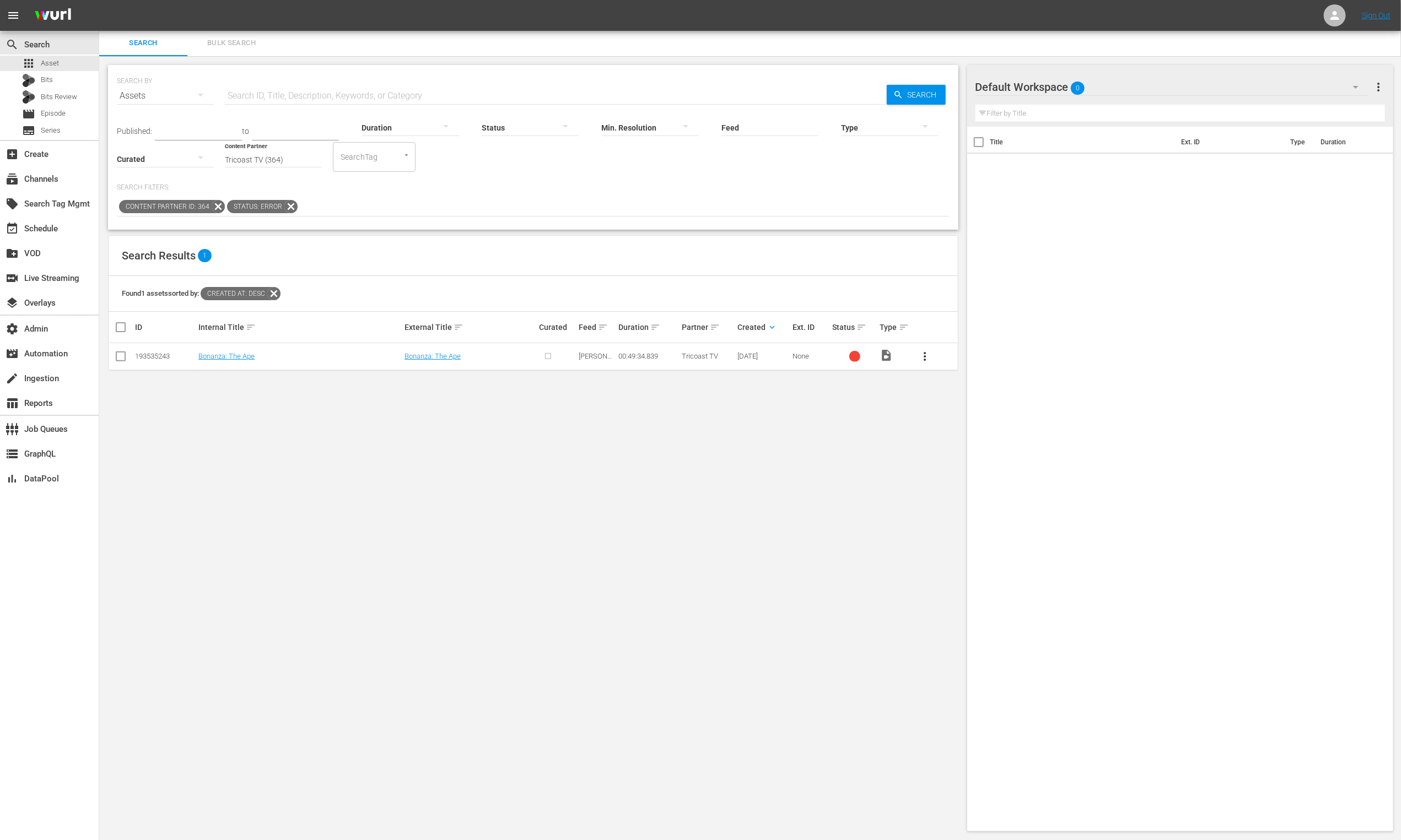
click at [518, 128] on div at bounding box center [530, 127] width 97 height 31
click at [515, 141] on div "IN_PROGRESS" at bounding box center [519, 143] width 97 height 18
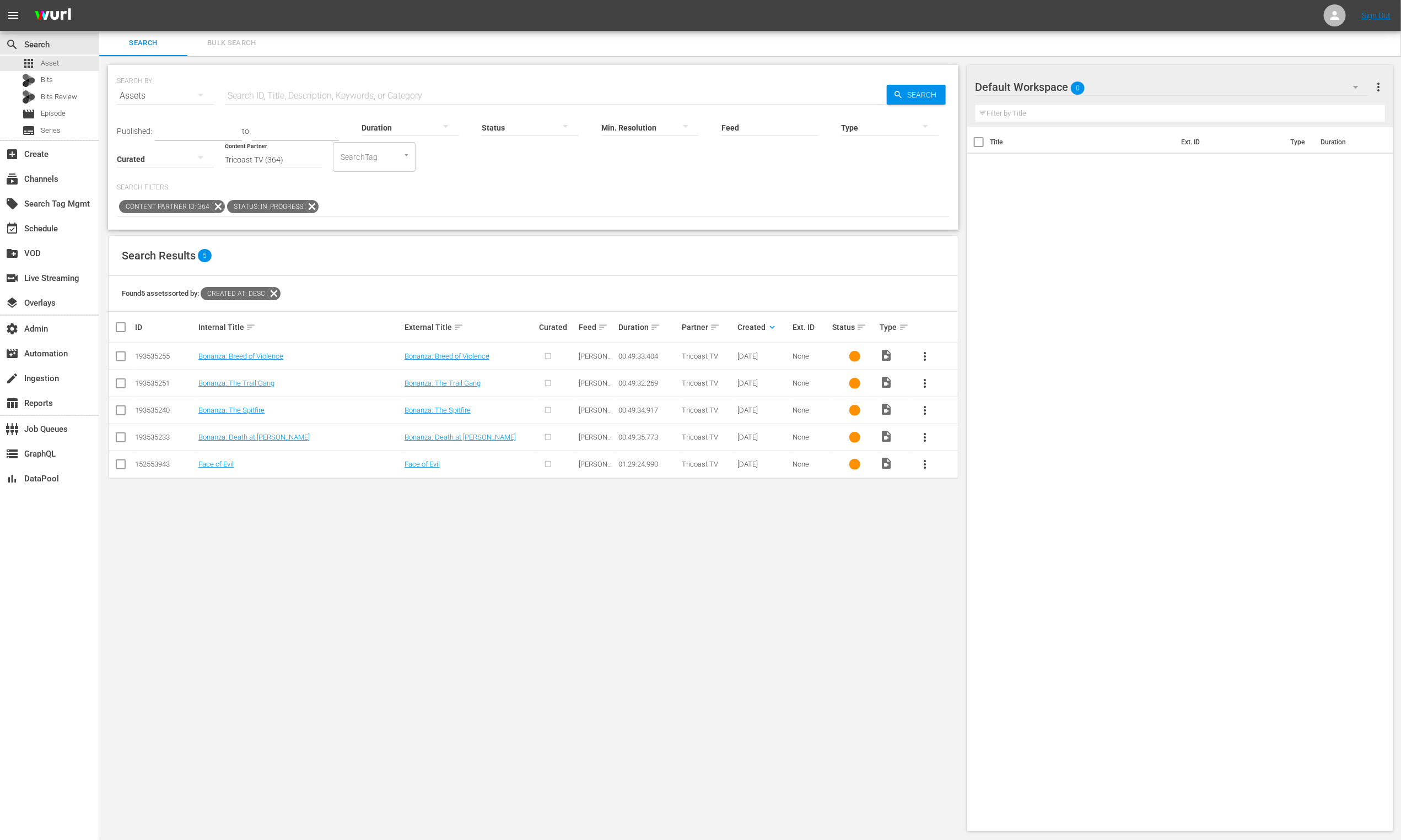
click at [522, 128] on div at bounding box center [530, 127] width 97 height 31
drag, startPoint x: 532, startPoint y: 149, endPoint x: 532, endPoint y: 163, distance: 14.0
click at [532, 163] on div "INGESTED IN_PROGRESS ERROR" at bounding box center [519, 143] width 97 height 70
click at [532, 163] on div "ERROR" at bounding box center [519, 160] width 97 height 18
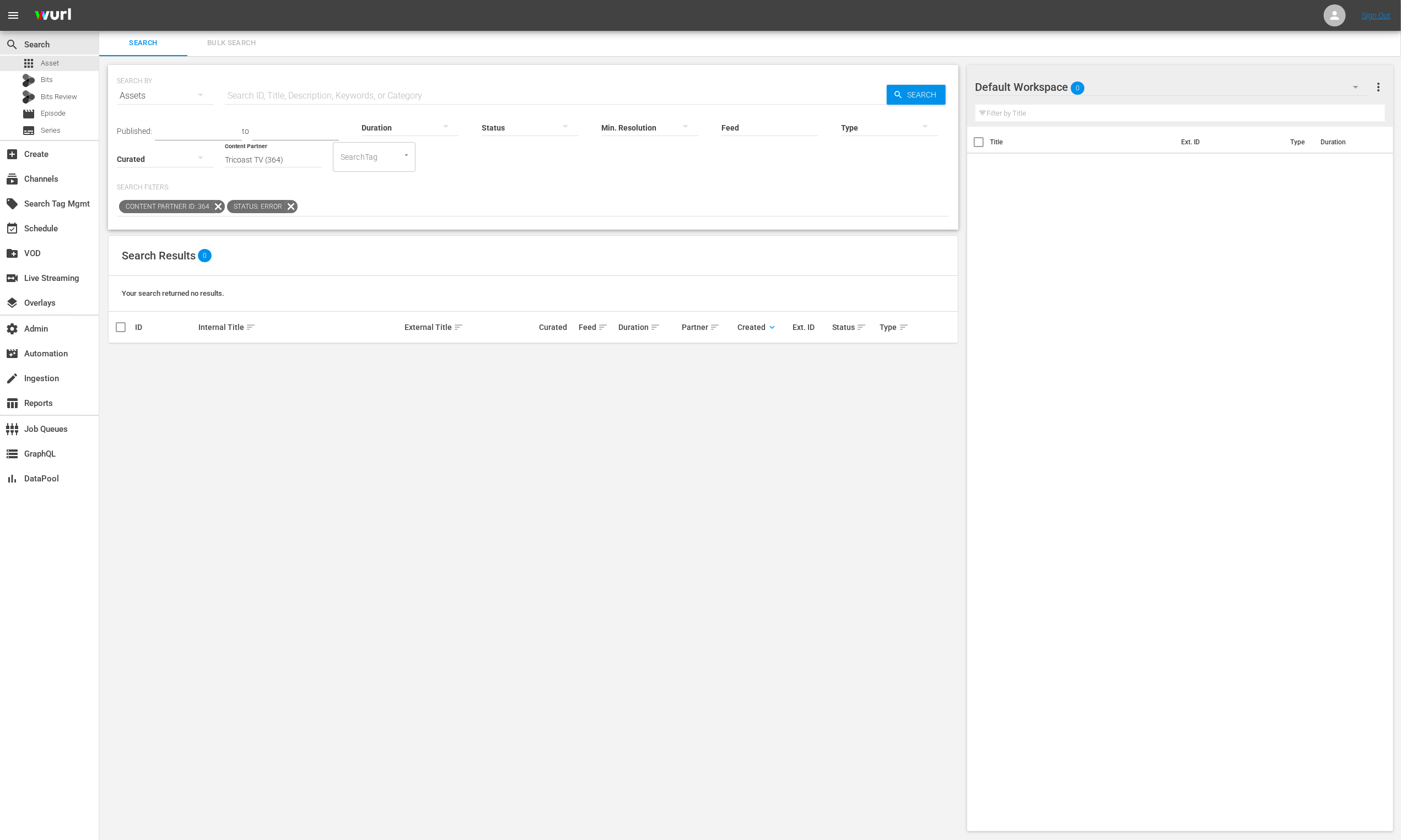
click at [531, 125] on div at bounding box center [530, 127] width 97 height 31
click at [517, 140] on div "IN_PROGRESS" at bounding box center [519, 143] width 97 height 18
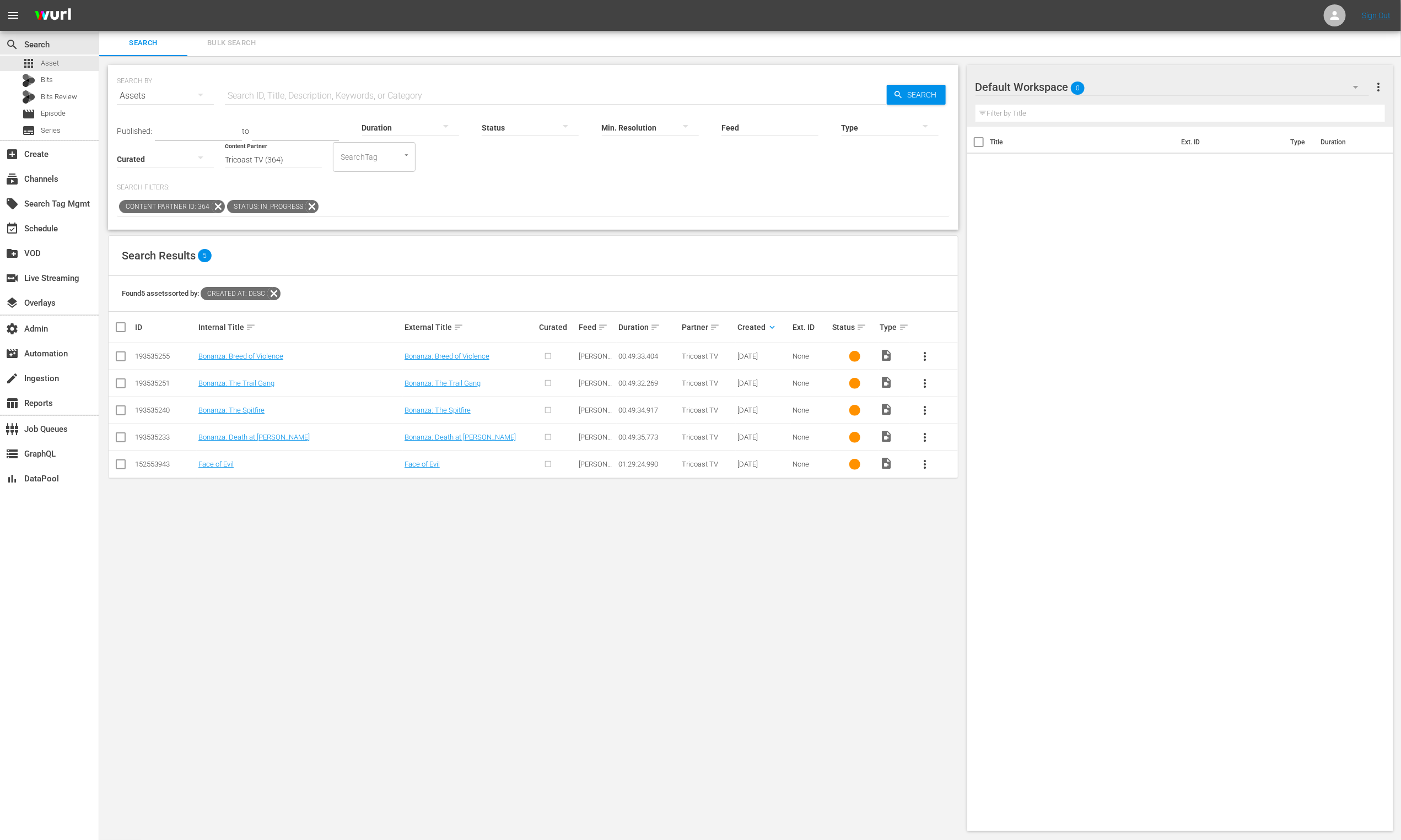
click at [159, 466] on div "152553943" at bounding box center [164, 464] width 60 height 9
click at [159, 467] on div "152553943" at bounding box center [164, 464] width 60 height 9
copy div "152553943"
click at [502, 124] on div at bounding box center [530, 127] width 97 height 31
click at [524, 141] on div "IN_PROGRESS" at bounding box center [519, 143] width 97 height 18
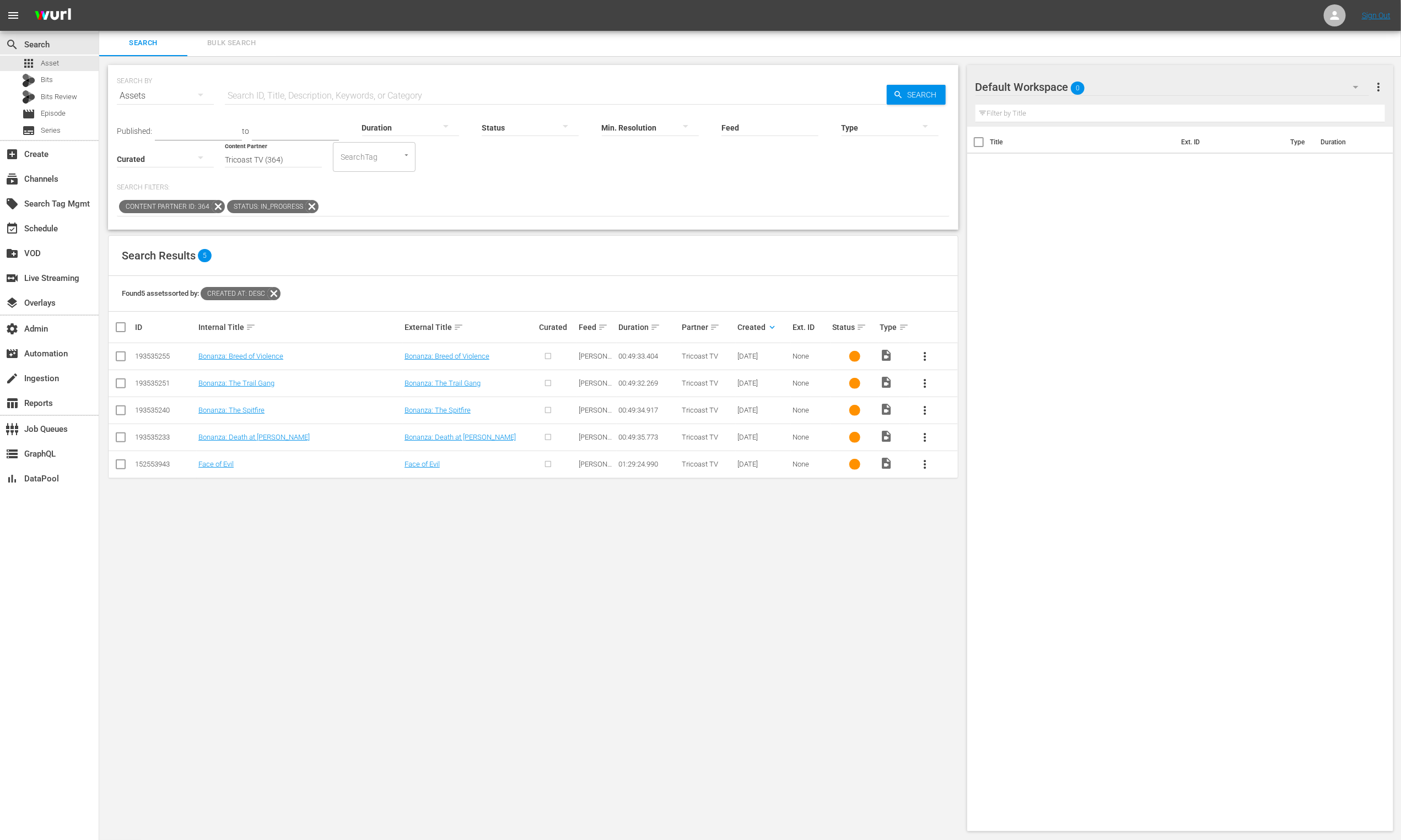
click at [491, 126] on div at bounding box center [530, 127] width 97 height 31
click at [528, 125] on div "INGESTED" at bounding box center [519, 125] width 97 height 18
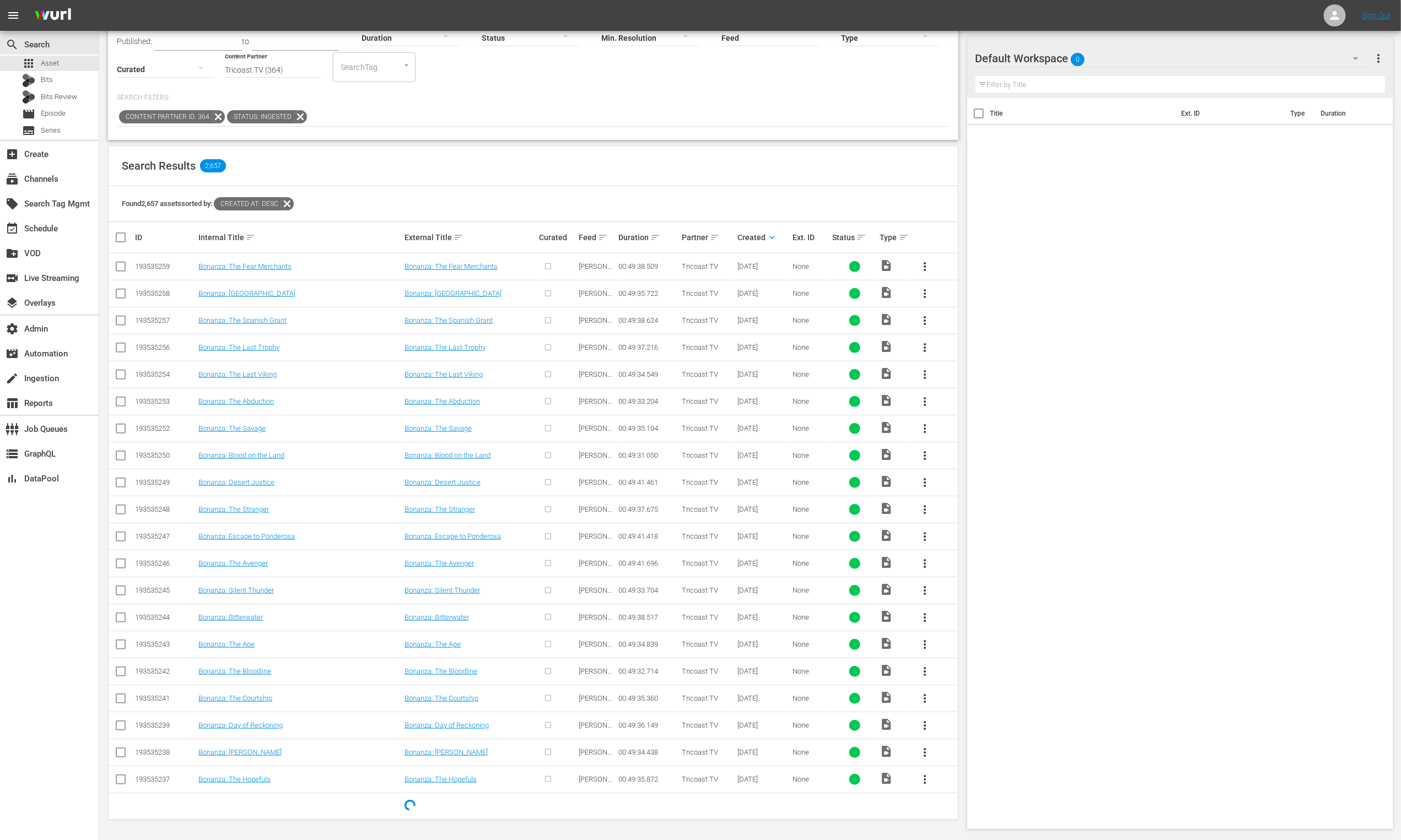
scroll to position [0, 0]
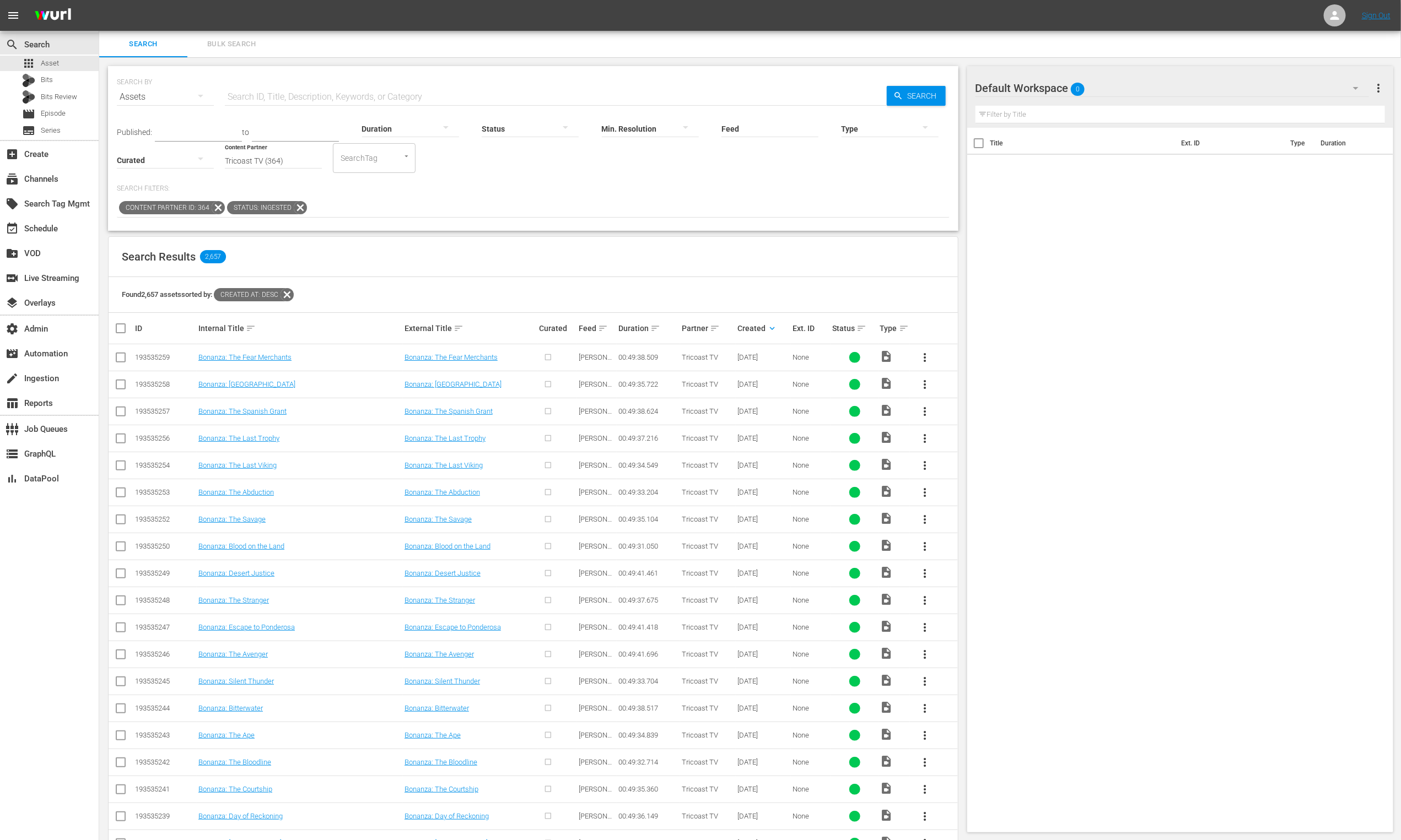
click at [514, 122] on div at bounding box center [530, 128] width 97 height 31
click at [531, 164] on div "ERROR" at bounding box center [519, 162] width 97 height 18
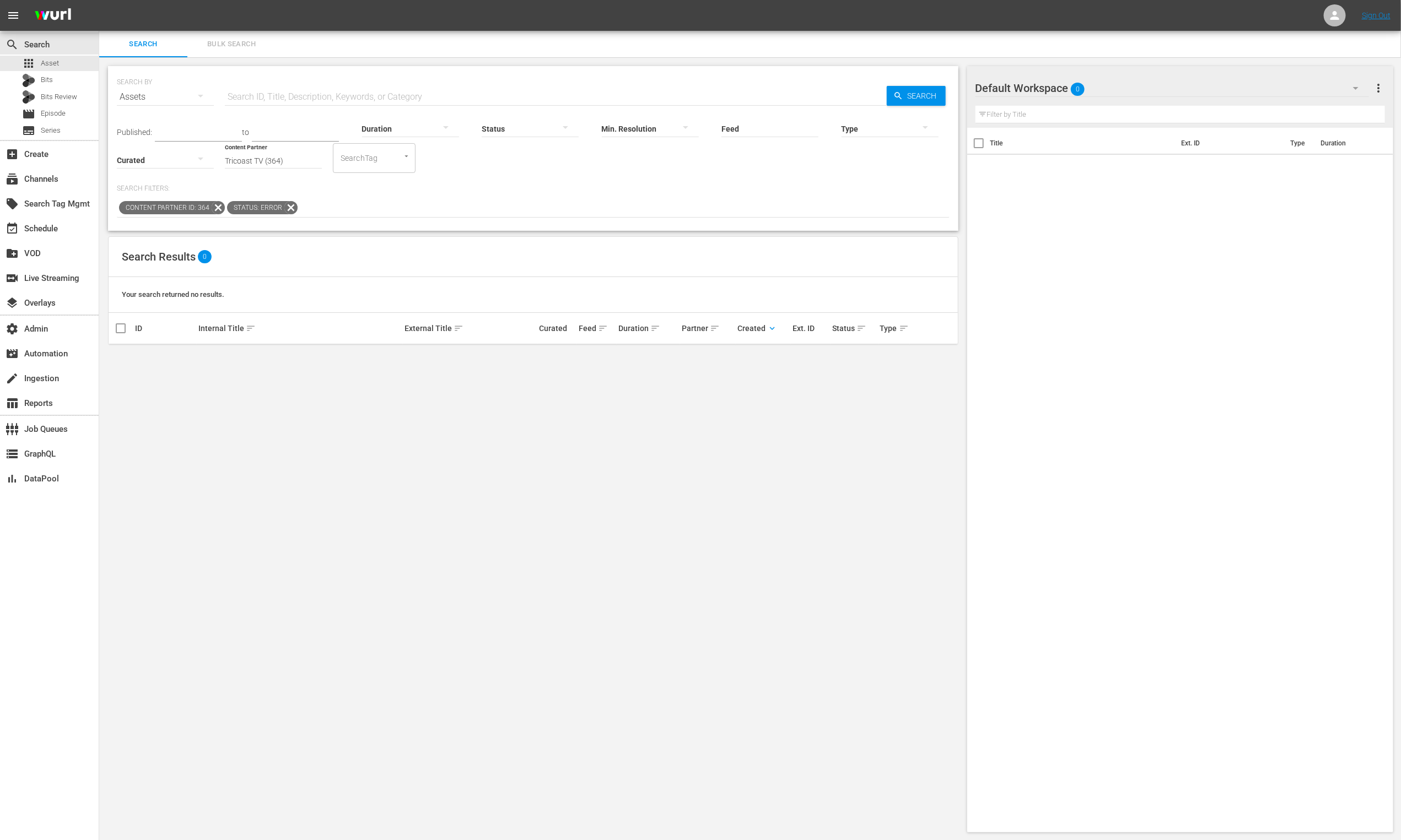
click at [527, 124] on div at bounding box center [530, 128] width 97 height 31
click at [540, 149] on div "IN_PROGRESS" at bounding box center [519, 144] width 97 height 18
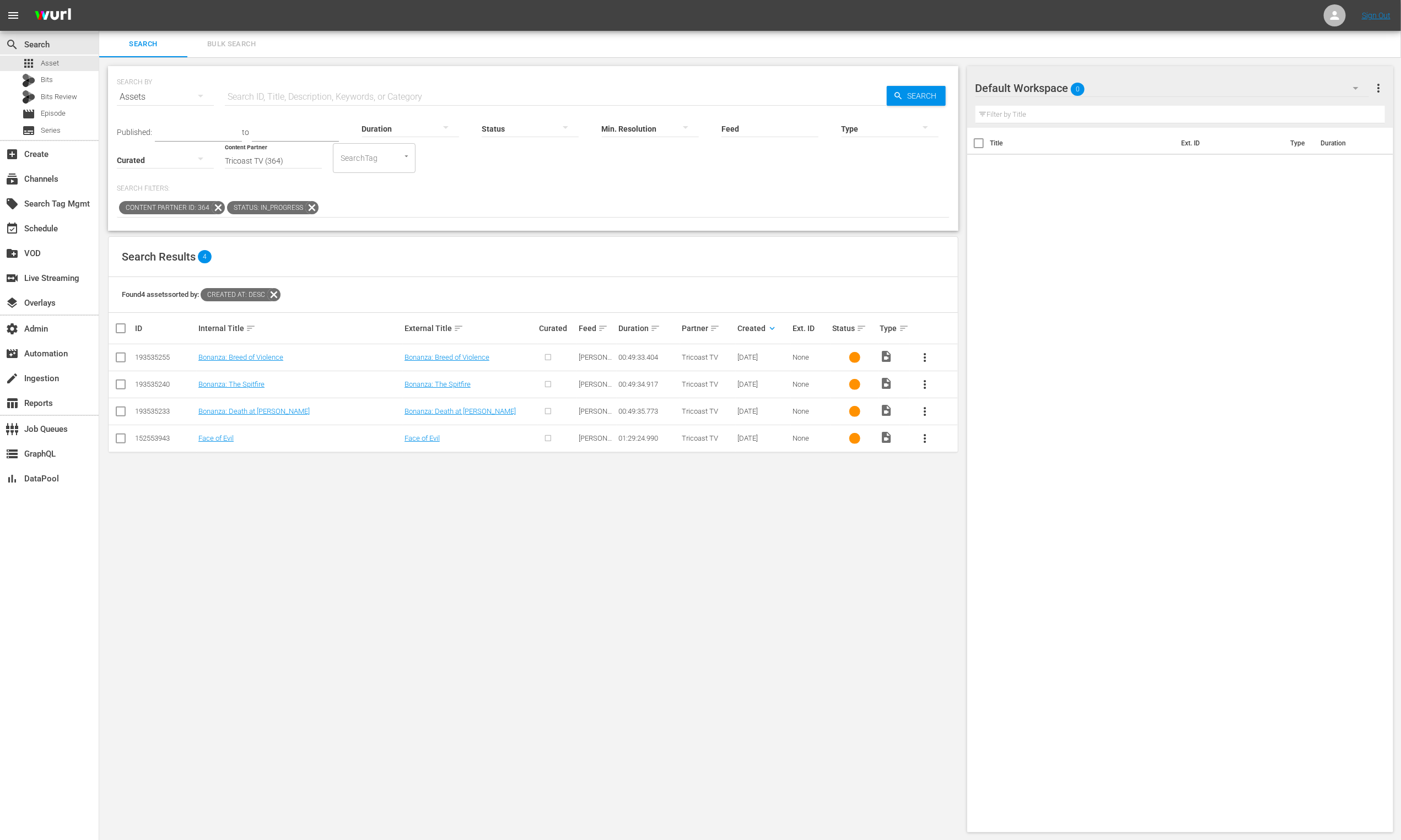
click at [505, 129] on div at bounding box center [530, 128] width 97 height 31
click at [522, 136] on div "IN_PROGRESS" at bounding box center [519, 144] width 97 height 18
click at [552, 129] on button "button" at bounding box center [566, 127] width 27 height 27
click at [523, 126] on div "INGESTED" at bounding box center [519, 127] width 97 height 18
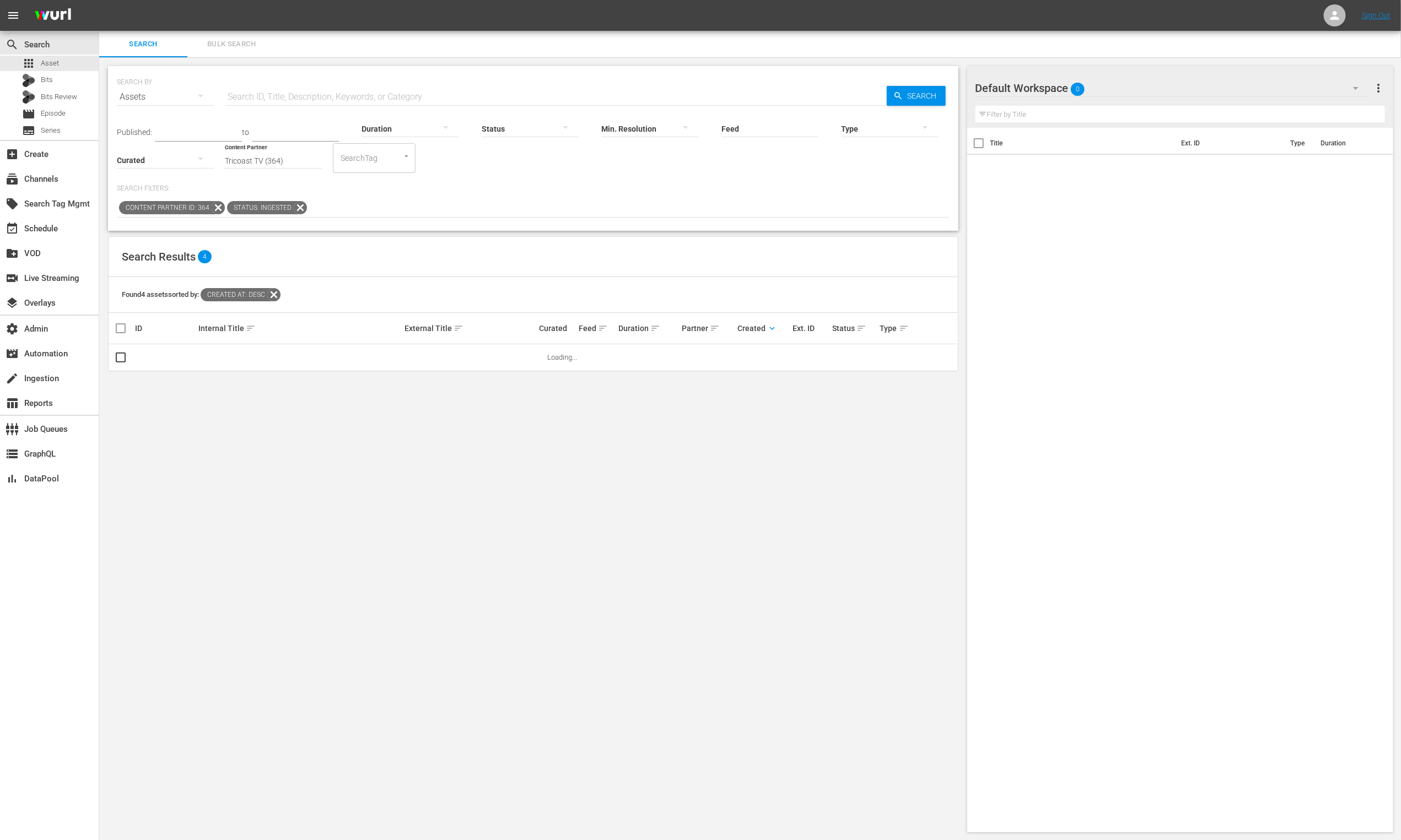
click at [532, 129] on div at bounding box center [530, 128] width 97 height 31
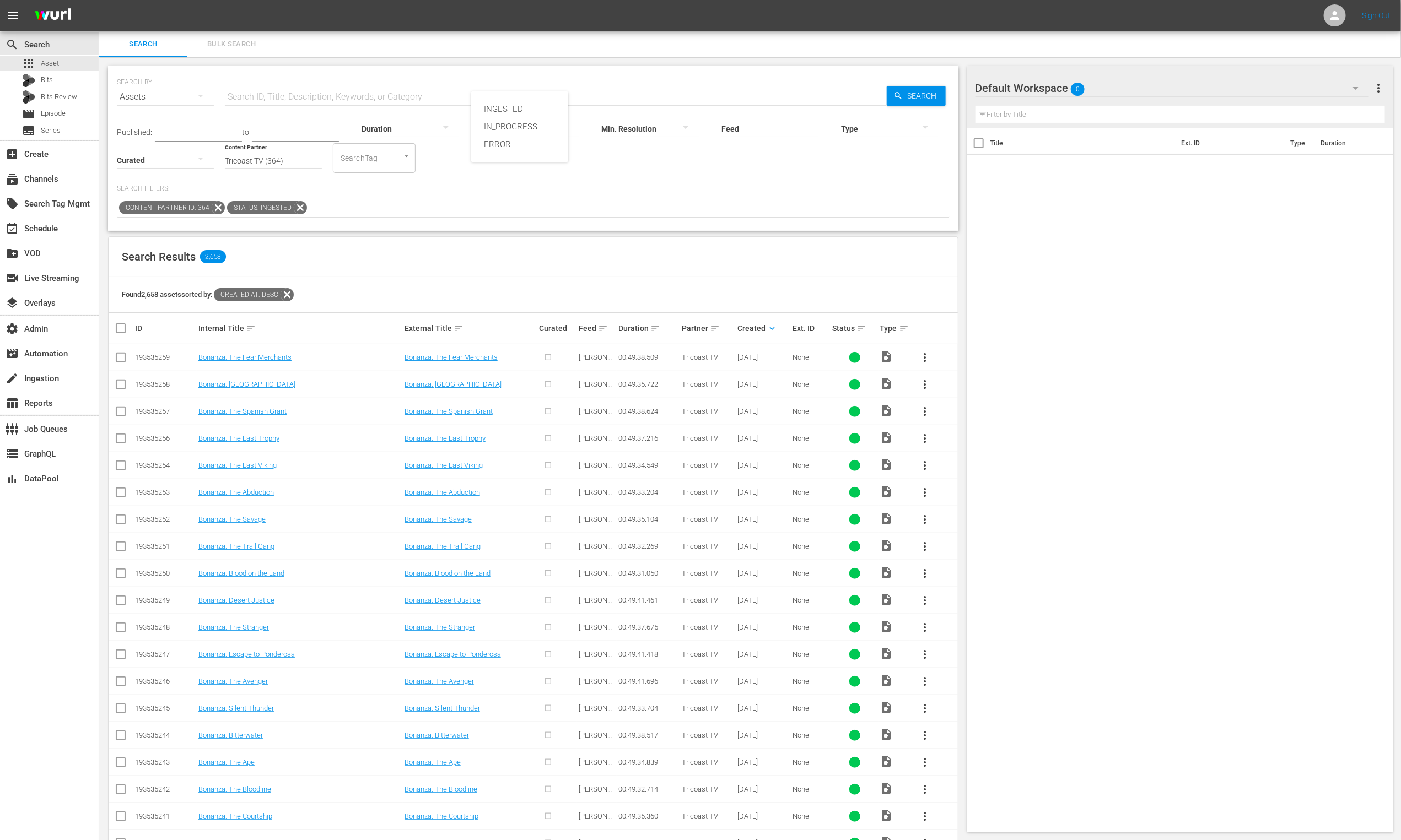
scroll to position [94, 0]
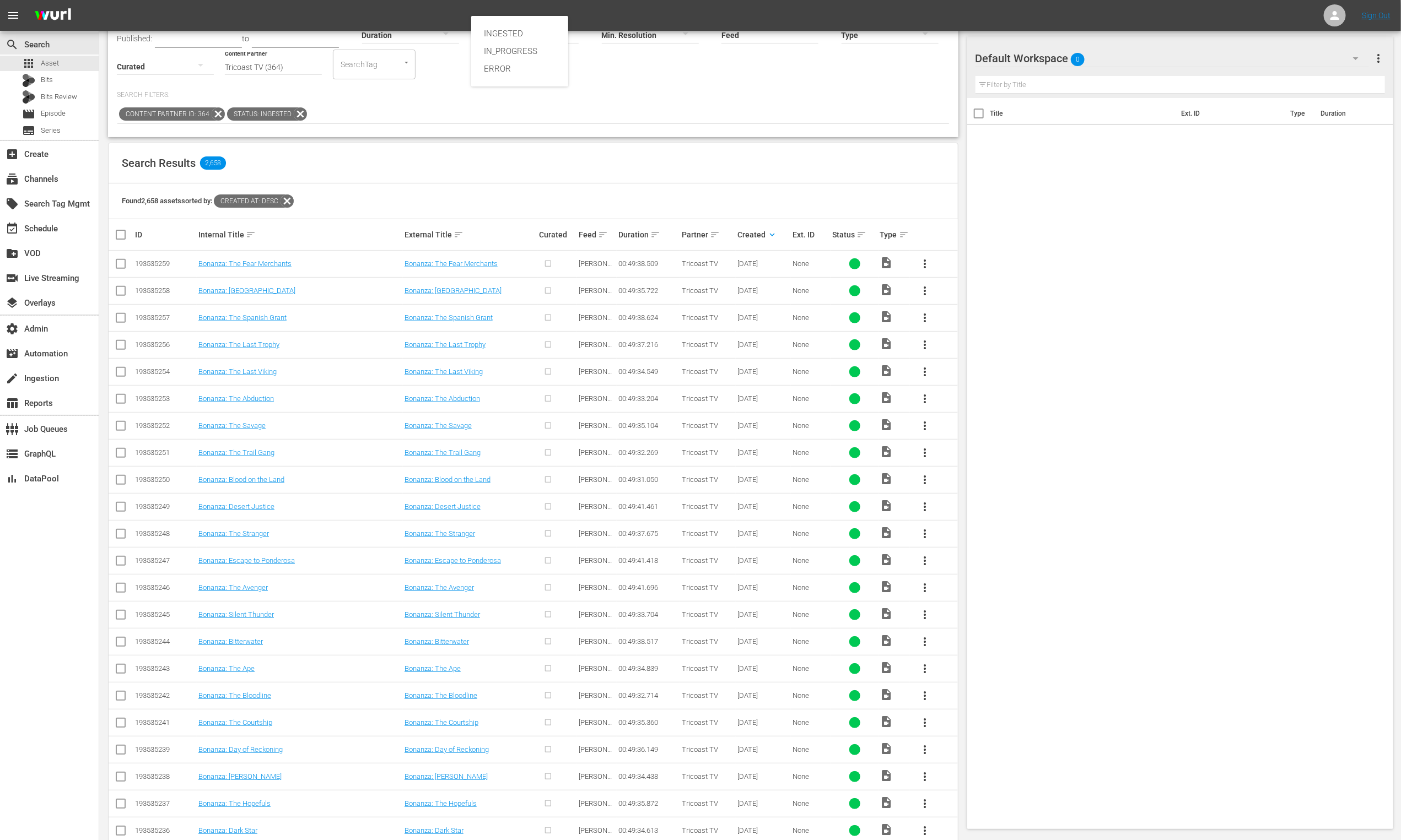
click at [659, 87] on div "INGESTED IN_PROGRESS ERROR" at bounding box center [700, 420] width 1401 height 840
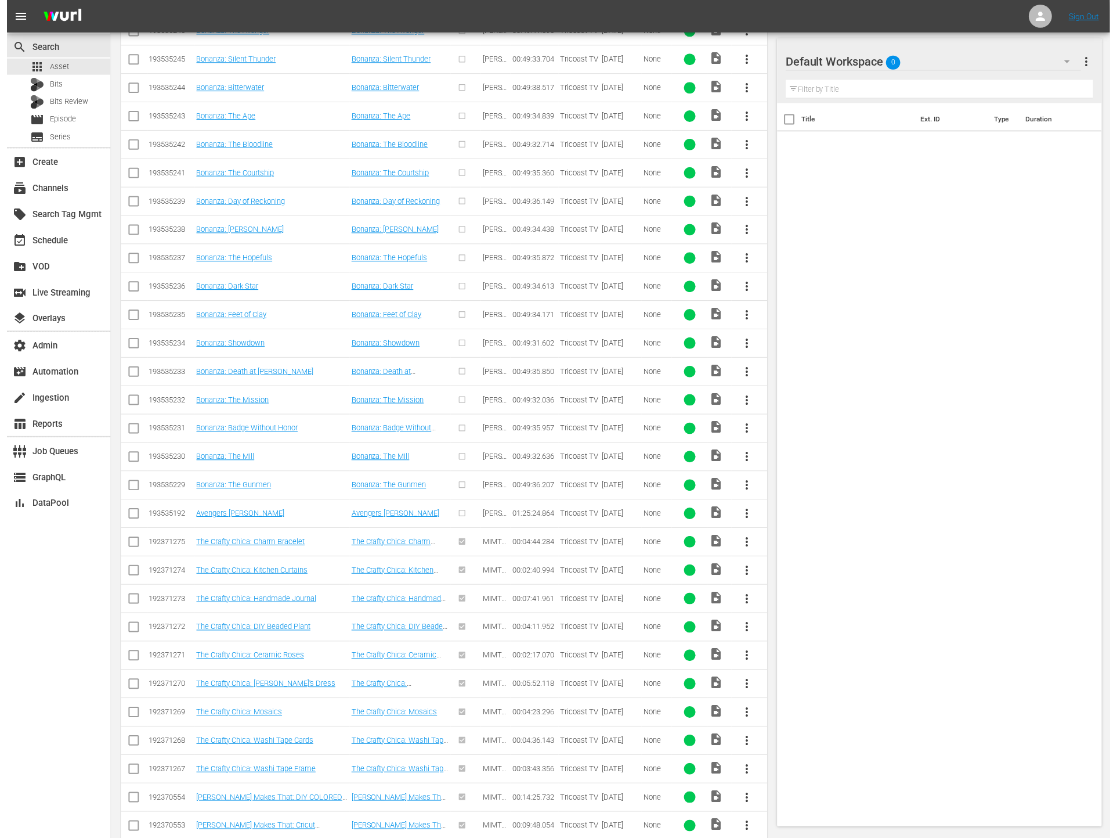
scroll to position [0, 0]
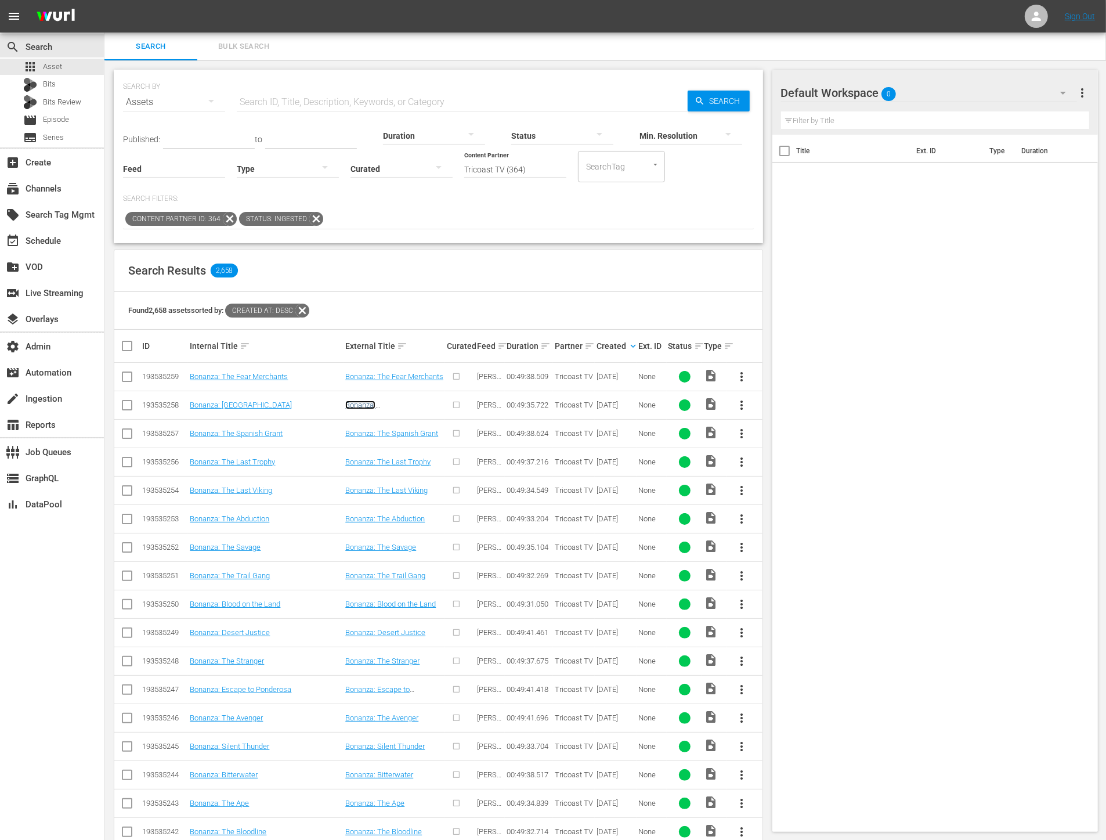
click at [388, 405] on link "Bonanza: San Francisco" at bounding box center [380, 409] width 70 height 17
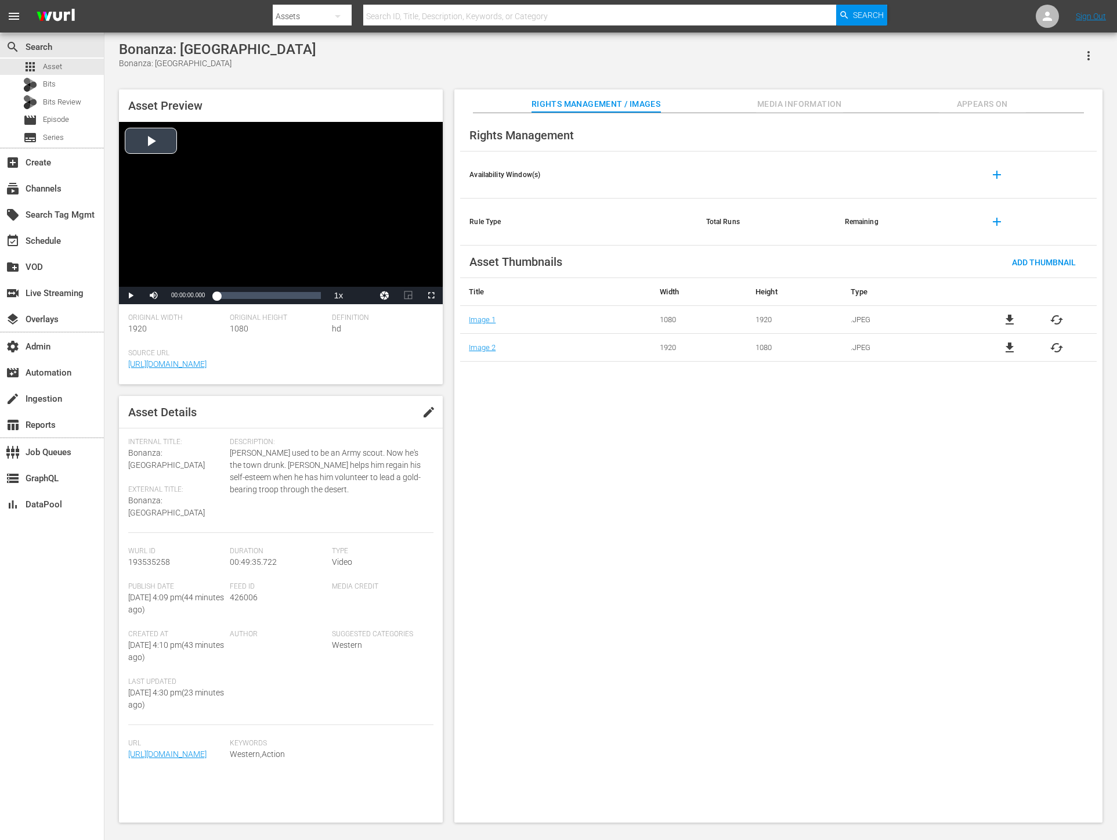
click at [151, 141] on div "Video Player" at bounding box center [281, 204] width 324 height 165
click at [431, 295] on span "Video Player" at bounding box center [431, 295] width 0 height 0
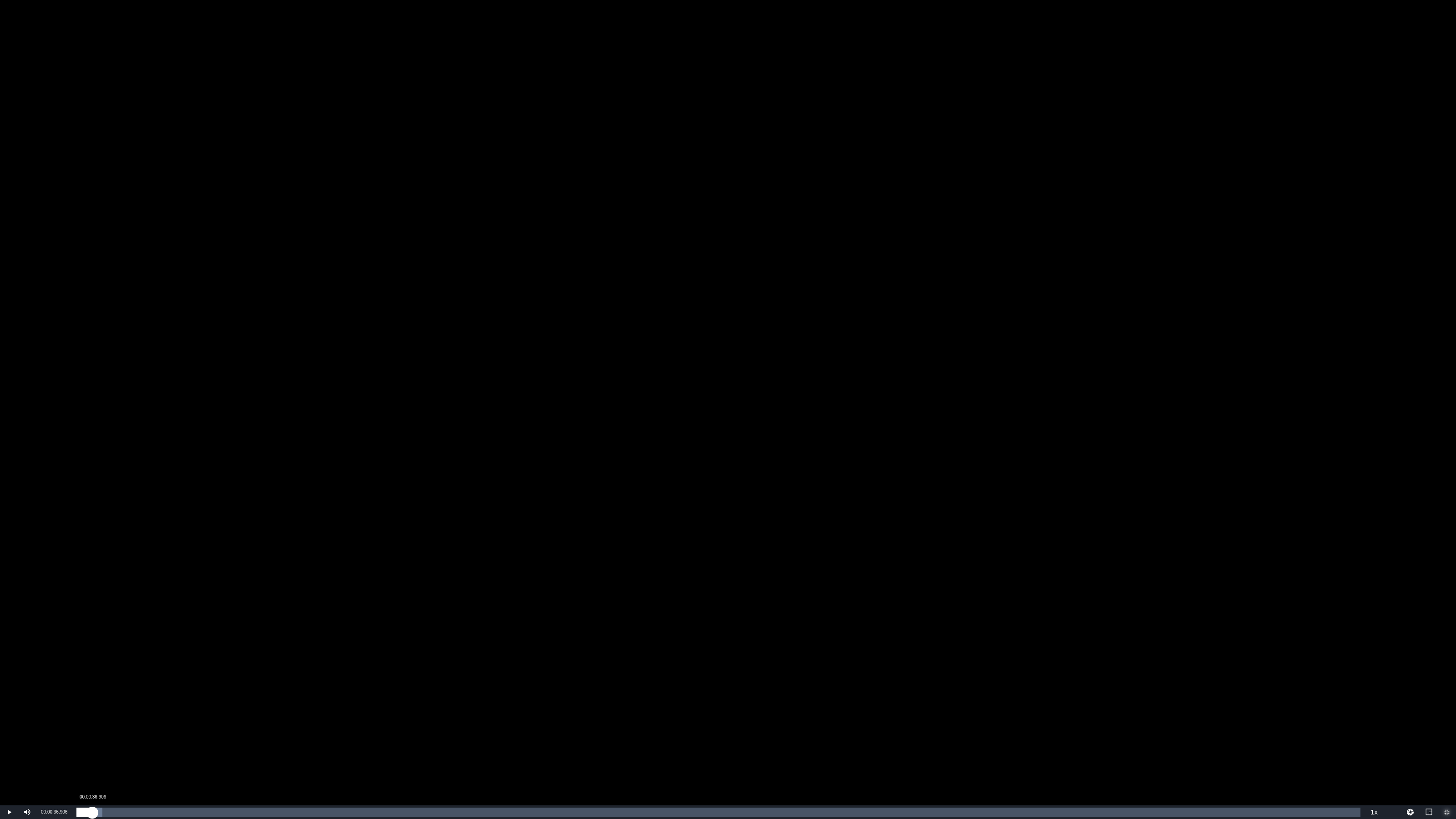
click at [93, 694] on div "Loaded : 2.02% 00:00:36.906 00:00:15.094" at bounding box center [719, 812] width 1284 height 9
click at [102, 694] on div "Loaded : 2.22% 00:00:59.050 00:00:37.478" at bounding box center [719, 812] width 1284 height 9
click at [102, 694] on div "00:00:59.452" at bounding box center [89, 812] width 26 height 9
click at [112, 694] on div "Loaded : 2.82% 00:01:23.303 00:01:00.274" at bounding box center [719, 812] width 1284 height 9
click at [125, 694] on div "00:01:50.719" at bounding box center [124, 812] width 1 height 9
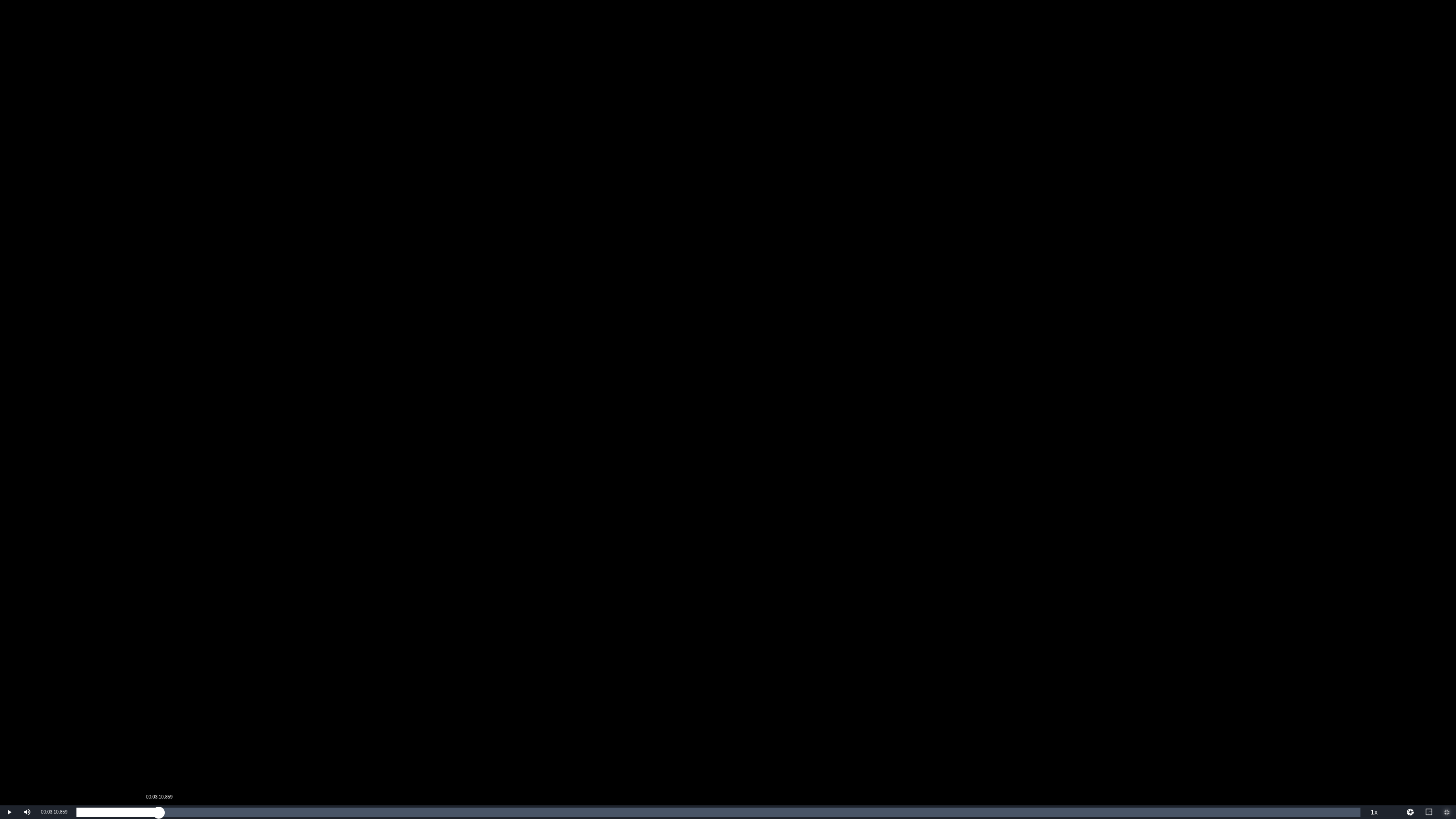
click at [159, 694] on div "Loaded : 4.24% 00:03:10.859 00:01:53.047" at bounding box center [719, 812] width 1284 height 9
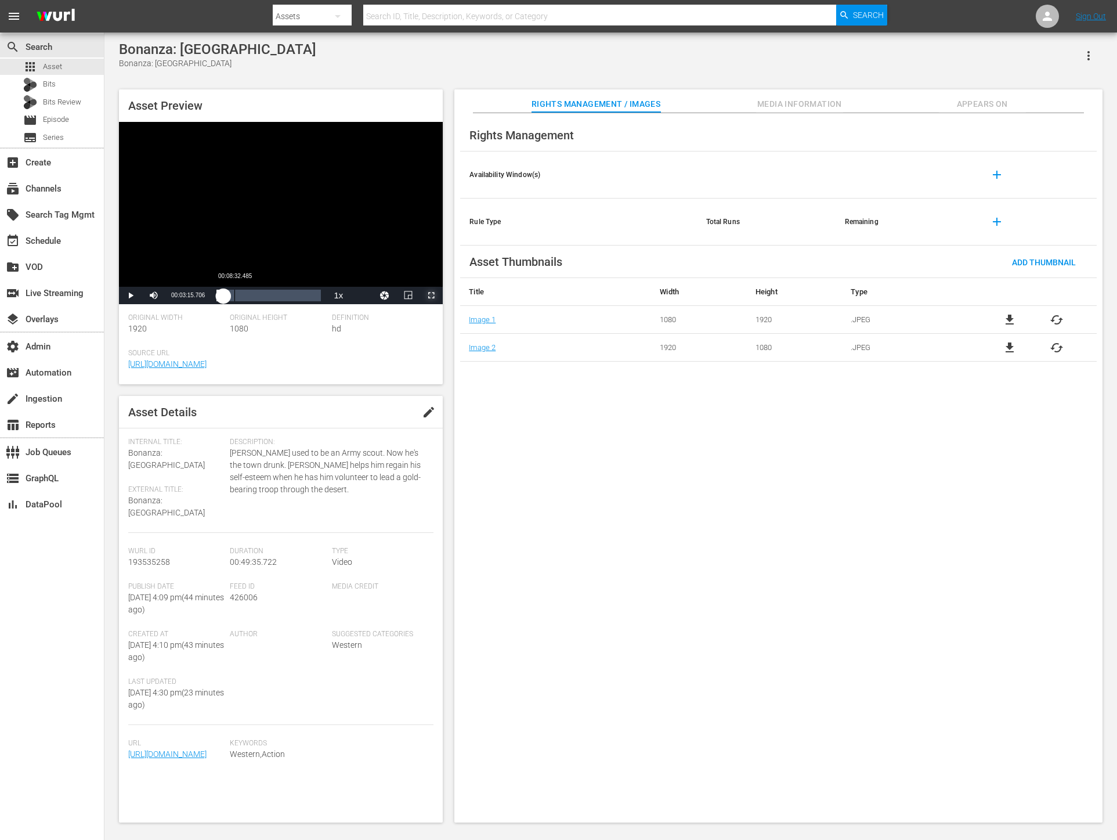
click at [235, 295] on div "Loaded : 8.68% 00:08:32.485 00:03:15.838" at bounding box center [269, 296] width 104 height 12
click at [253, 298] on div "Loaded : 18.16% 00:17:04.970 00:08:49.295" at bounding box center [269, 296] width 104 height 12
click at [269, 293] on div "Loaded : 34.91% 00:25:20.924 00:17:05.220" at bounding box center [269, 296] width 104 height 12
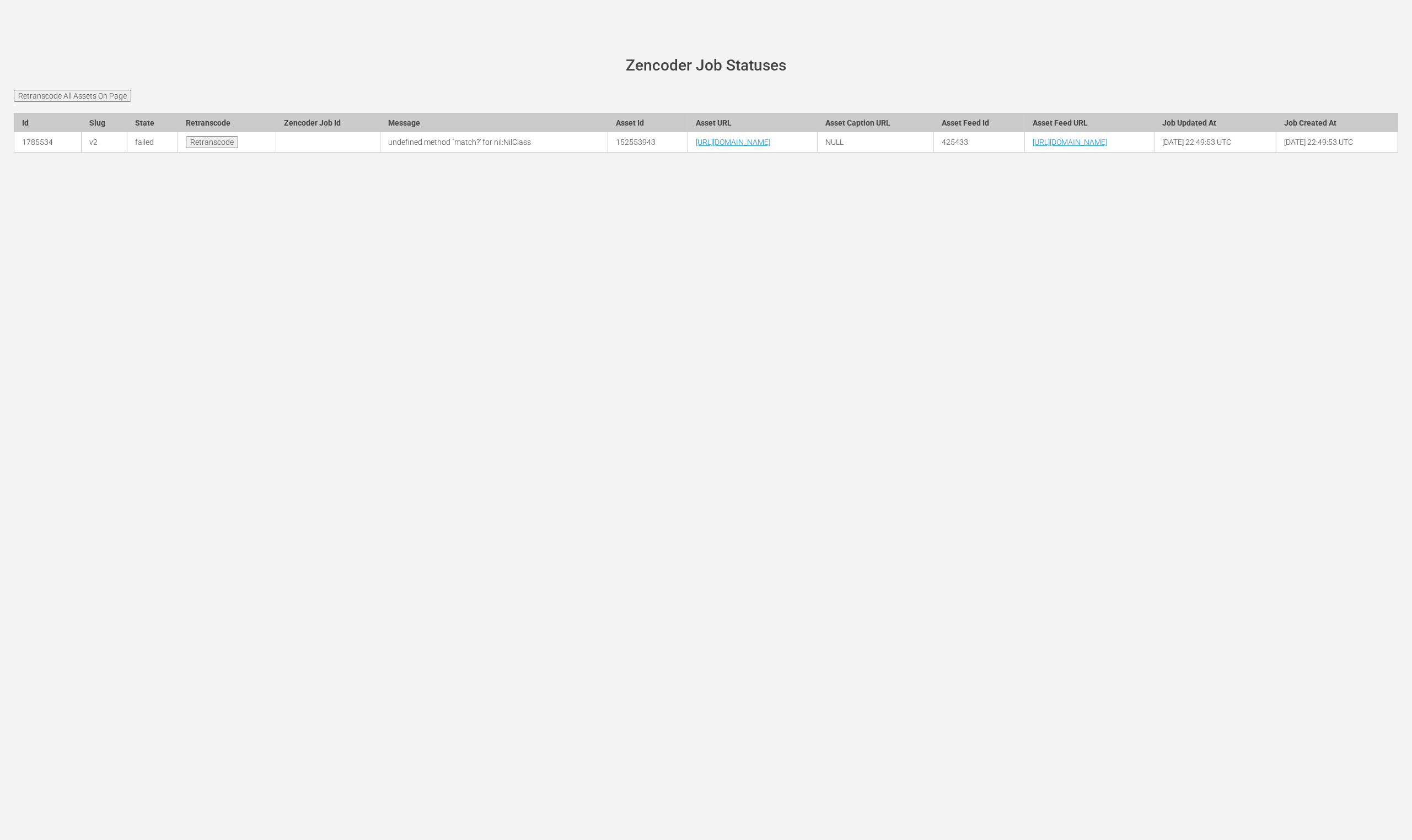
click at [371, 248] on div "[PERSON_NAME][DOMAIN_NAME] site status Zencoder Job Statuses Retranscode All As…" at bounding box center [706, 420] width 1412 height 840
click at [186, 148] on input "Retranscode" at bounding box center [212, 141] width 52 height 12
